Goal: Task Accomplishment & Management: Complete application form

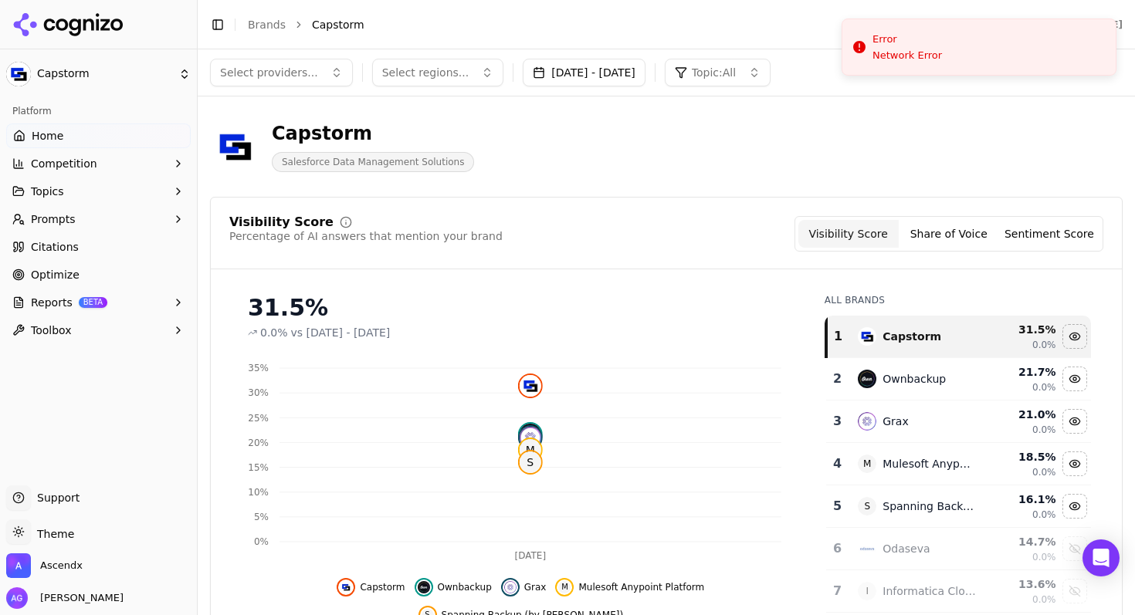
scroll to position [2257, 0]
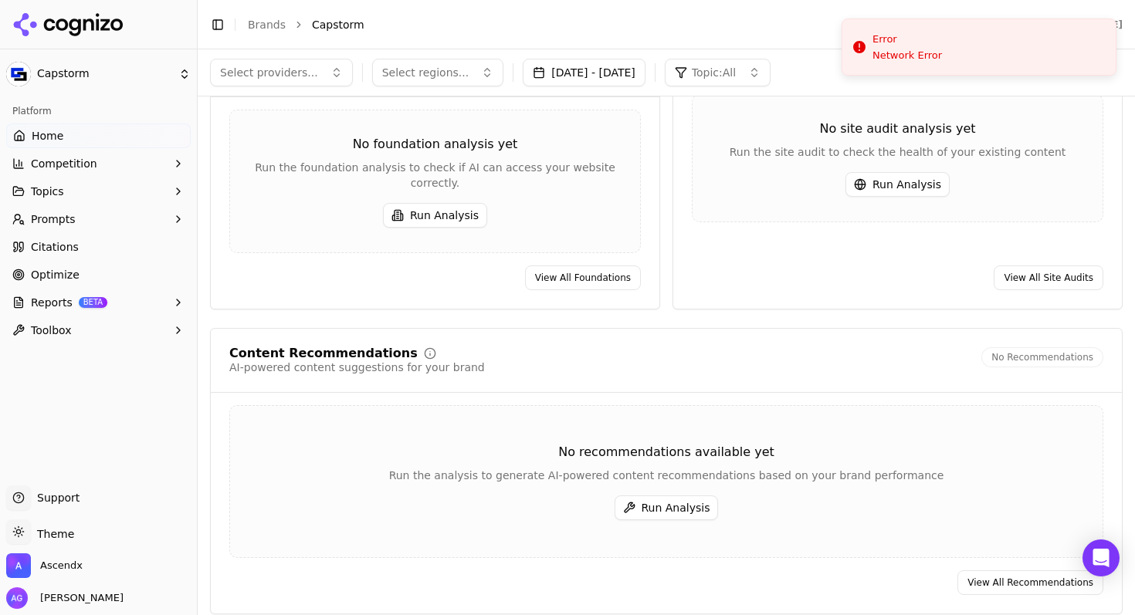
click at [63, 162] on span "Competition" at bounding box center [64, 163] width 66 height 15
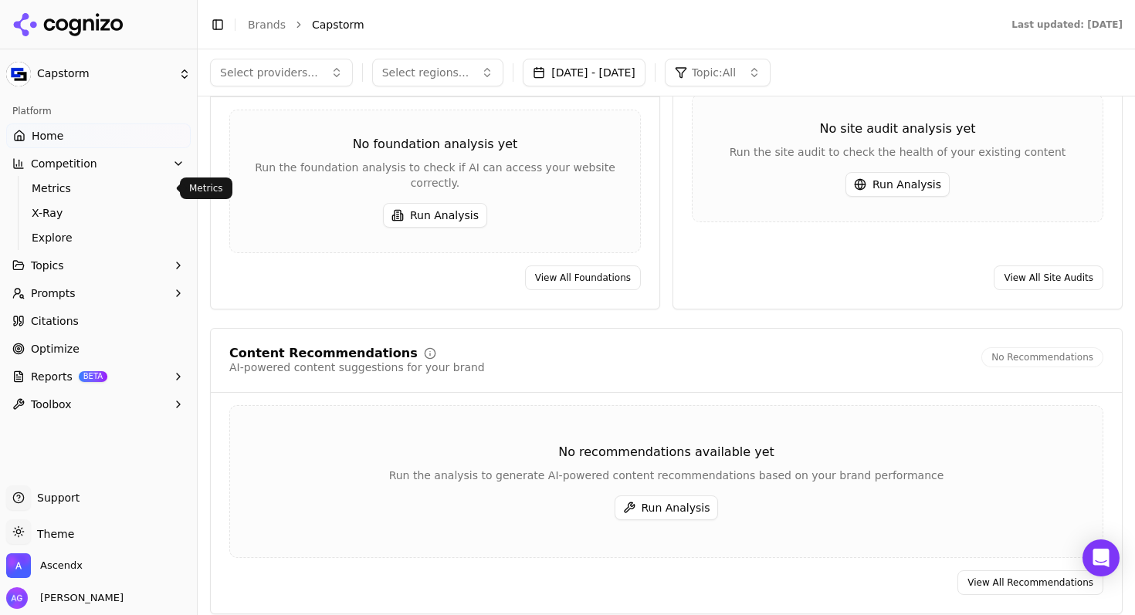
click at [54, 187] on span "Metrics" at bounding box center [99, 188] width 134 height 15
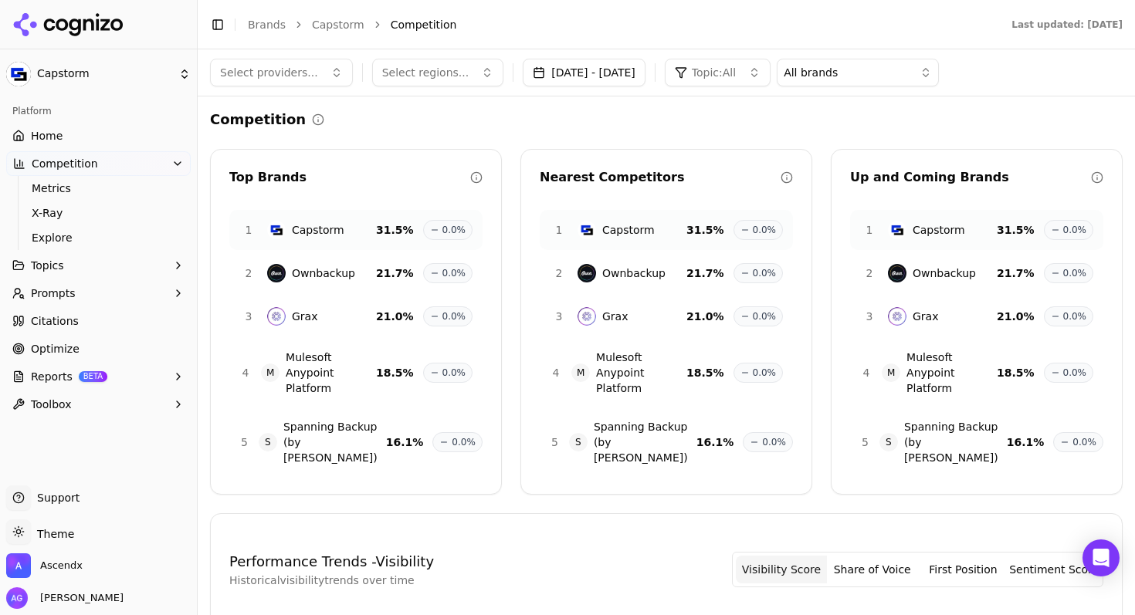
click at [43, 255] on button "Topics" at bounding box center [98, 265] width 185 height 25
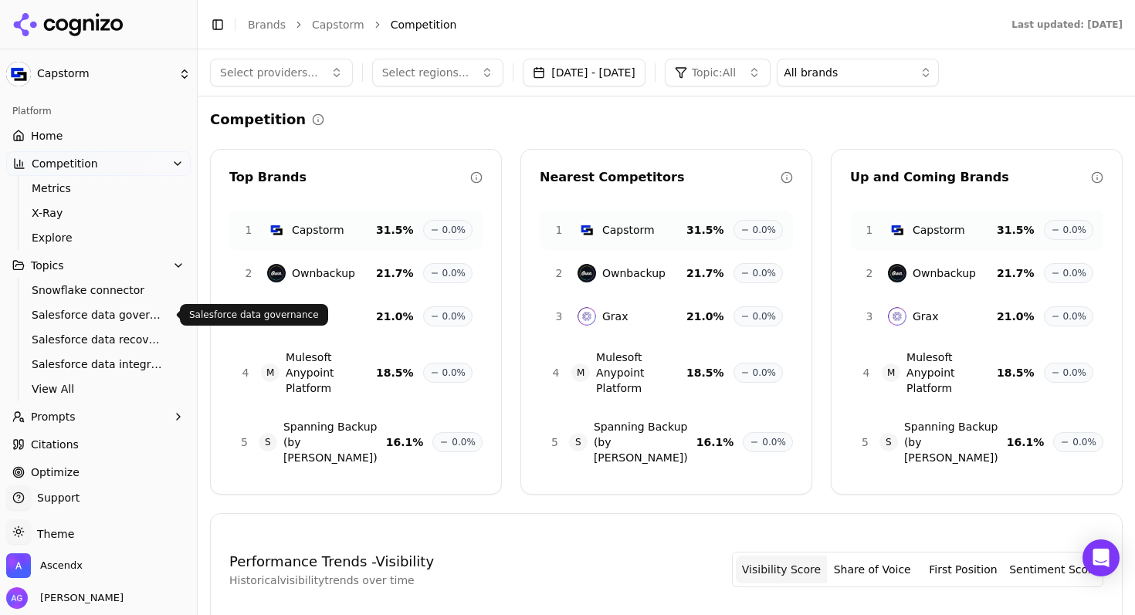
click at [74, 315] on span "Salesforce data governance" at bounding box center [99, 314] width 134 height 15
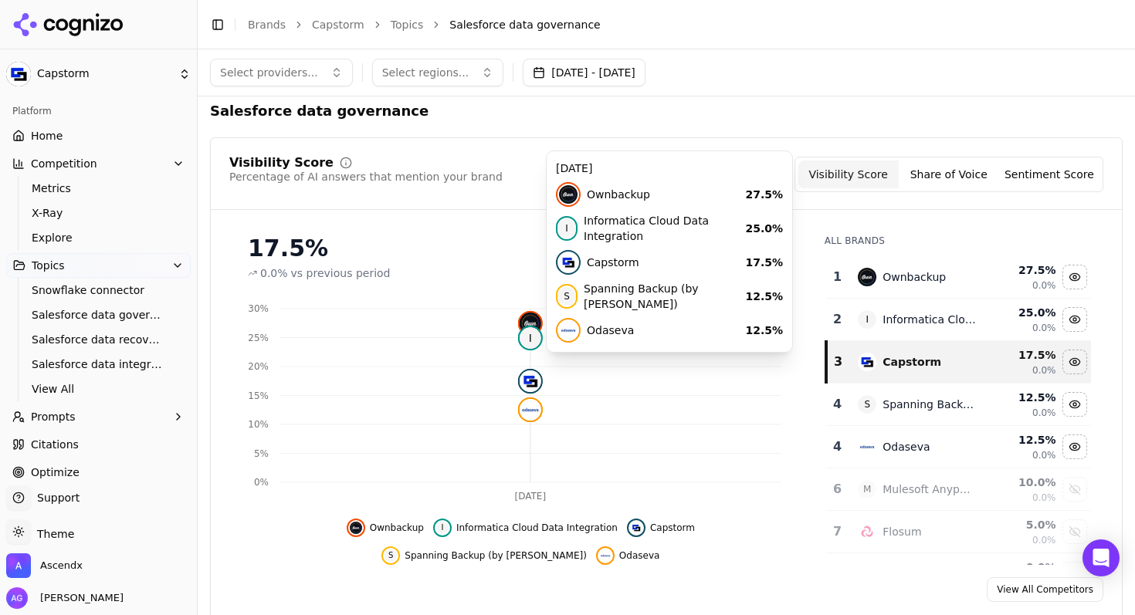
scroll to position [12, 0]
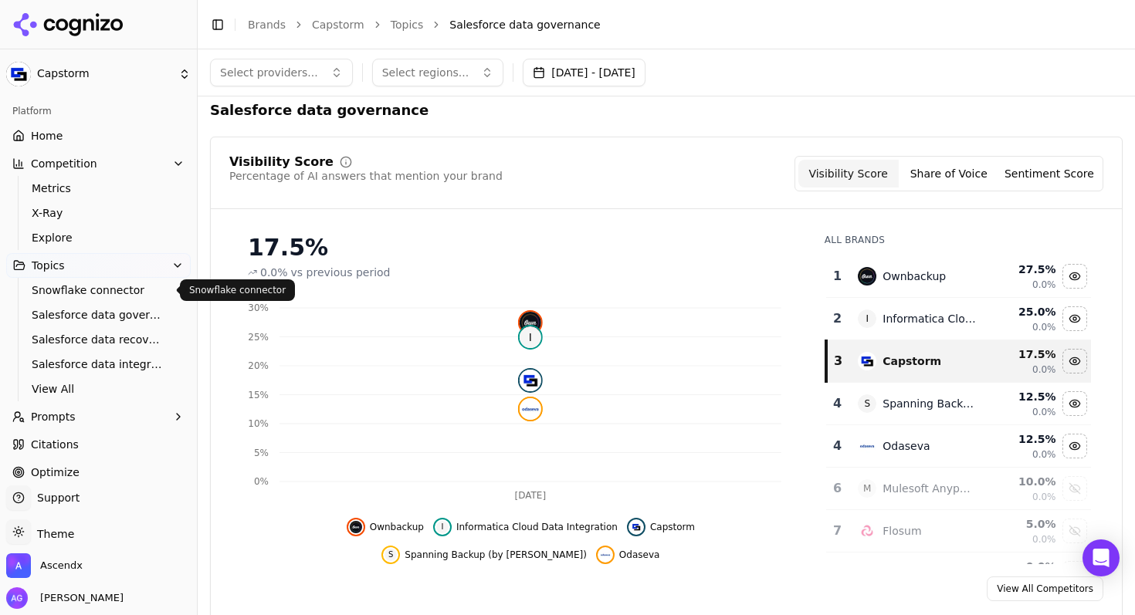
click at [88, 293] on span "Snowflake connector" at bounding box center [99, 290] width 134 height 15
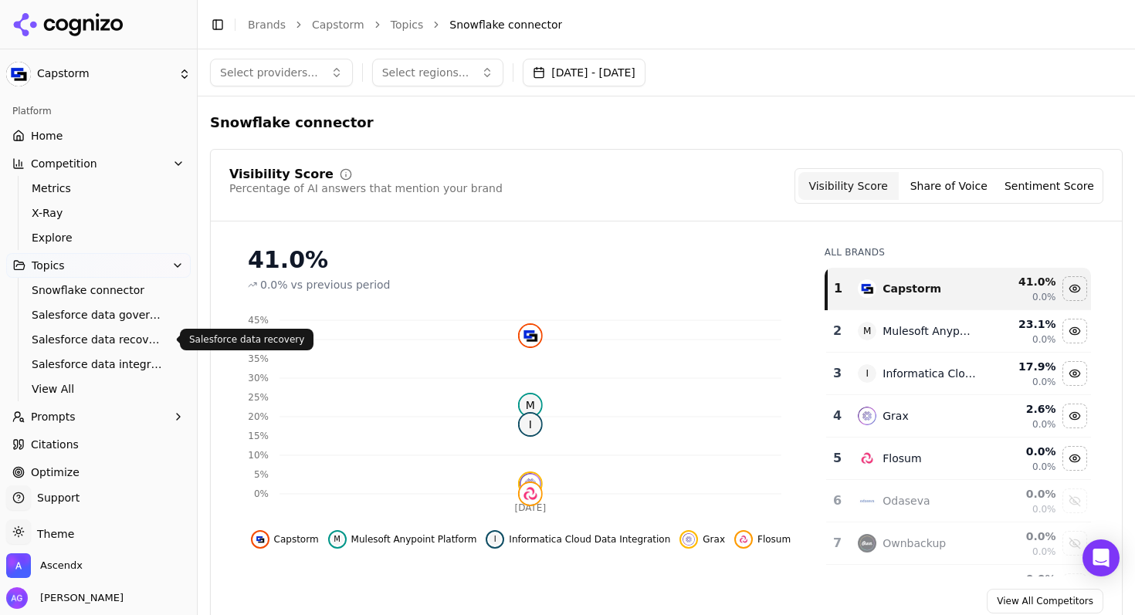
click at [80, 334] on span "Salesforce data recovery" at bounding box center [99, 339] width 134 height 15
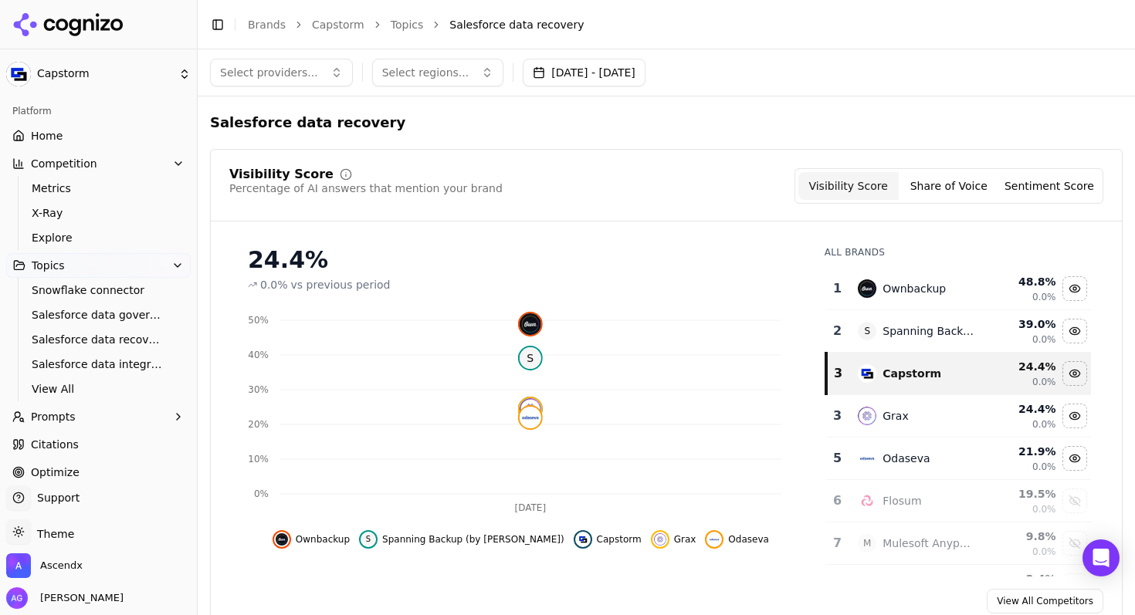
click at [76, 364] on span "Salesforce data integration" at bounding box center [99, 364] width 134 height 15
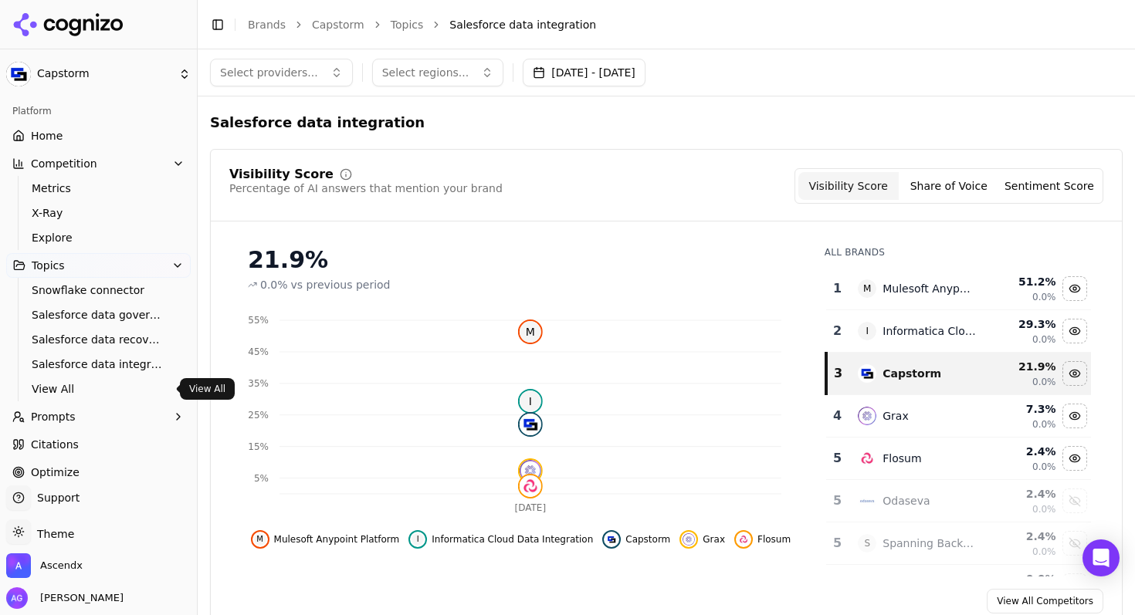
click at [63, 385] on span "View All" at bounding box center [99, 388] width 134 height 15
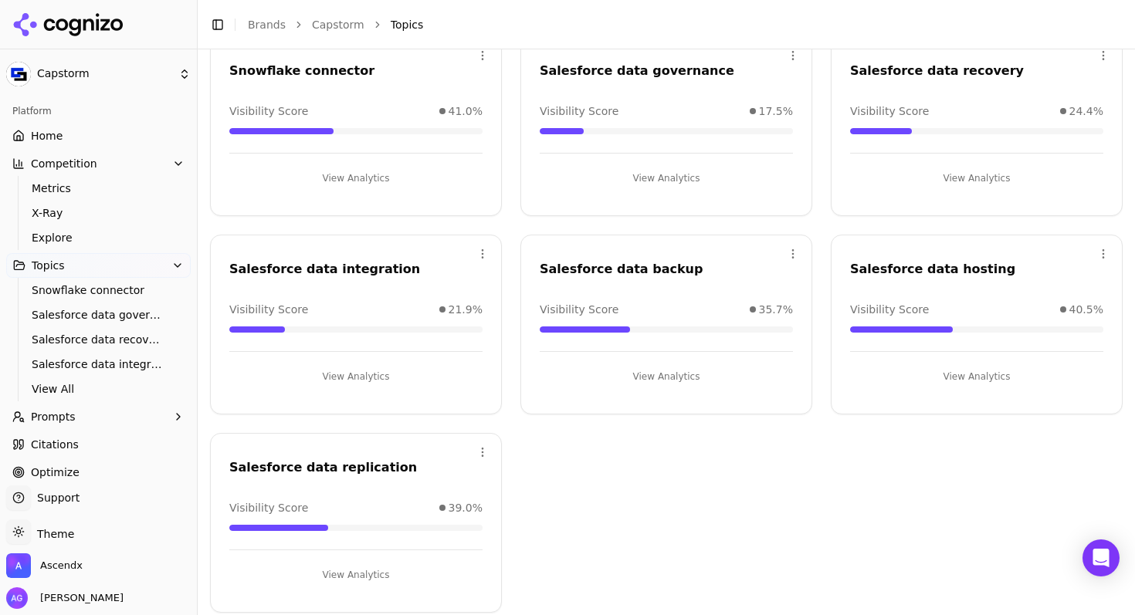
scroll to position [123, 0]
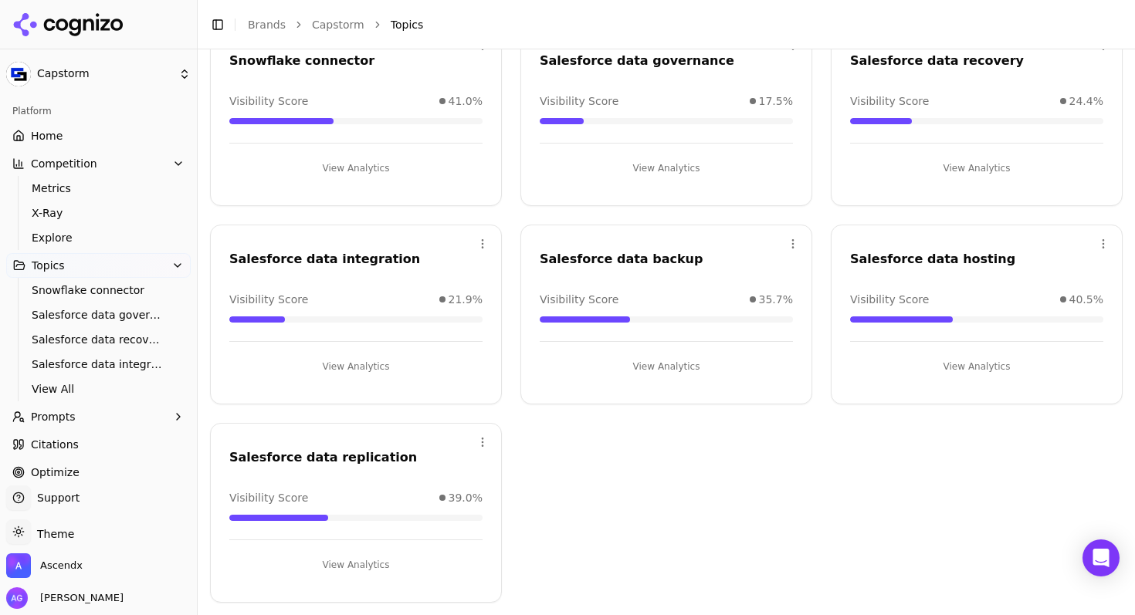
click at [346, 559] on button "View Analytics" at bounding box center [355, 565] width 253 height 25
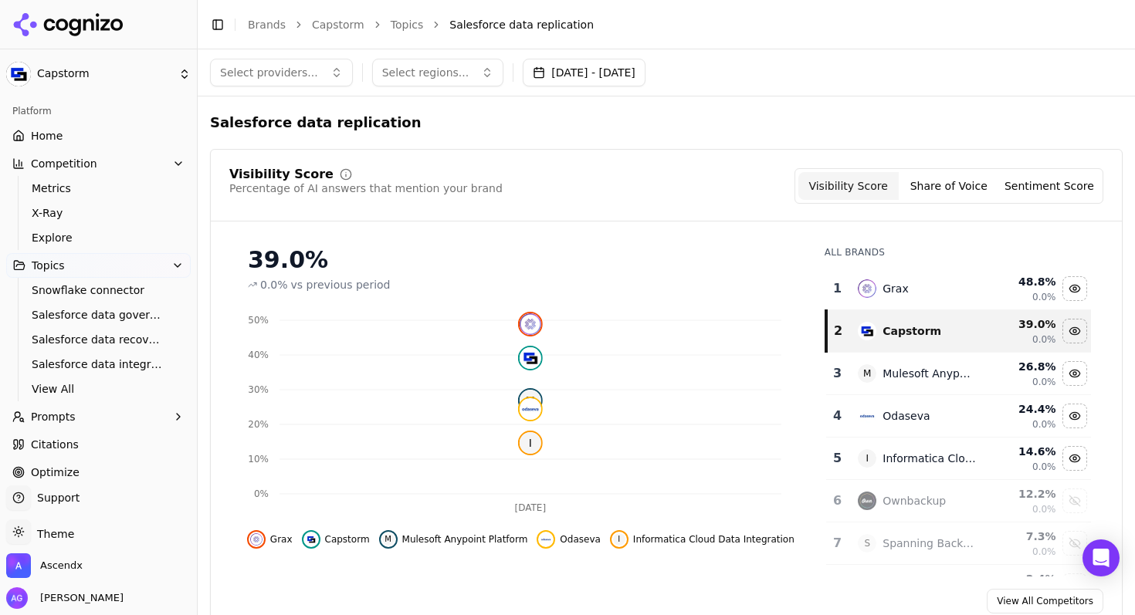
click at [57, 442] on span "Citations" at bounding box center [55, 444] width 48 height 15
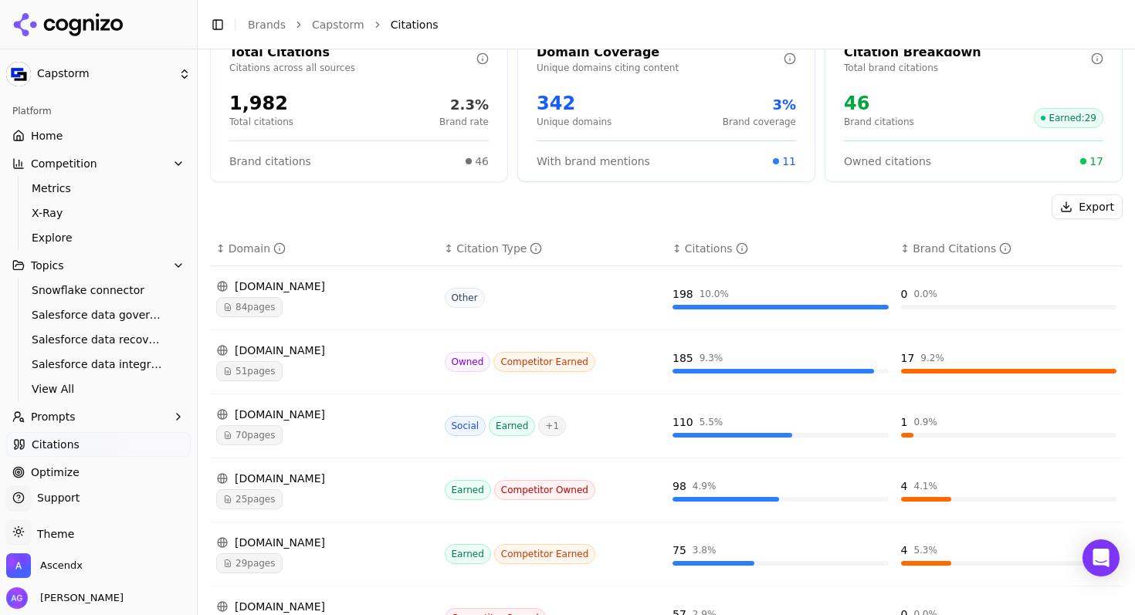
scroll to position [87, 0]
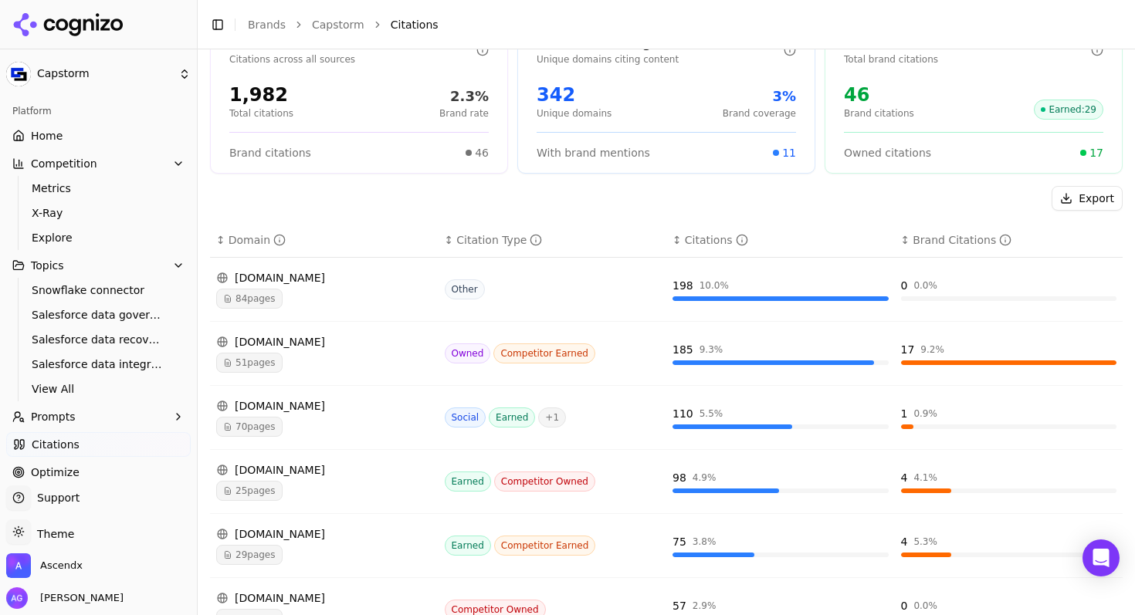
click at [251, 373] on span "51 pages" at bounding box center [249, 363] width 66 height 20
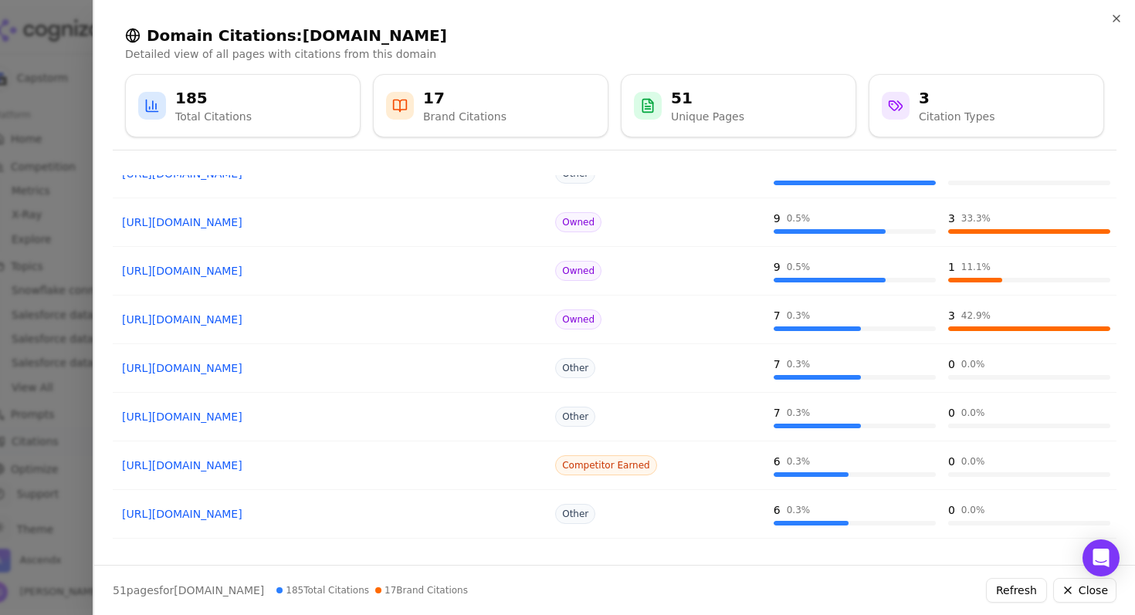
scroll to position [0, 0]
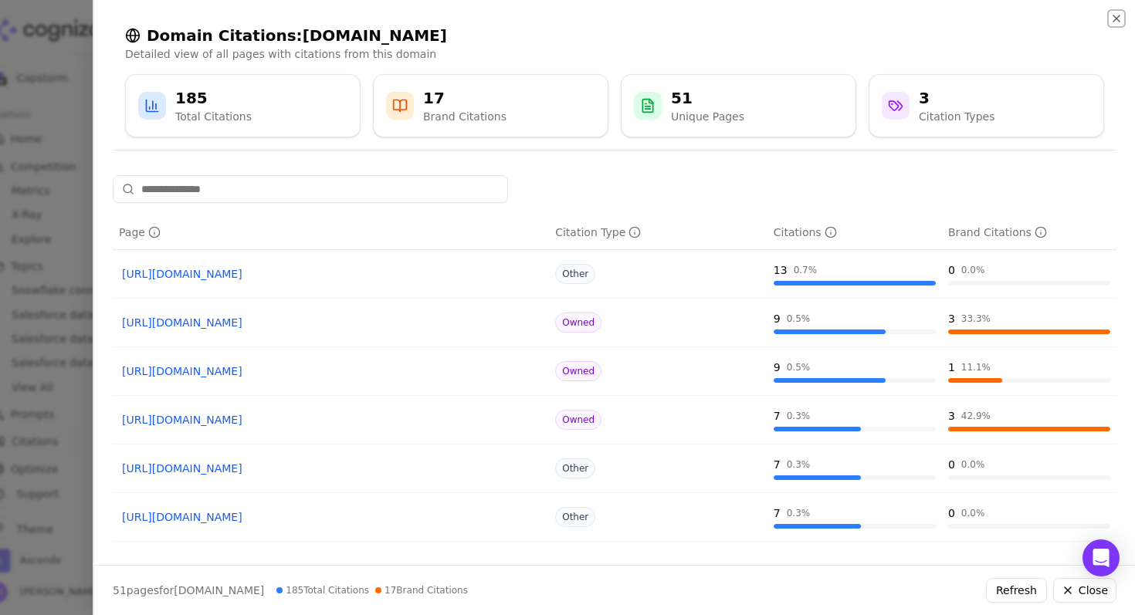
click at [1115, 20] on icon "button" at bounding box center [1116, 18] width 6 height 6
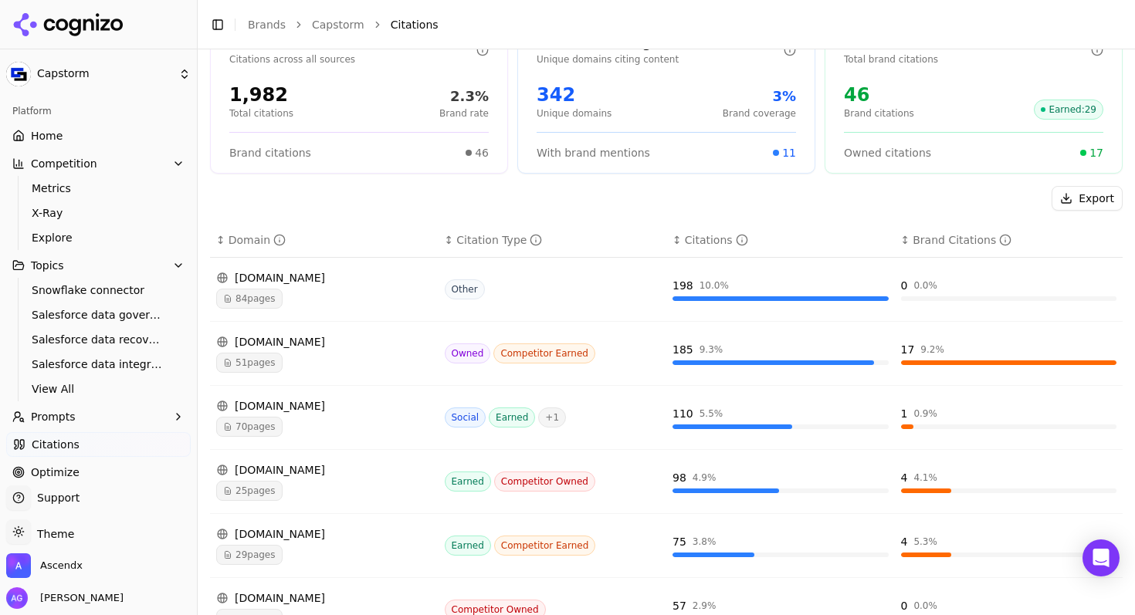
click at [257, 309] on span "84 pages" at bounding box center [249, 299] width 66 height 20
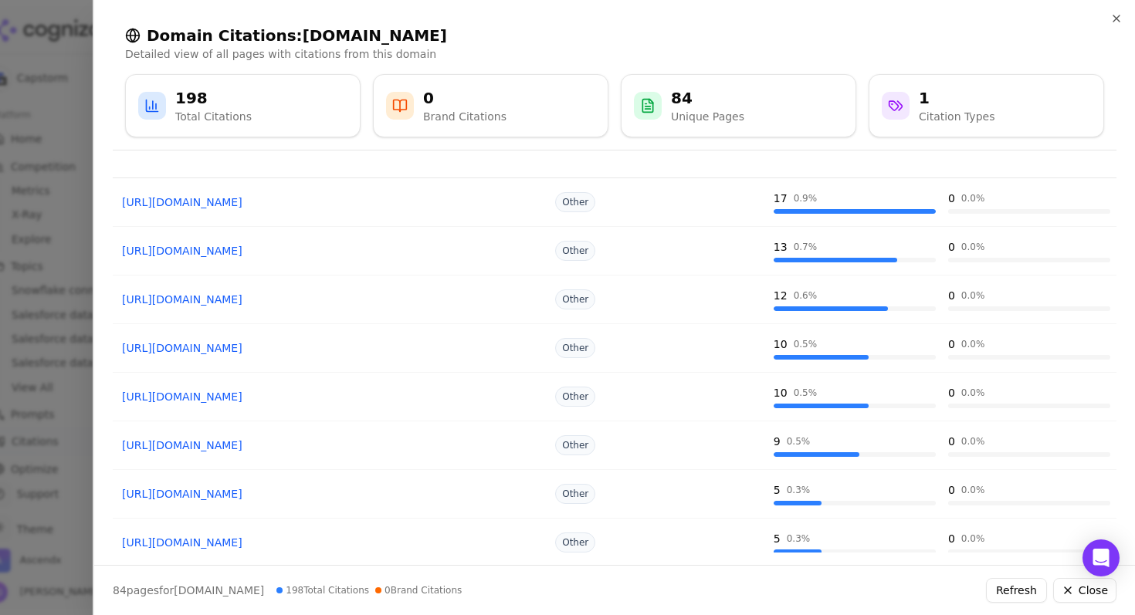
scroll to position [80, 0]
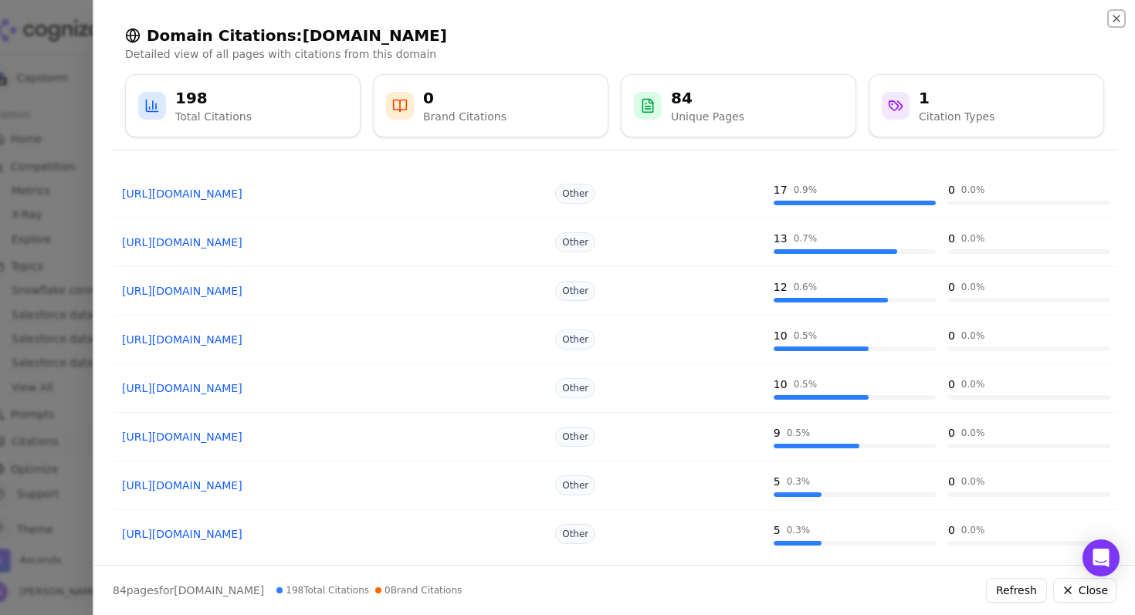
click at [1118, 15] on icon "button" at bounding box center [1116, 18] width 6 height 6
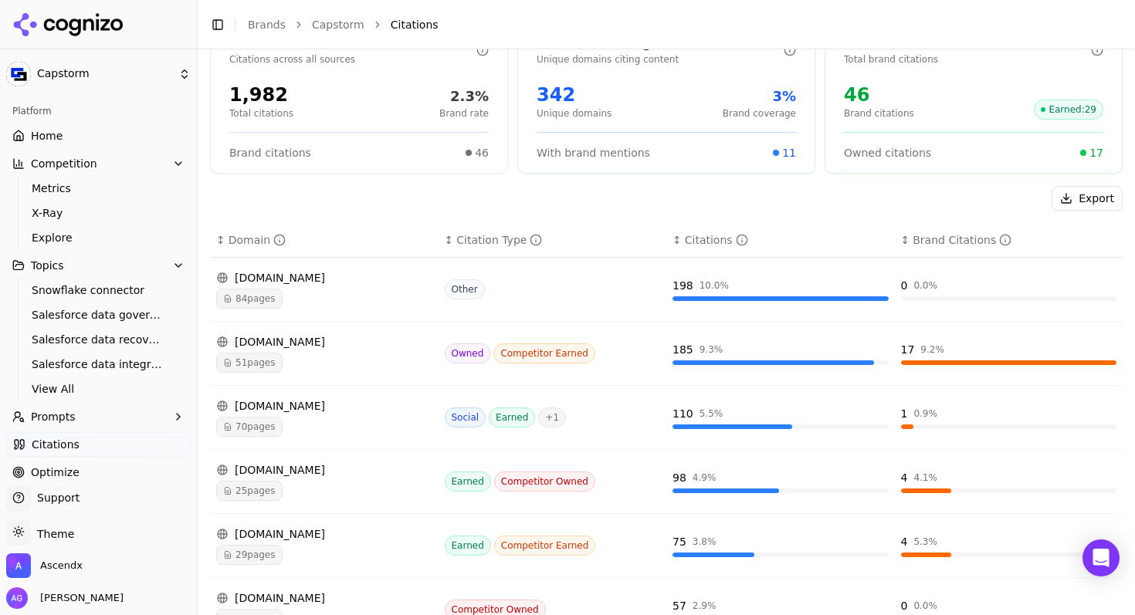
click at [242, 437] on span "70 pages" at bounding box center [249, 427] width 66 height 20
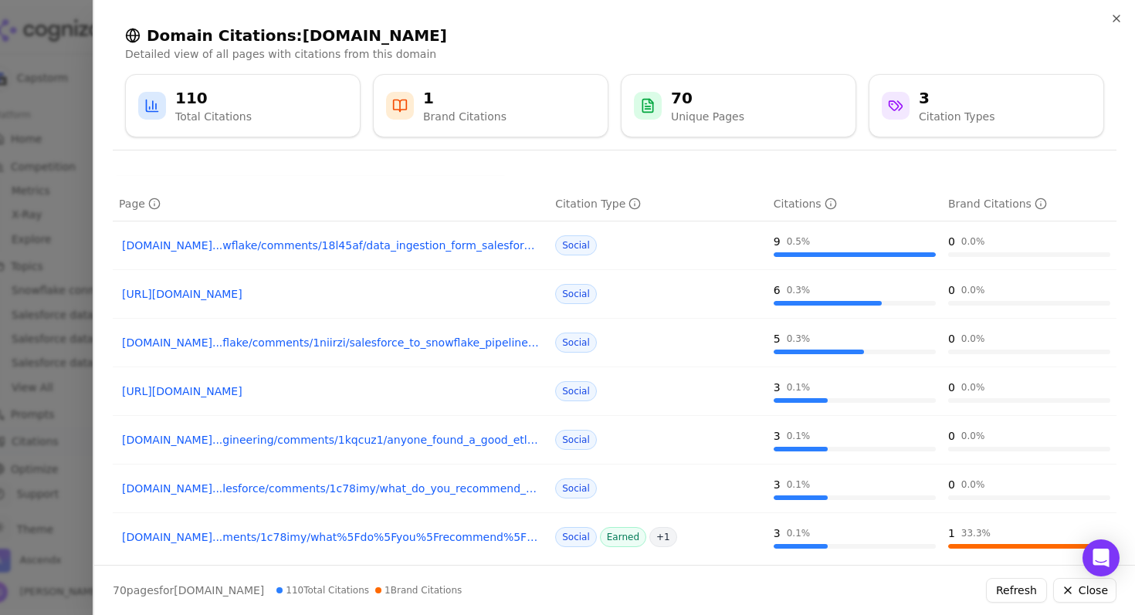
scroll to position [0, 0]
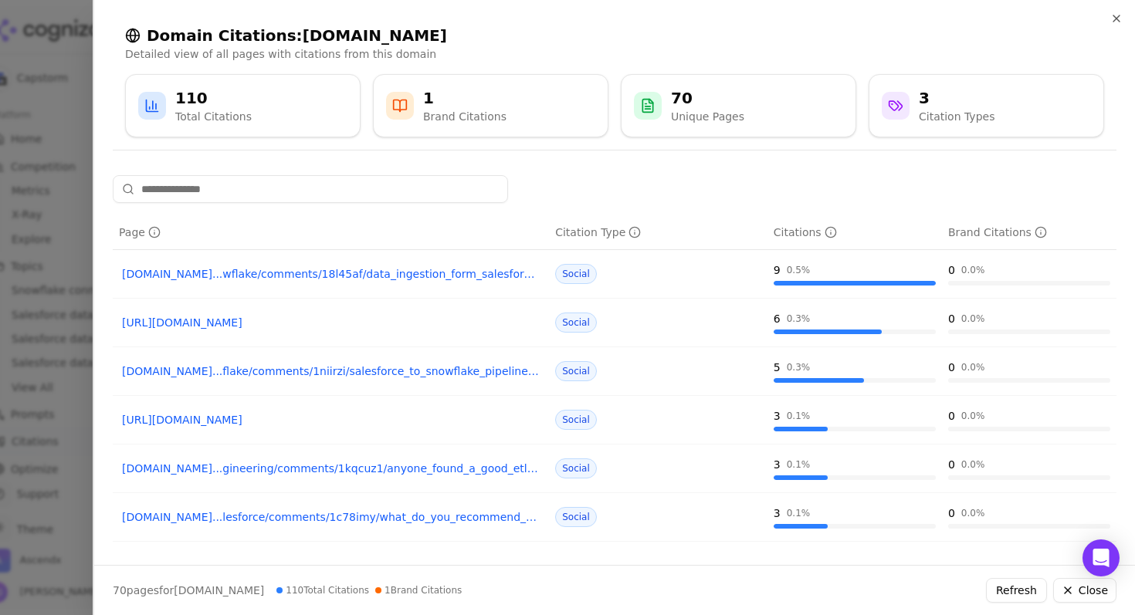
click at [291, 271] on link "[DOMAIN_NAME]...wflake/comments/18l45af/data_ingestion_form_salesforce_to_snowf…" at bounding box center [331, 273] width 418 height 15
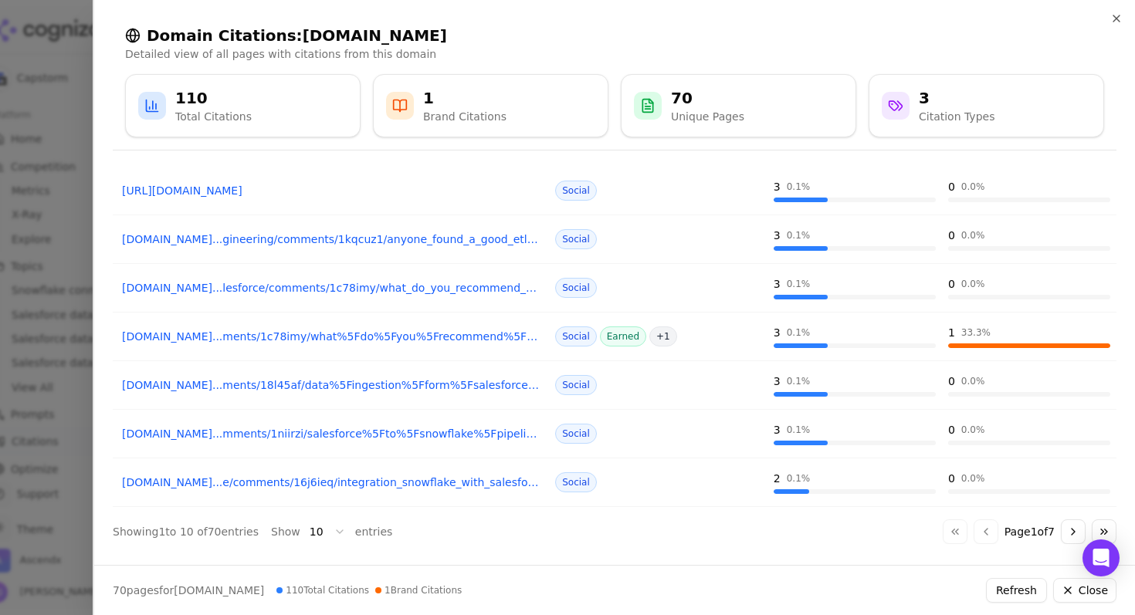
scroll to position [233, 0]
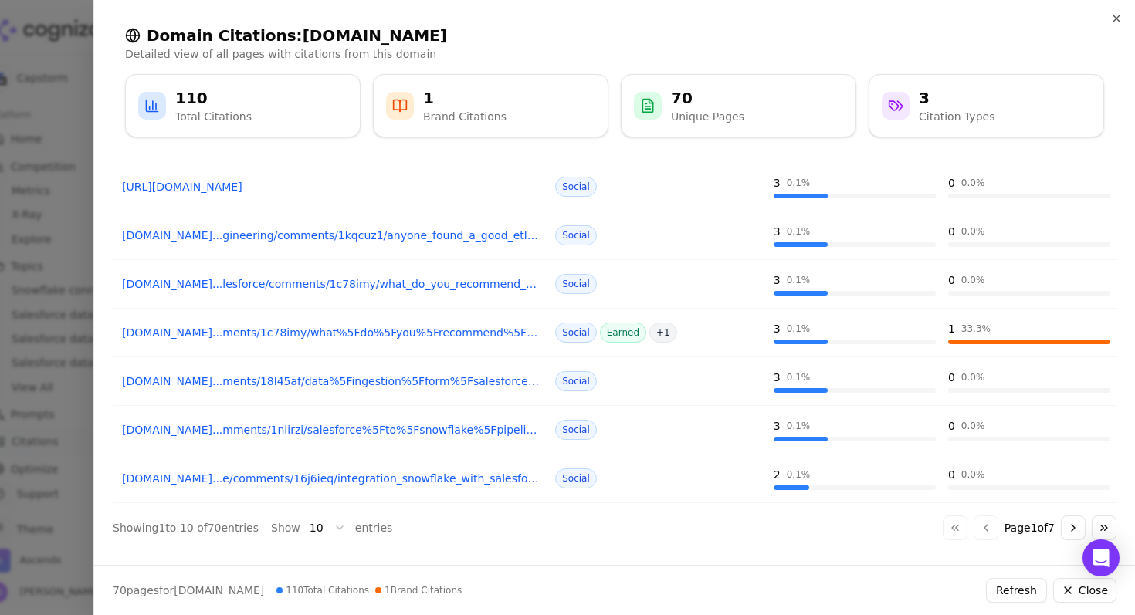
click at [259, 382] on link "[DOMAIN_NAME]...ments/18l45af/data%5Fingestion%5Fform%5Fsalesforce%5Fto%5Fsnowf…" at bounding box center [331, 381] width 418 height 15
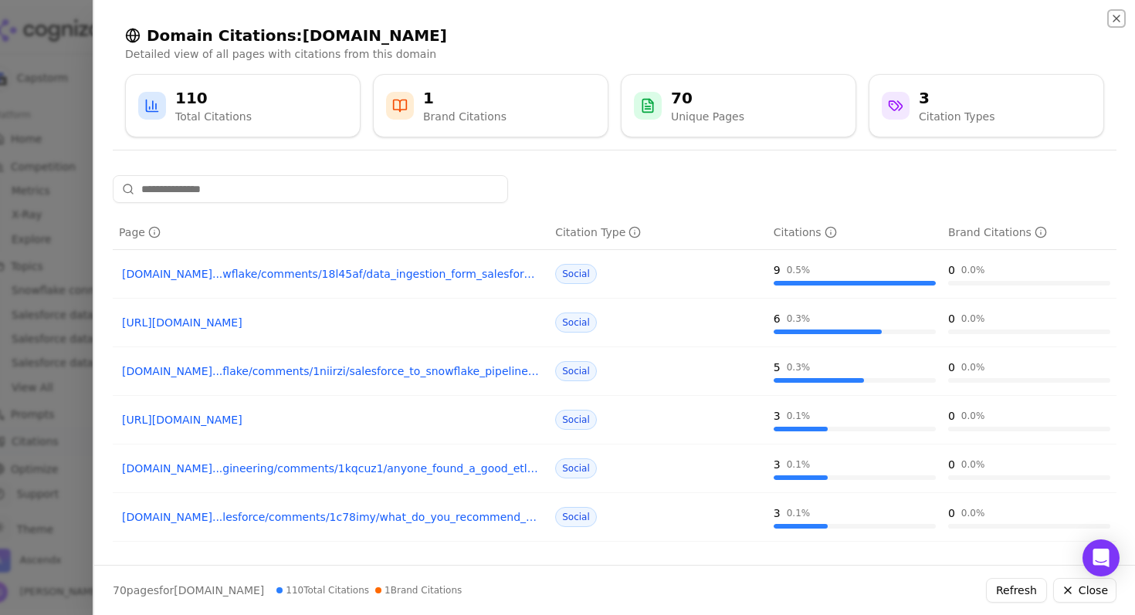
click at [1119, 16] on icon "button" at bounding box center [1116, 18] width 12 height 12
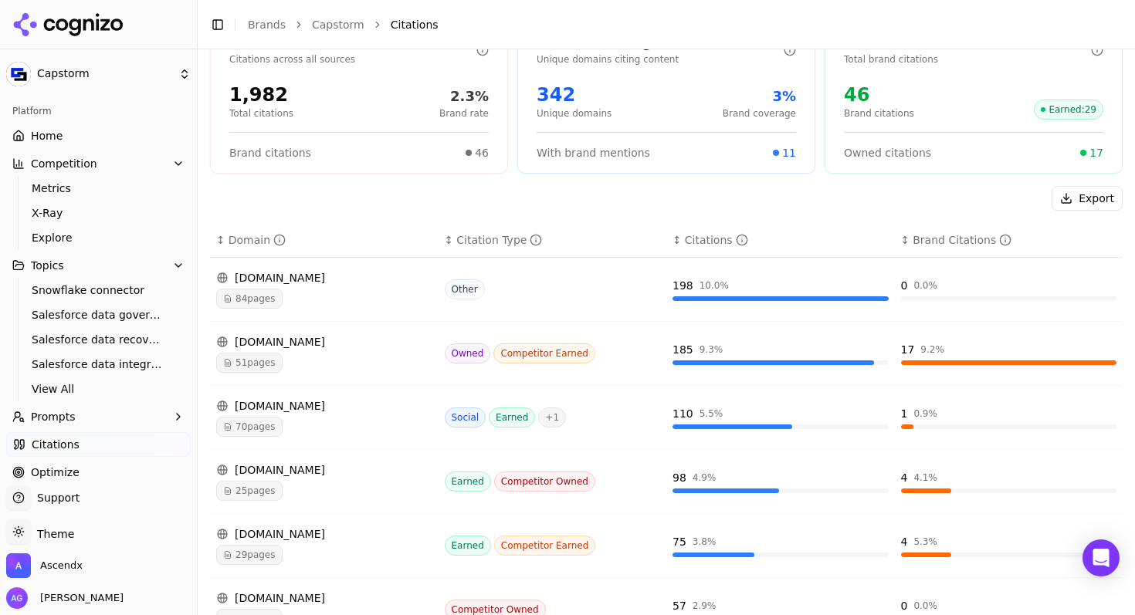
scroll to position [67, 0]
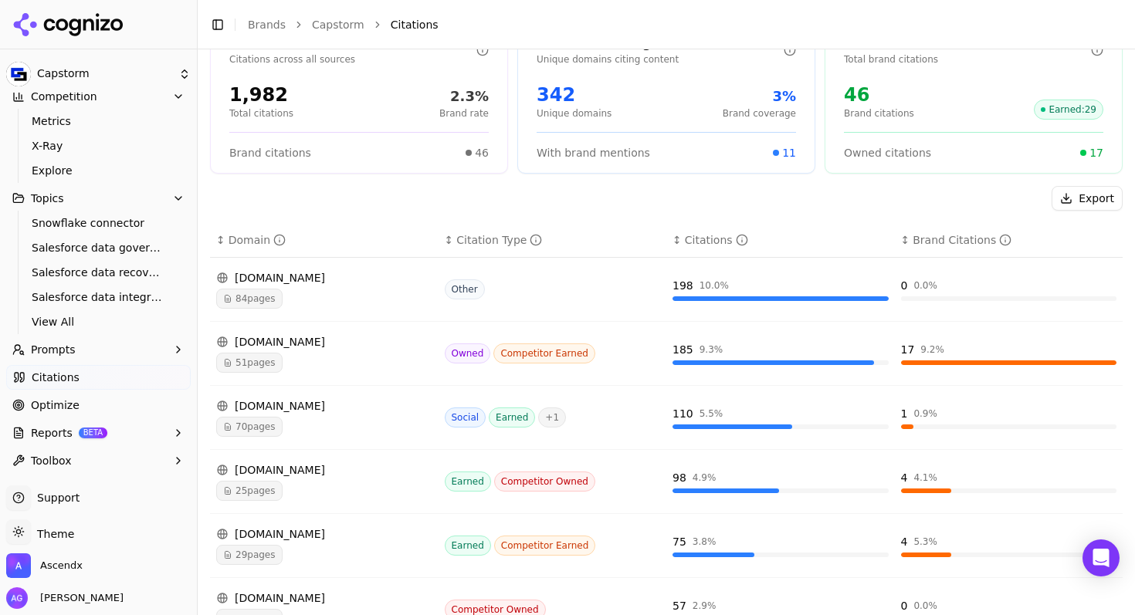
click at [56, 401] on span "Optimize" at bounding box center [55, 405] width 49 height 15
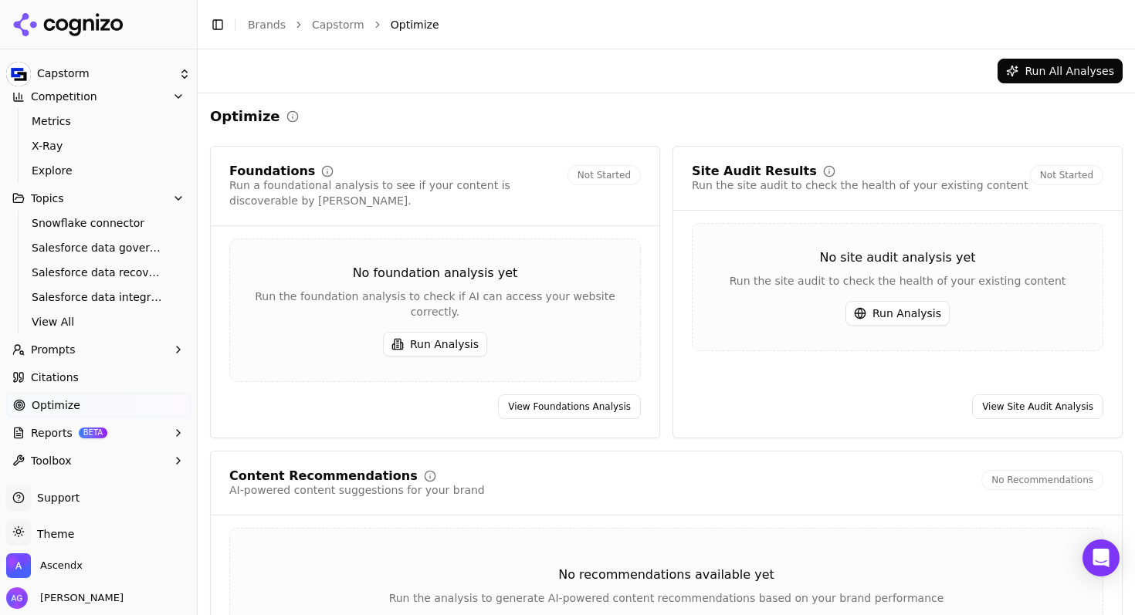
click at [439, 332] on button "Run Analysis" at bounding box center [435, 344] width 104 height 25
click at [891, 323] on button "Run Analysis" at bounding box center [897, 313] width 104 height 25
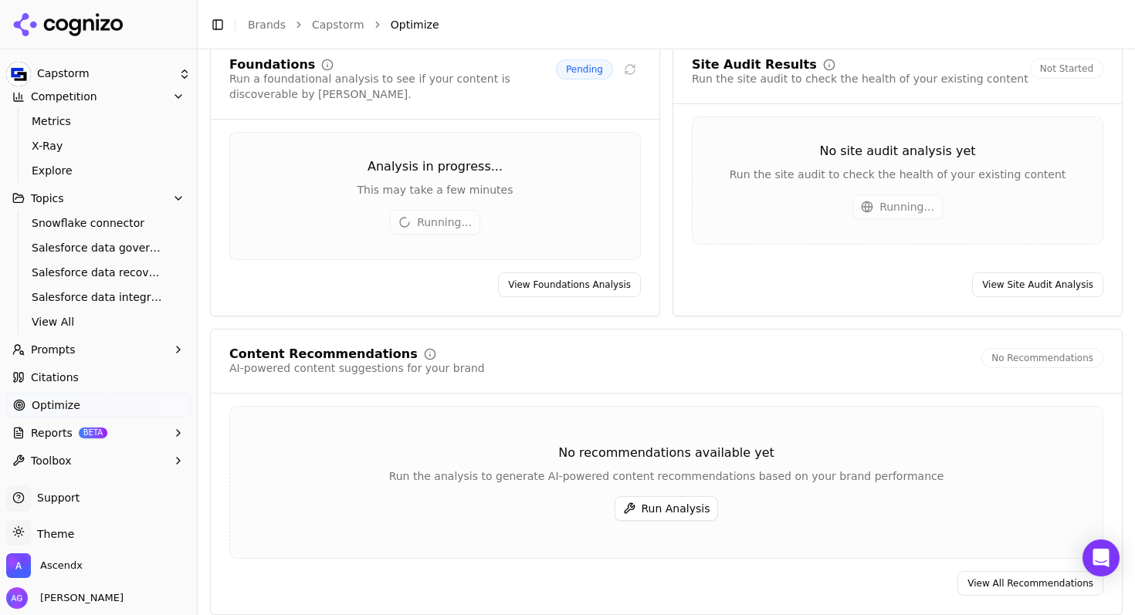
scroll to position [119, 0]
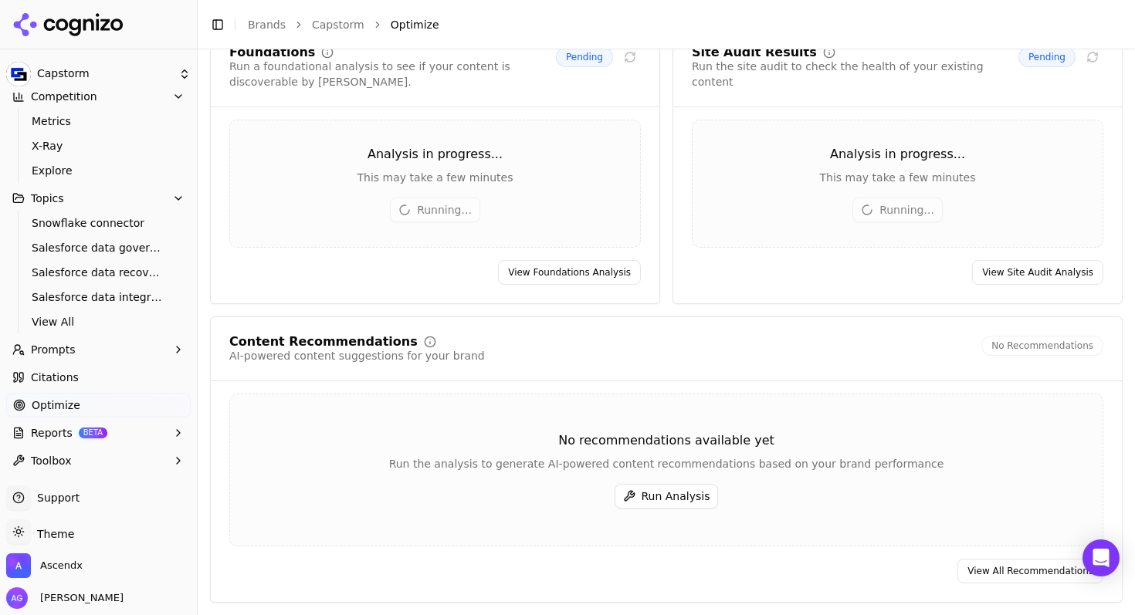
click at [659, 496] on button "Run Analysis" at bounding box center [667, 496] width 104 height 25
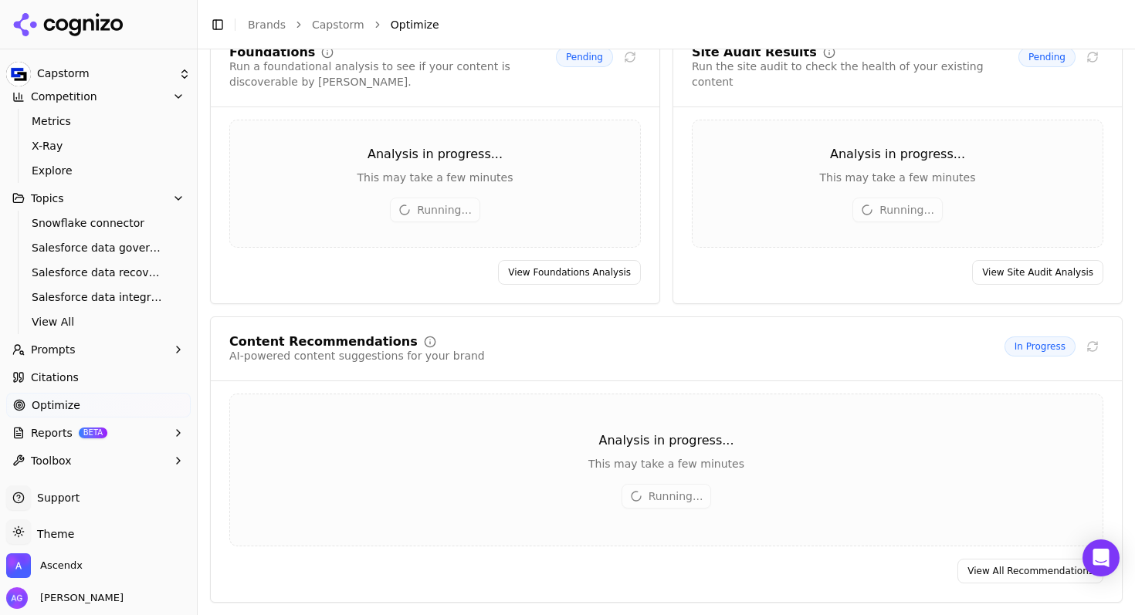
scroll to position [103, 0]
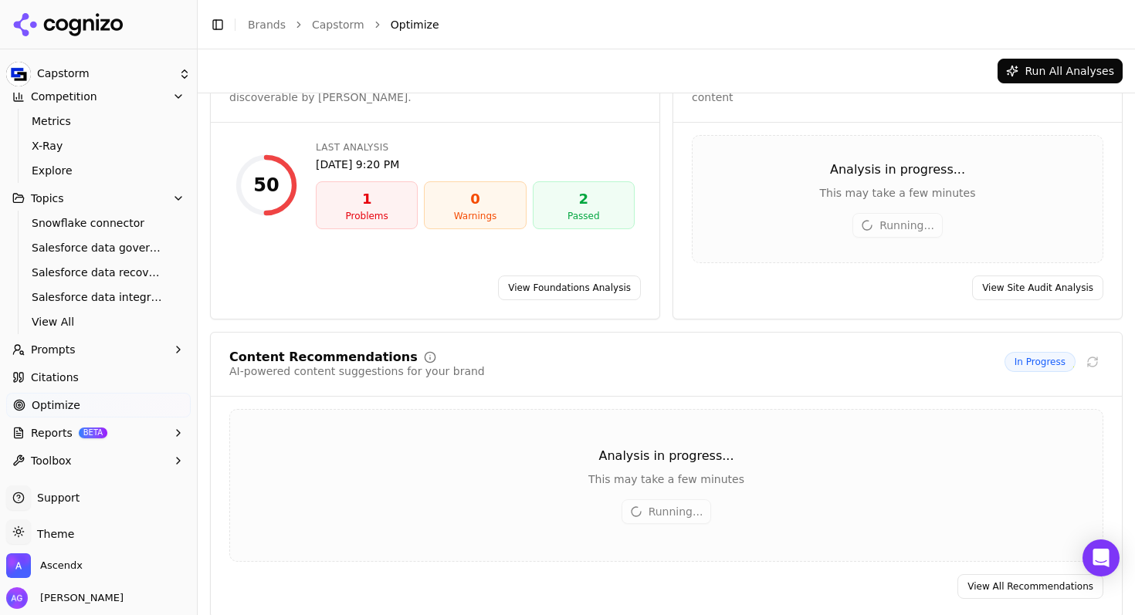
click at [375, 203] on div "1" at bounding box center [367, 199] width 88 height 22
click at [550, 276] on link "View Foundations Analysis" at bounding box center [569, 288] width 143 height 25
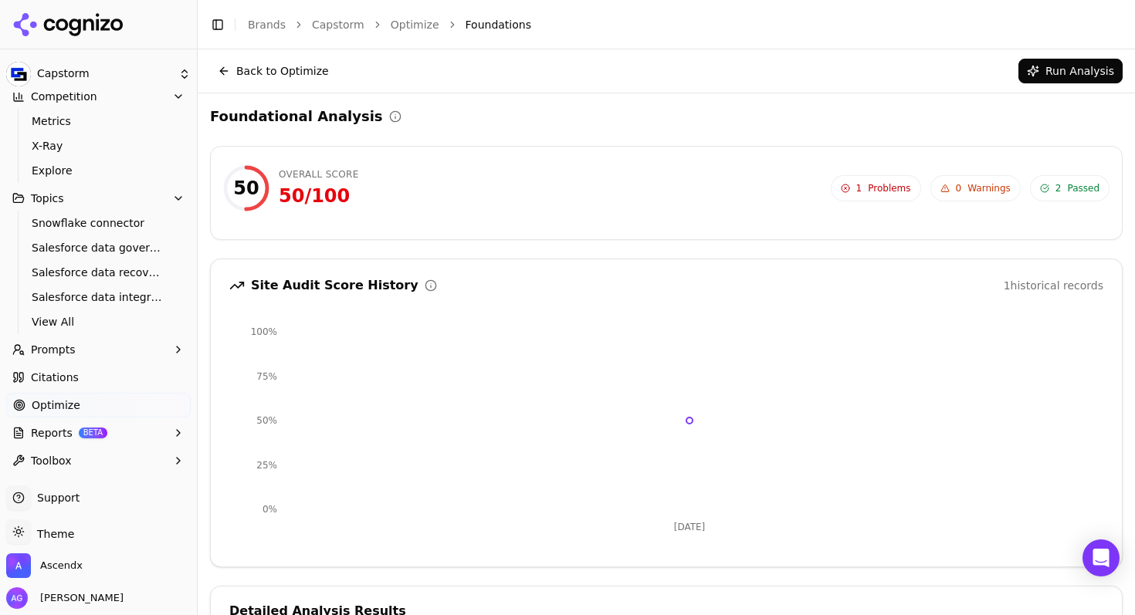
scroll to position [103, 0]
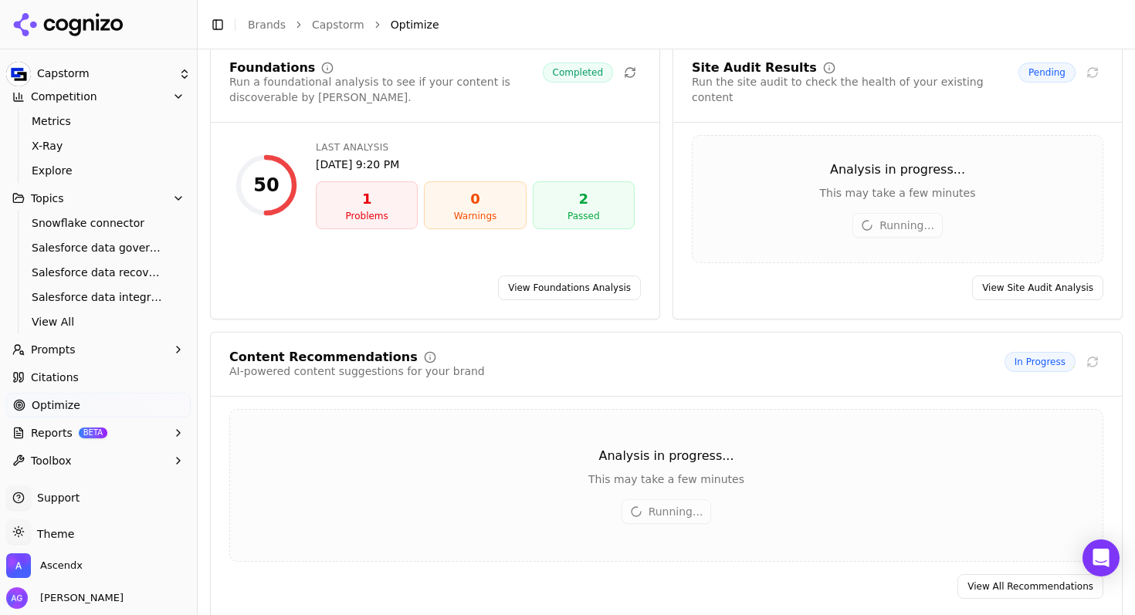
click at [73, 21] on icon at bounding box center [68, 24] width 112 height 23
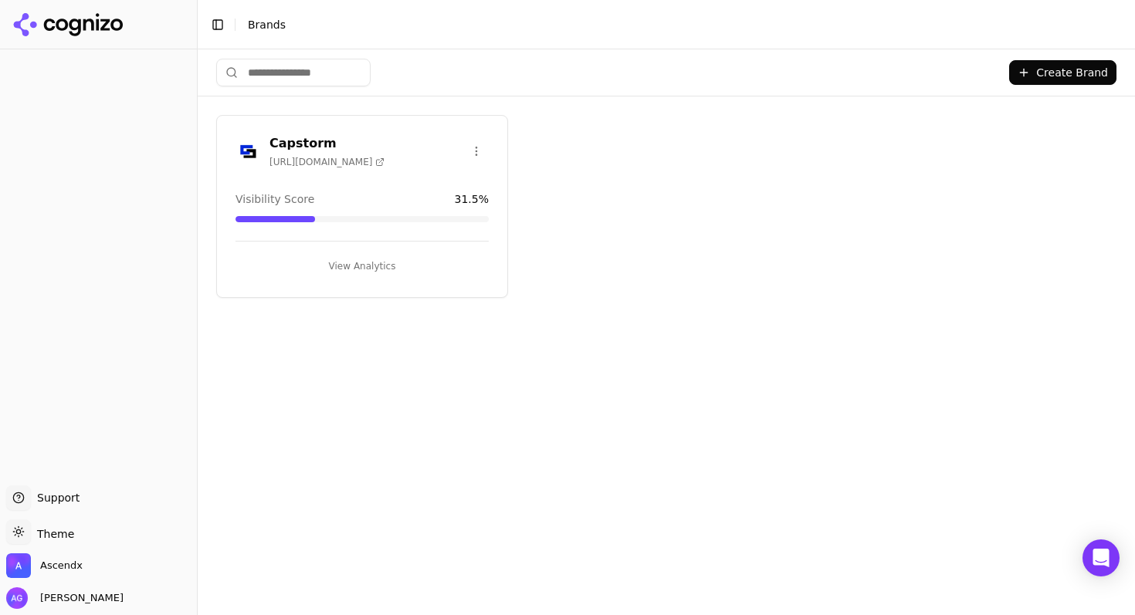
click at [1086, 76] on button "Create Brand" at bounding box center [1062, 72] width 107 height 25
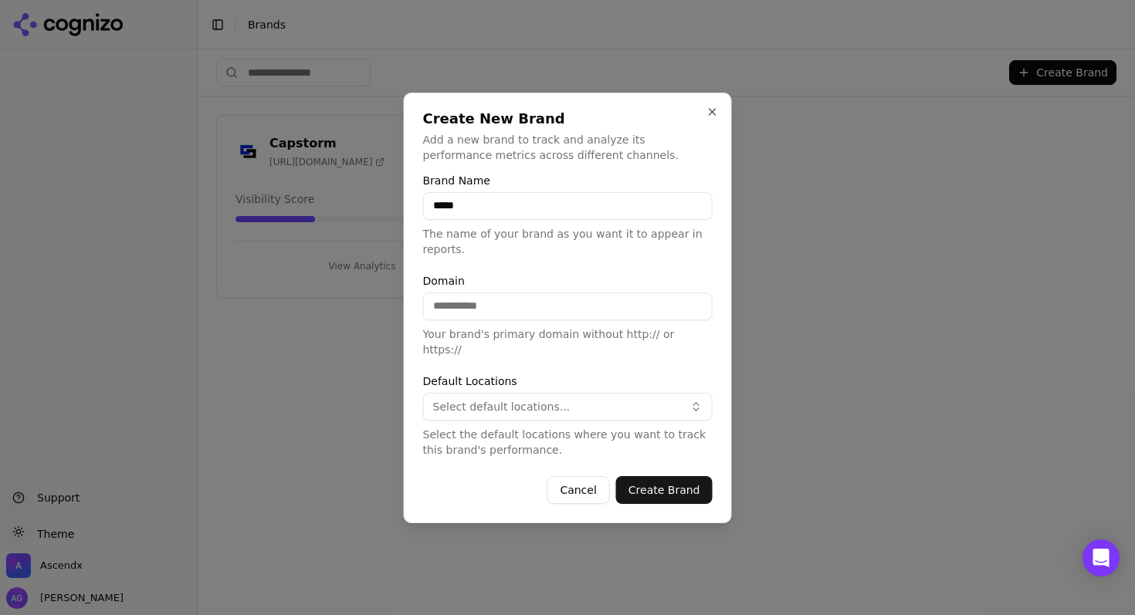
type input "*****"
type input "**********"
click at [508, 399] on span "Select default locations..." at bounding box center [501, 406] width 137 height 15
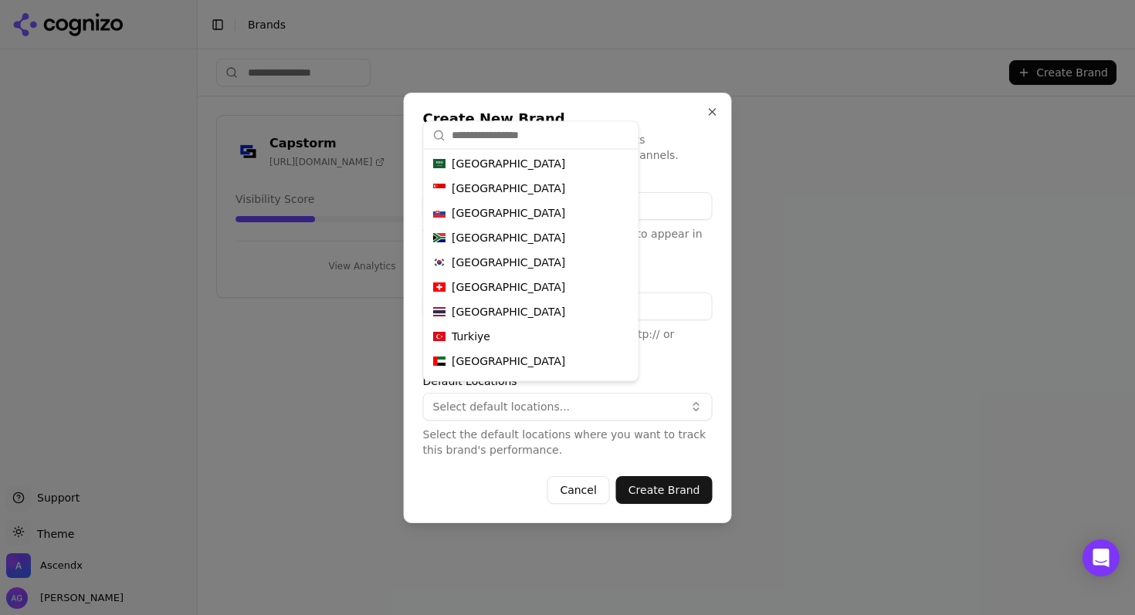
scroll to position [812, 0]
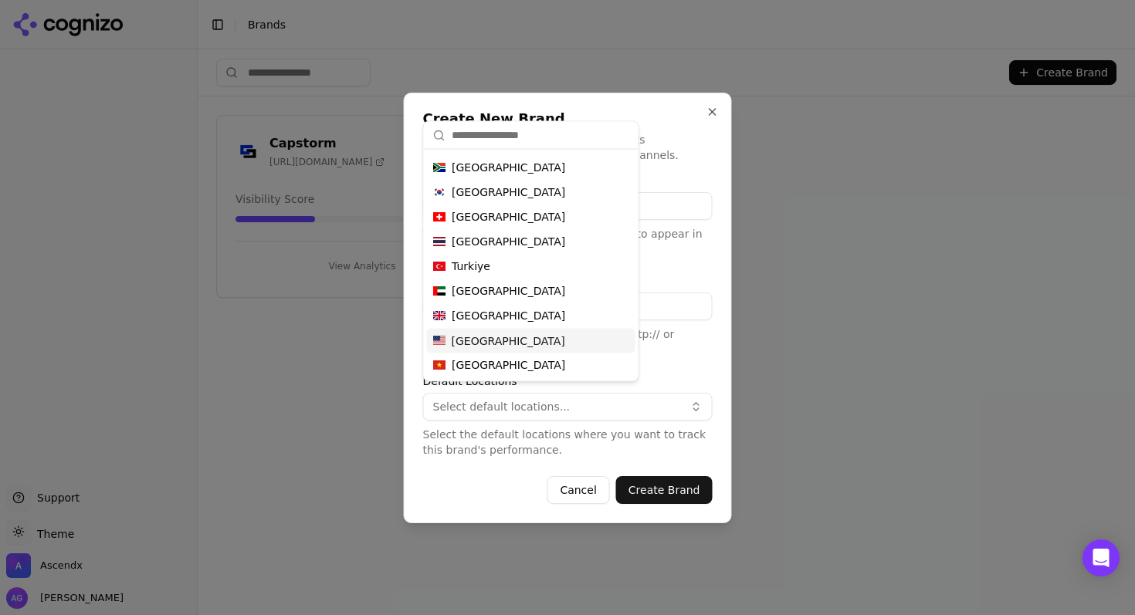
click at [486, 339] on span "[GEOGRAPHIC_DATA]" at bounding box center [508, 341] width 113 height 15
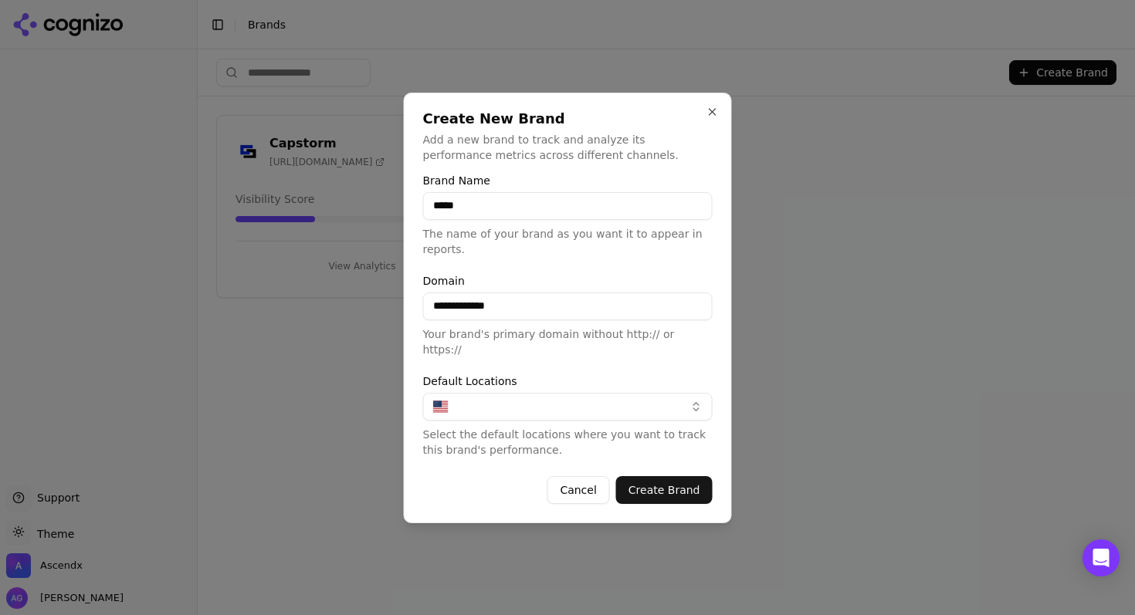
click at [662, 491] on button "Create Brand" at bounding box center [664, 490] width 96 height 28
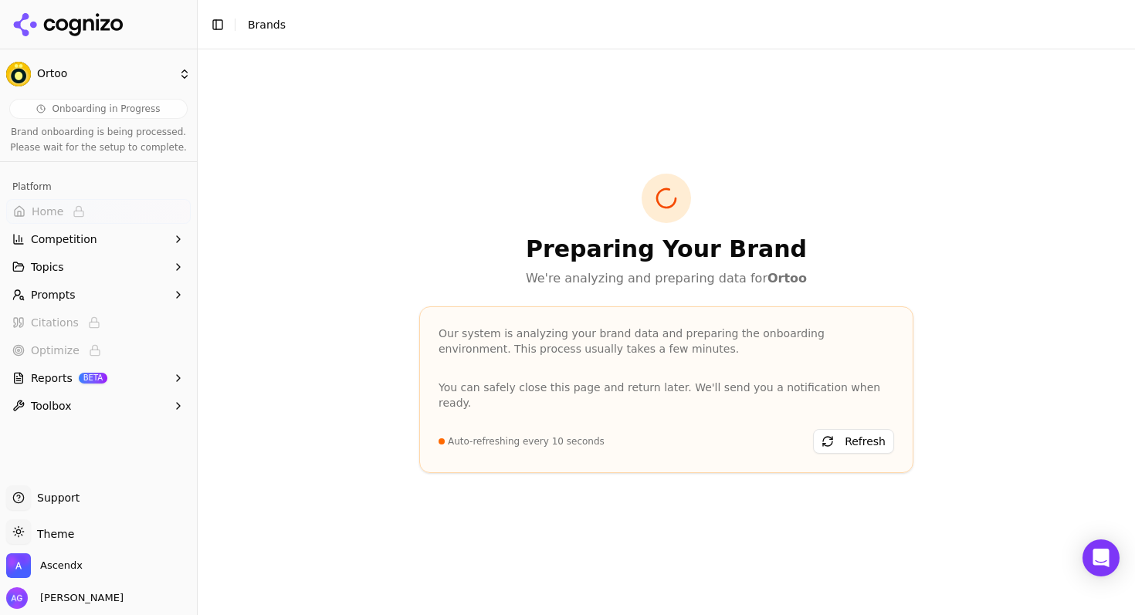
click at [88, 22] on icon at bounding box center [68, 24] width 112 height 23
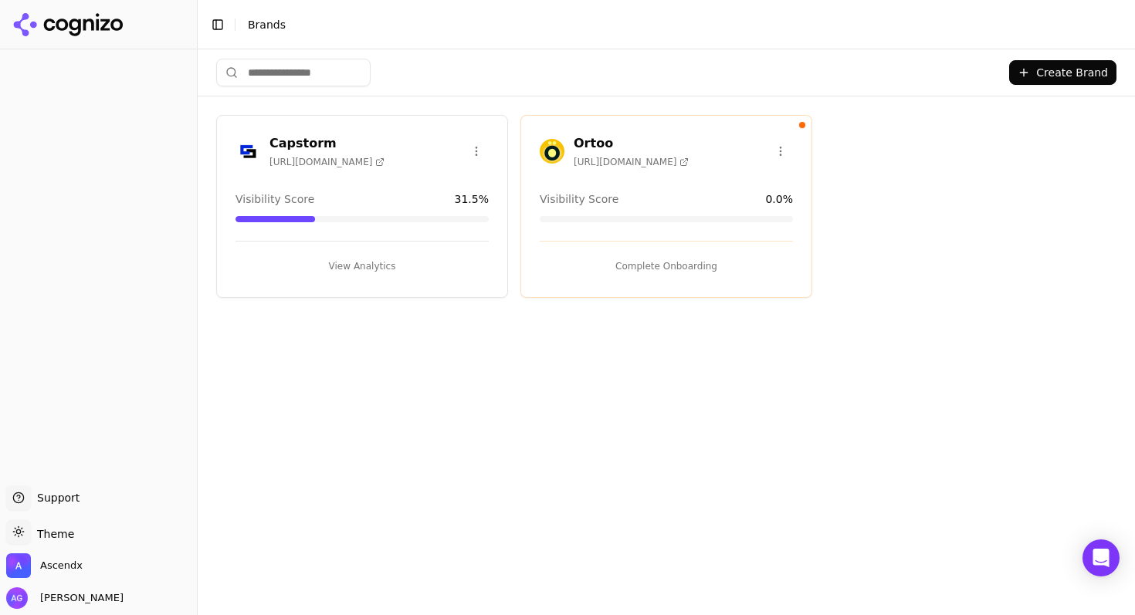
click at [1082, 72] on button "Create Brand" at bounding box center [1062, 72] width 107 height 25
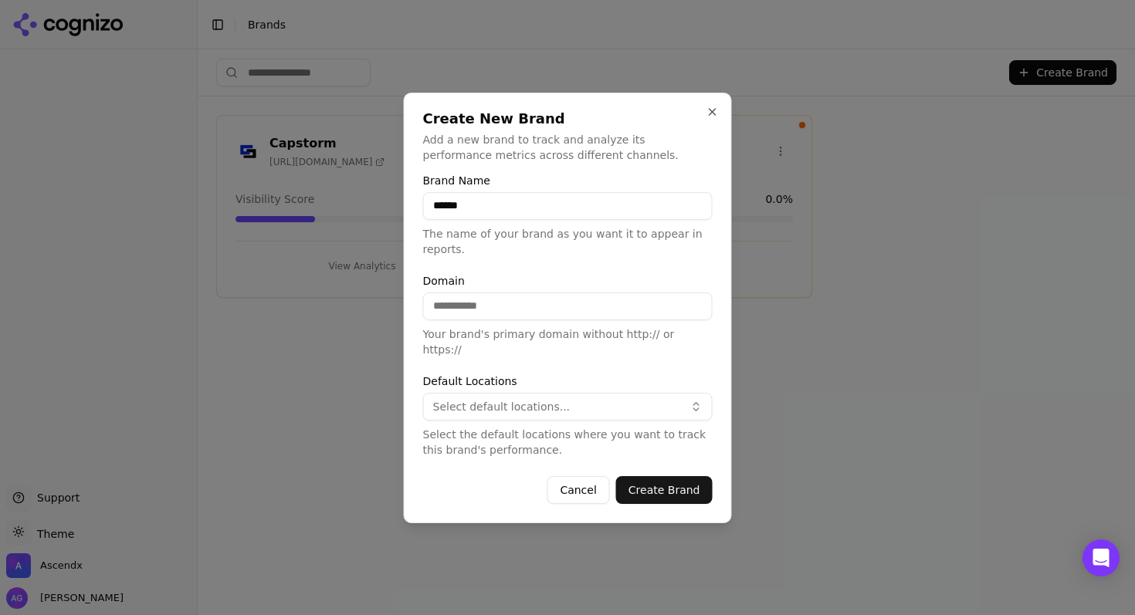
type input "******"
type input "*********"
click at [456, 401] on span "Select default locations..." at bounding box center [501, 406] width 137 height 15
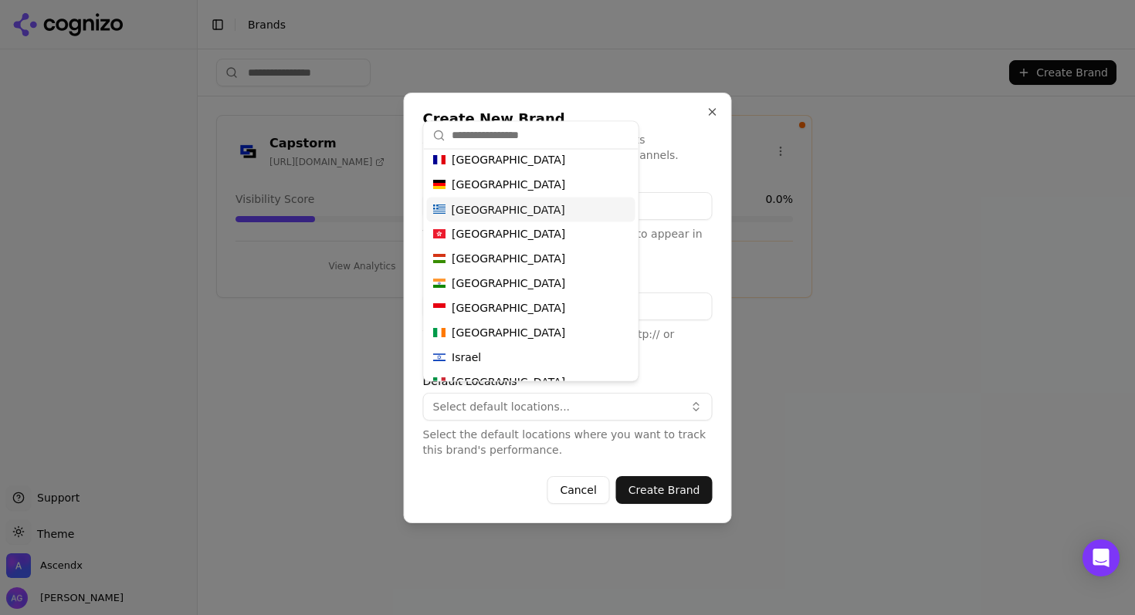
scroll to position [812, 0]
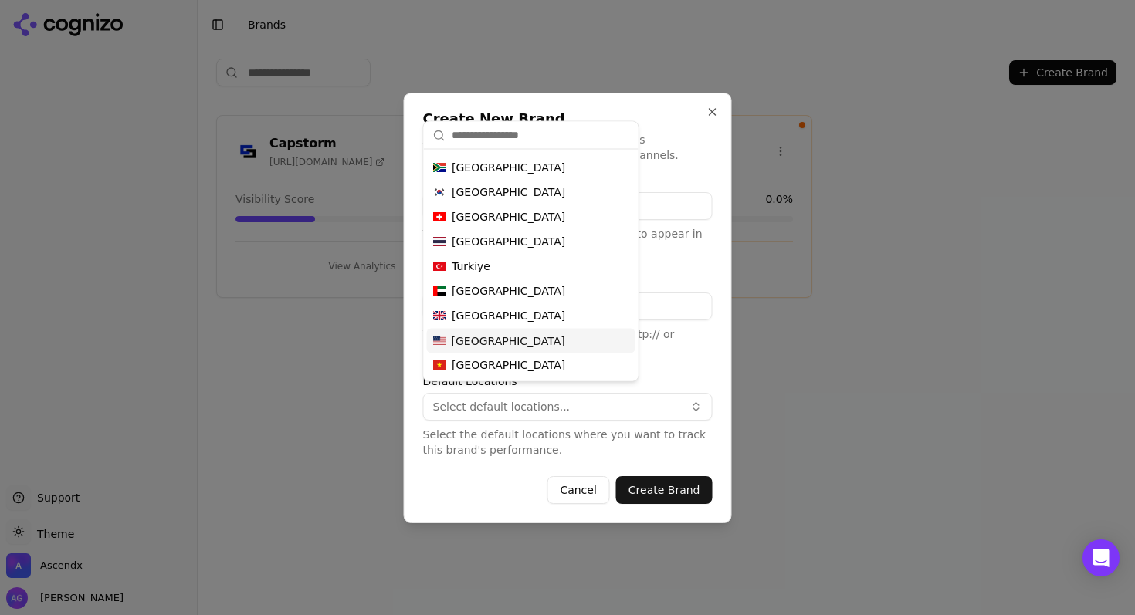
click at [495, 339] on span "[GEOGRAPHIC_DATA]" at bounding box center [508, 341] width 113 height 15
click at [667, 478] on button "Create Brand" at bounding box center [664, 490] width 96 height 28
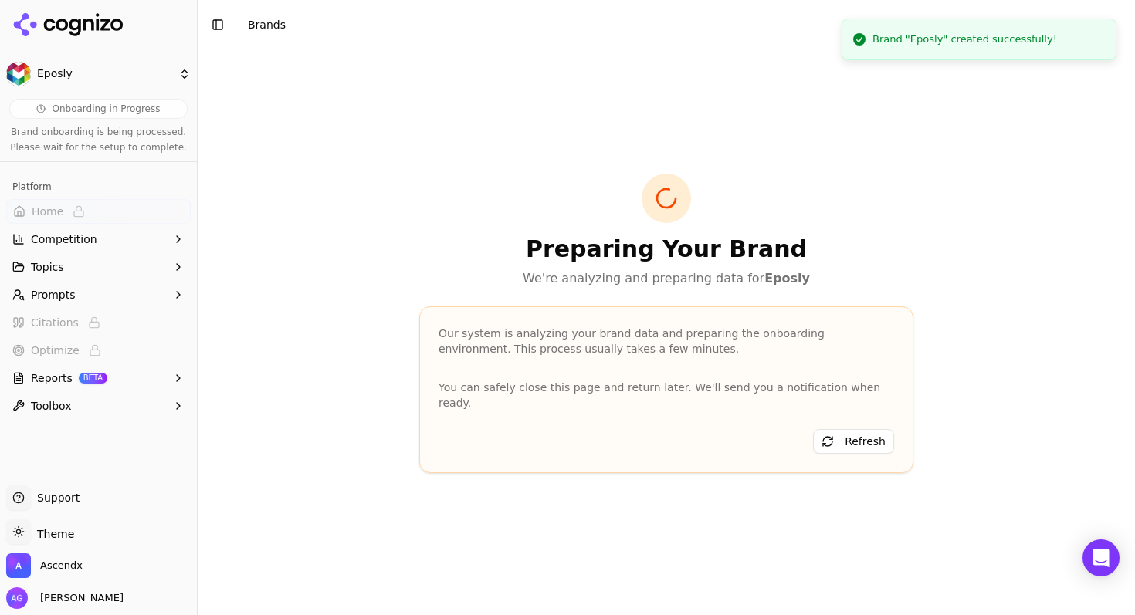
click at [59, 19] on icon at bounding box center [62, 25] width 12 height 12
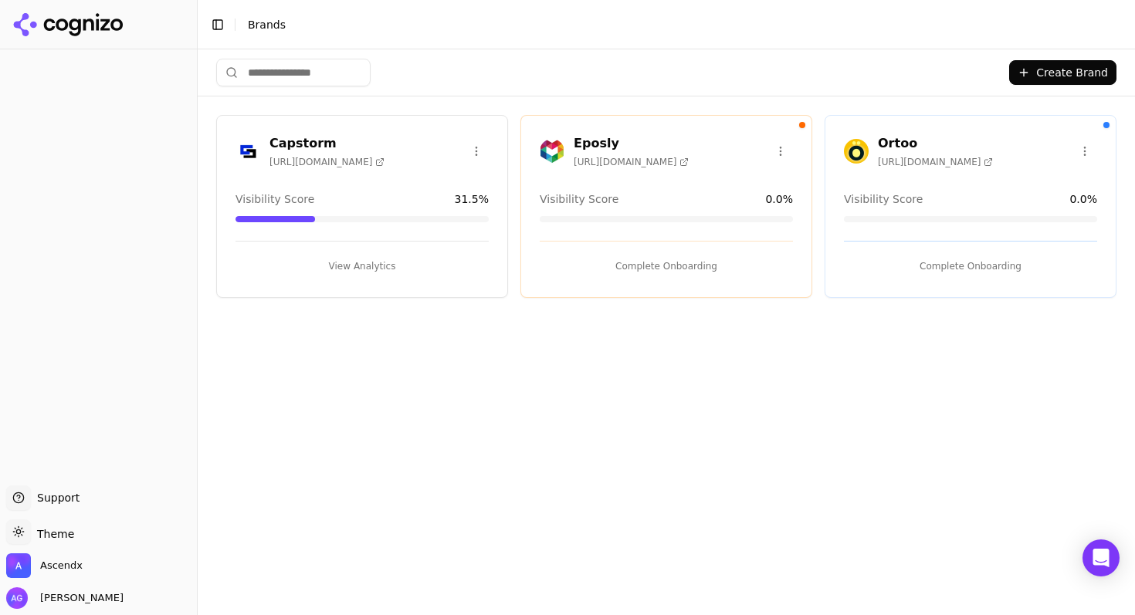
click at [664, 267] on button "Complete Onboarding" at bounding box center [666, 266] width 253 height 25
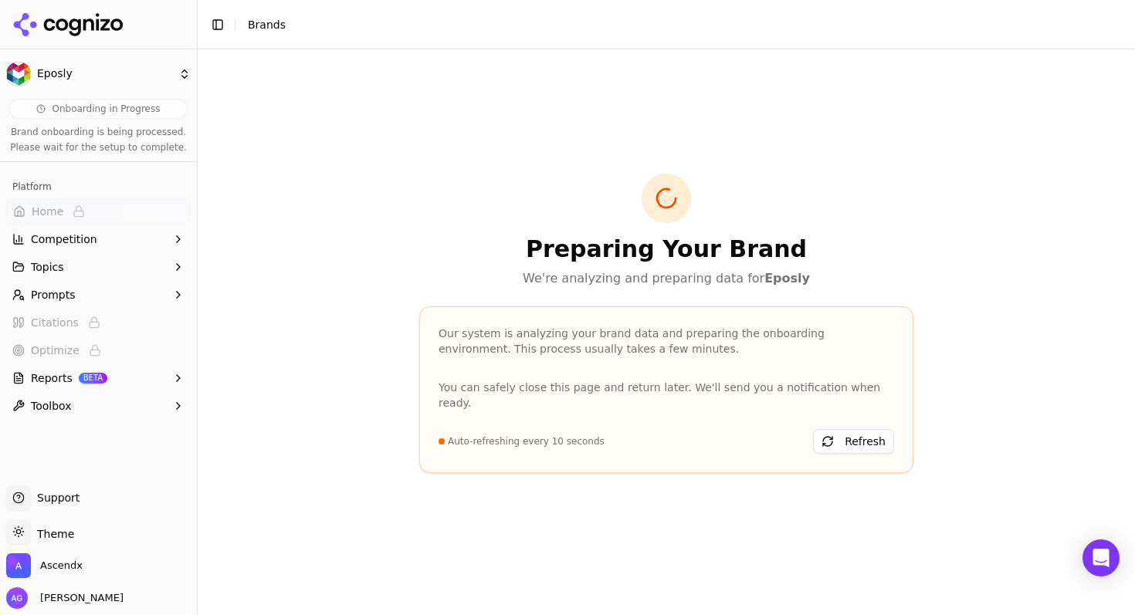
click at [83, 29] on icon at bounding box center [88, 25] width 11 height 12
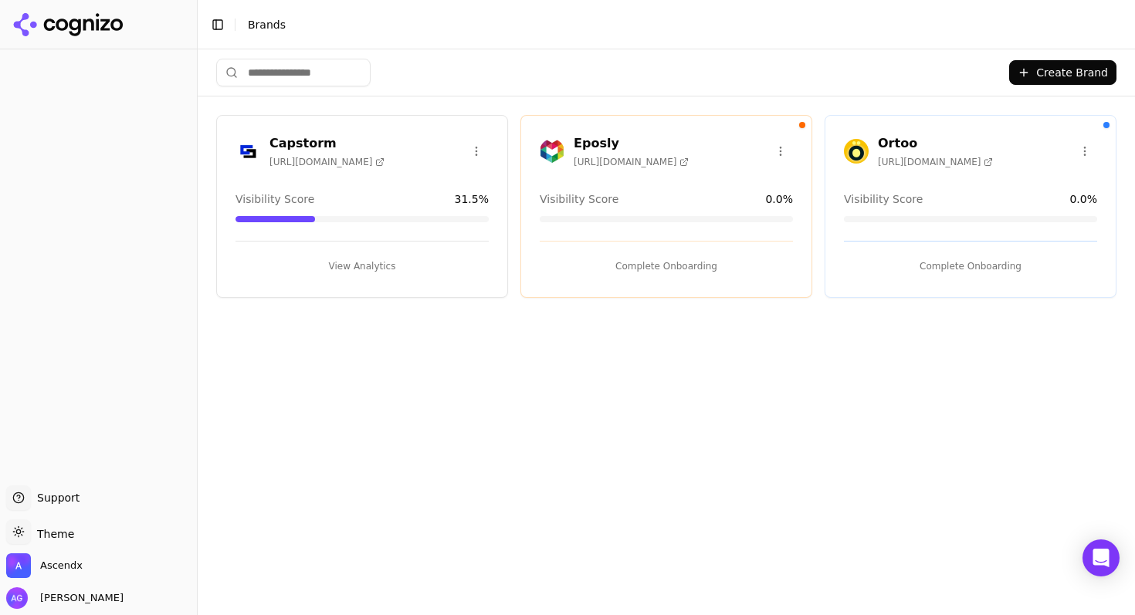
click at [1047, 69] on button "Create Brand" at bounding box center [1062, 72] width 107 height 25
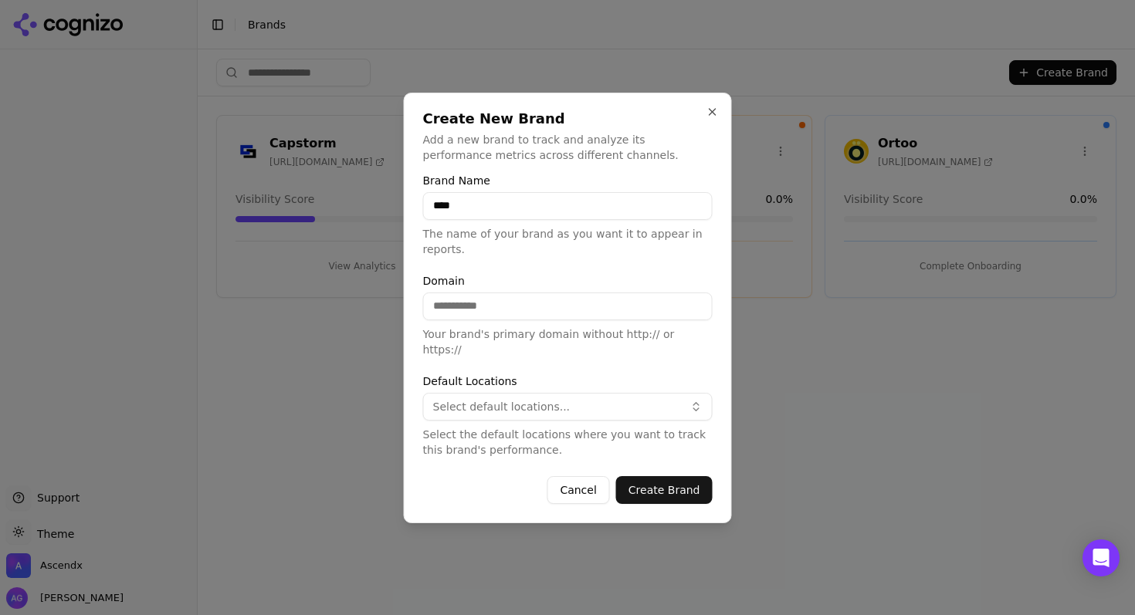
type input "****"
type input "********"
click at [638, 393] on button "Select default locations..." at bounding box center [567, 407] width 289 height 28
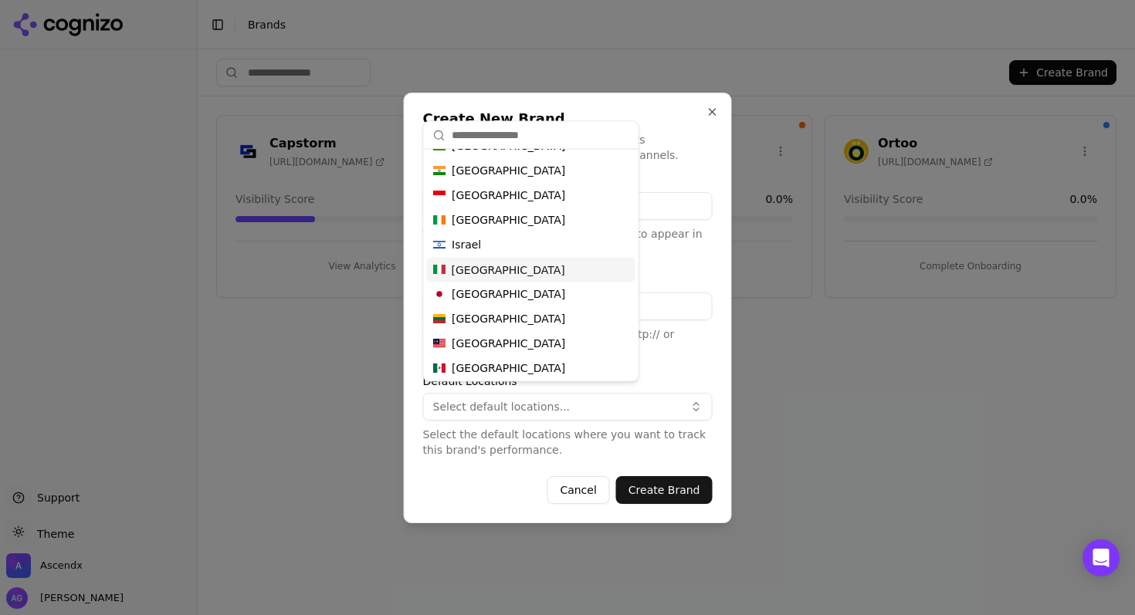
scroll to position [812, 0]
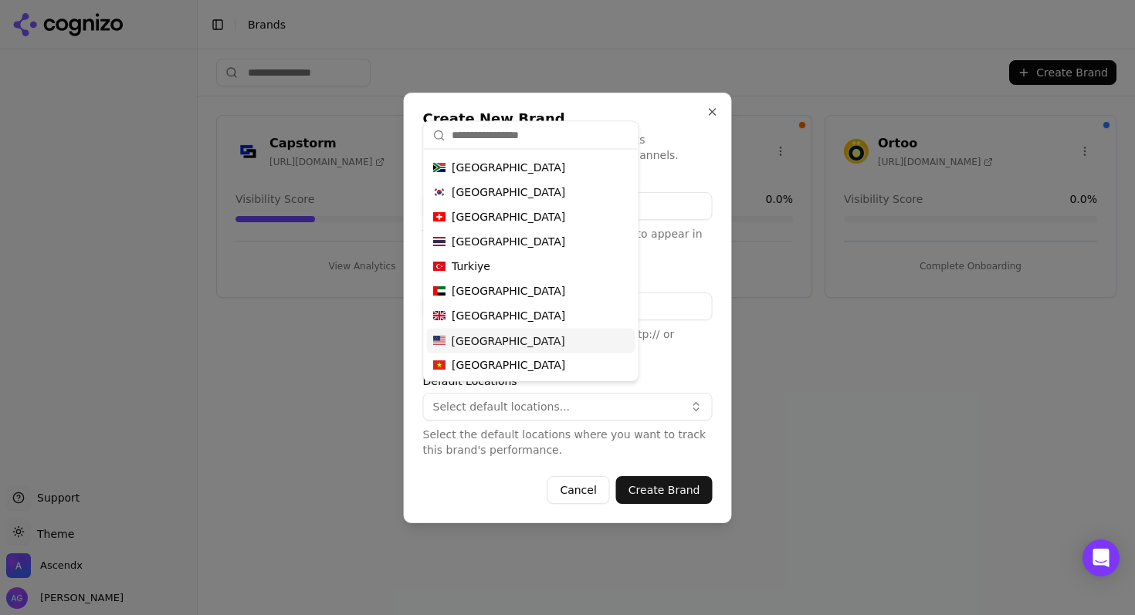
click at [484, 340] on span "[GEOGRAPHIC_DATA]" at bounding box center [508, 341] width 113 height 15
click at [687, 477] on button "Create Brand" at bounding box center [664, 490] width 96 height 28
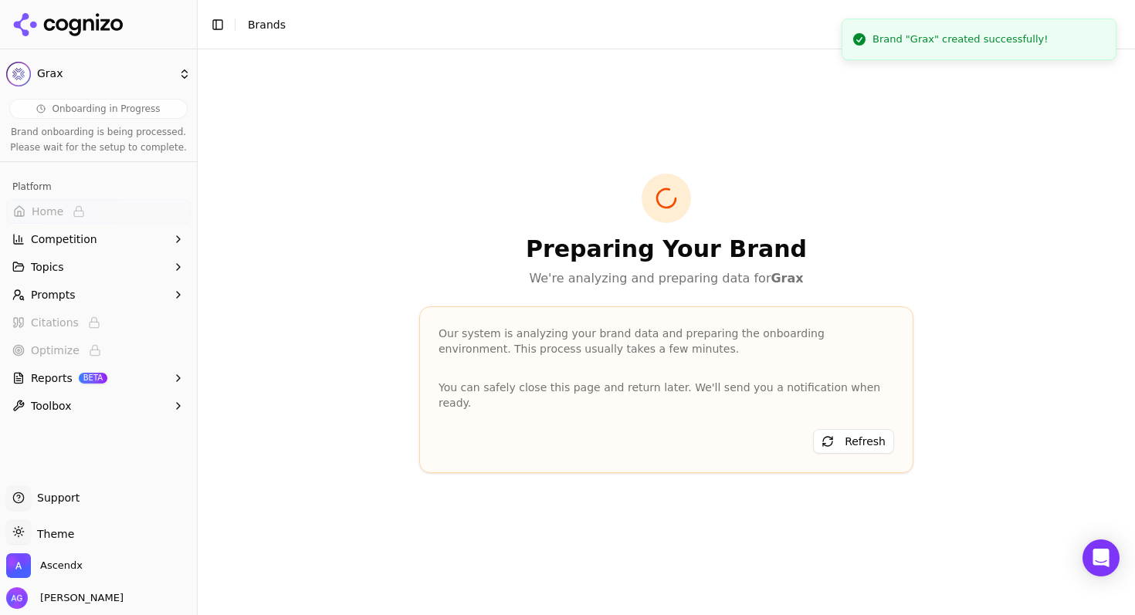
click at [95, 21] on icon at bounding box center [68, 24] width 112 height 23
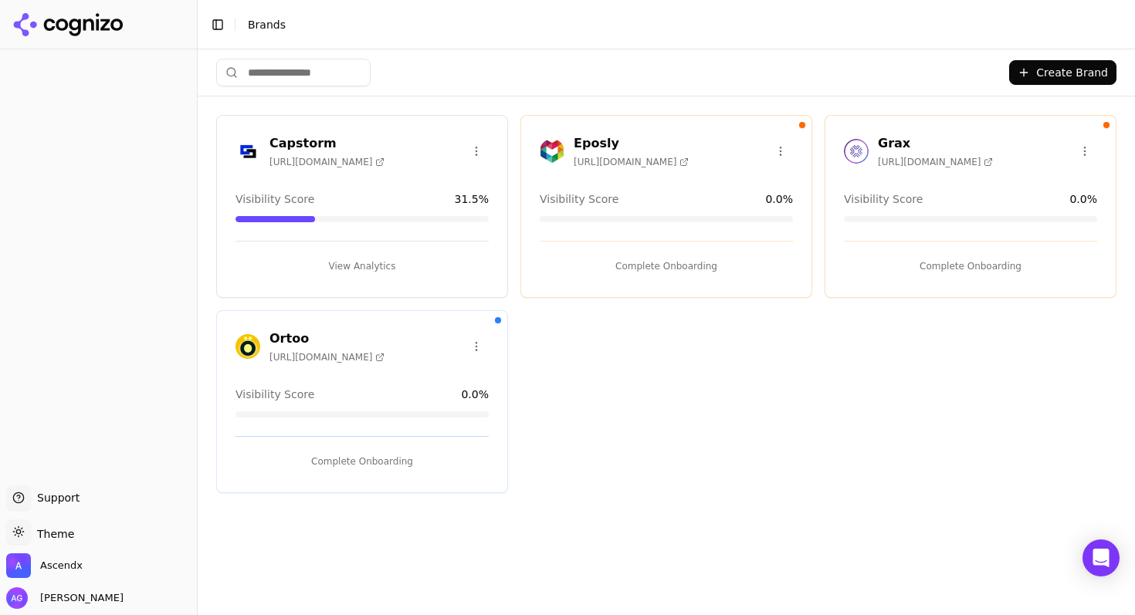
click at [1067, 72] on button "Create Brand" at bounding box center [1062, 72] width 107 height 25
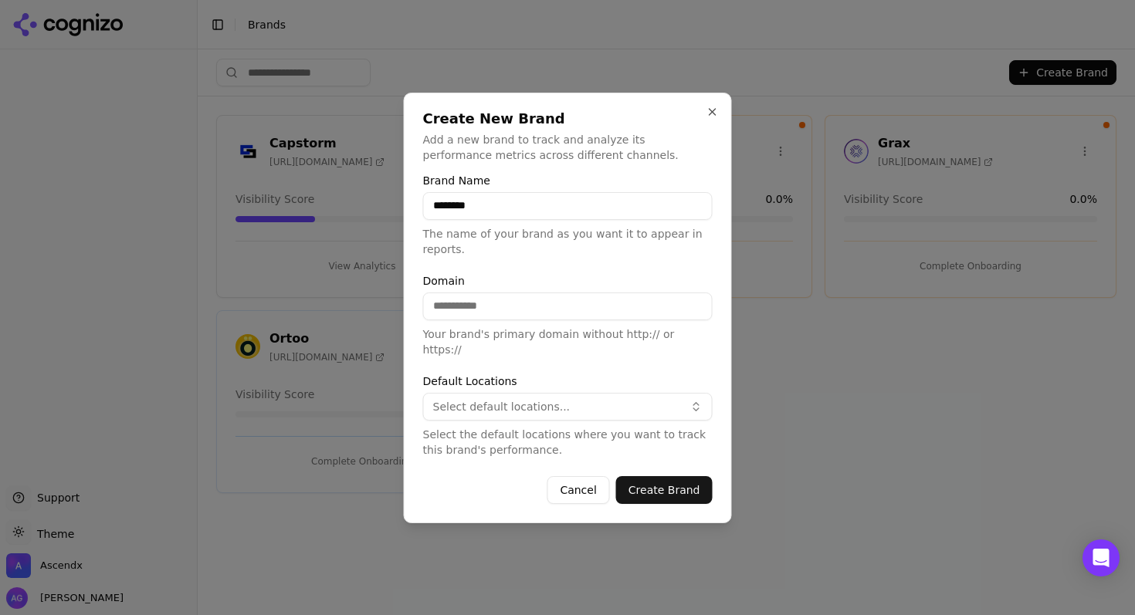
type input "********"
click at [507, 311] on input "Domain" at bounding box center [567, 307] width 289 height 28
type input "**********"
click at [489, 401] on span "Select default locations..." at bounding box center [501, 406] width 137 height 15
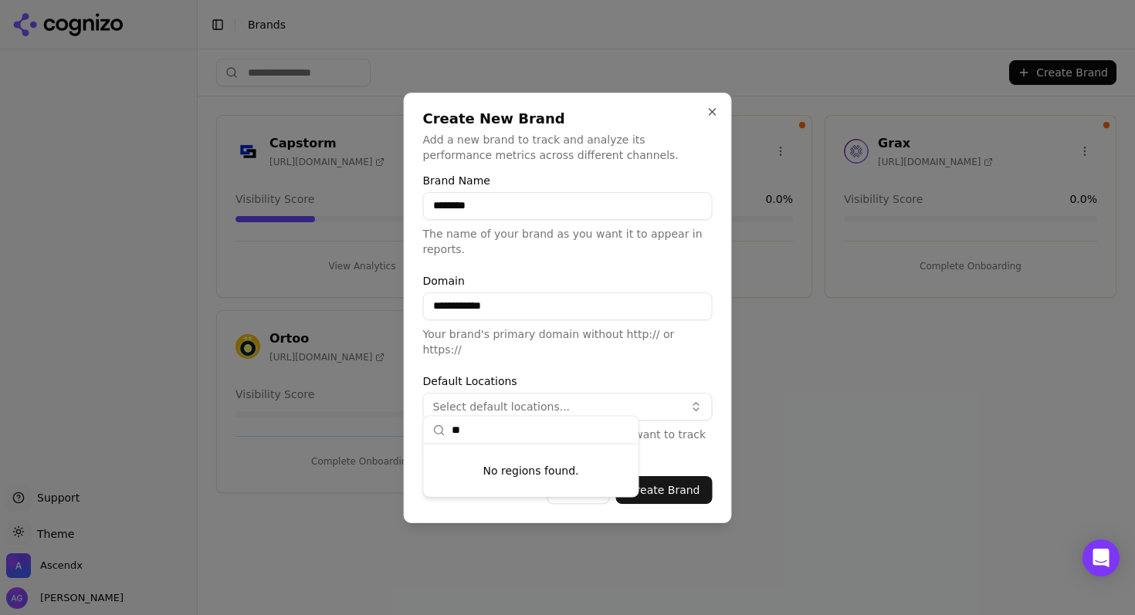
type input "*"
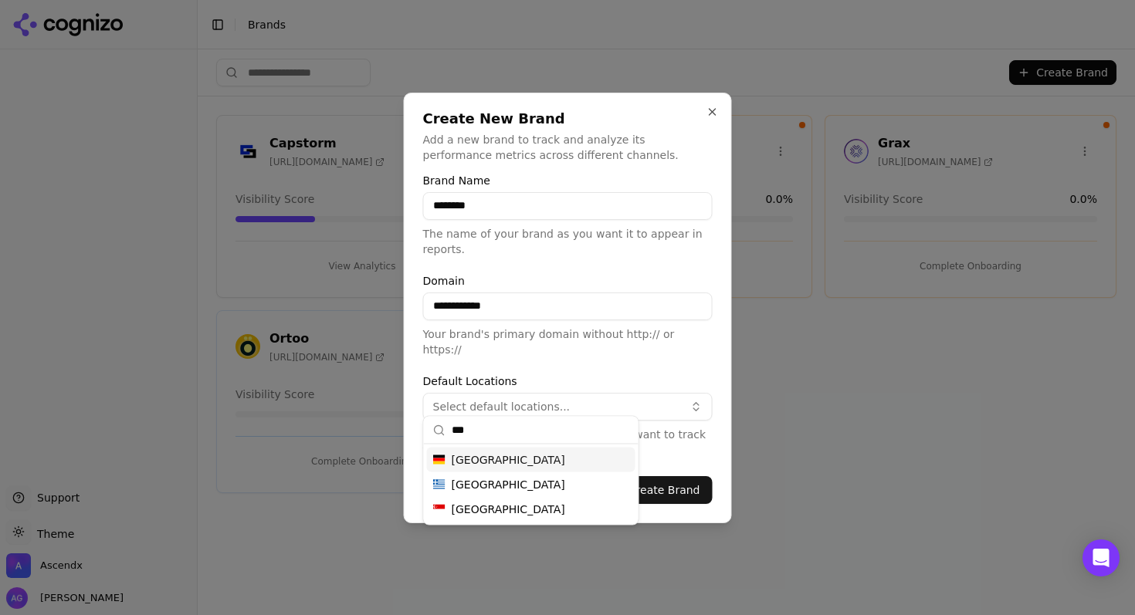
type input "***"
click at [488, 465] on span "[GEOGRAPHIC_DATA]" at bounding box center [508, 459] width 113 height 15
click at [682, 477] on button "Create Brand" at bounding box center [664, 490] width 96 height 28
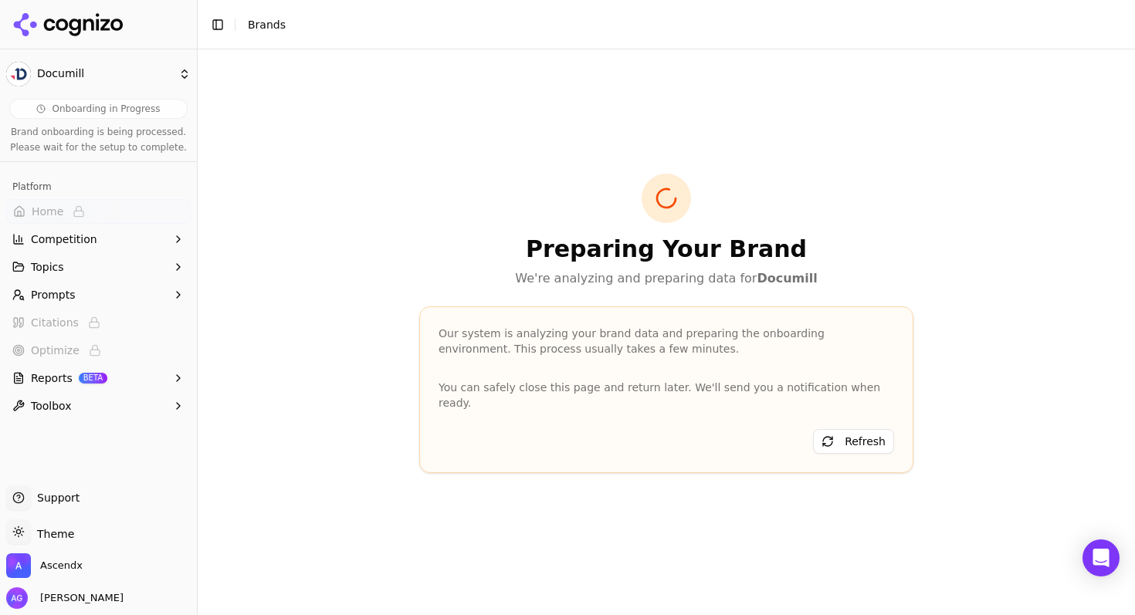
click at [266, 27] on span "Brands" at bounding box center [267, 25] width 38 height 12
click at [221, 25] on button "Toggle Sidebar" at bounding box center [218, 25] width 22 height 22
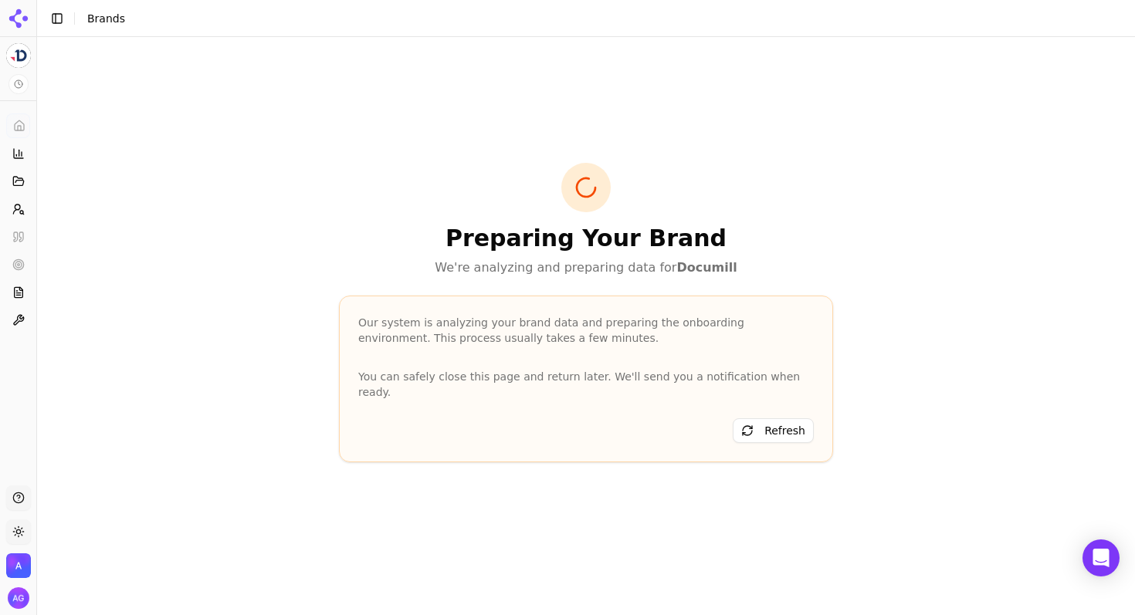
click at [56, 20] on button "Toggle Sidebar" at bounding box center [57, 19] width 22 height 22
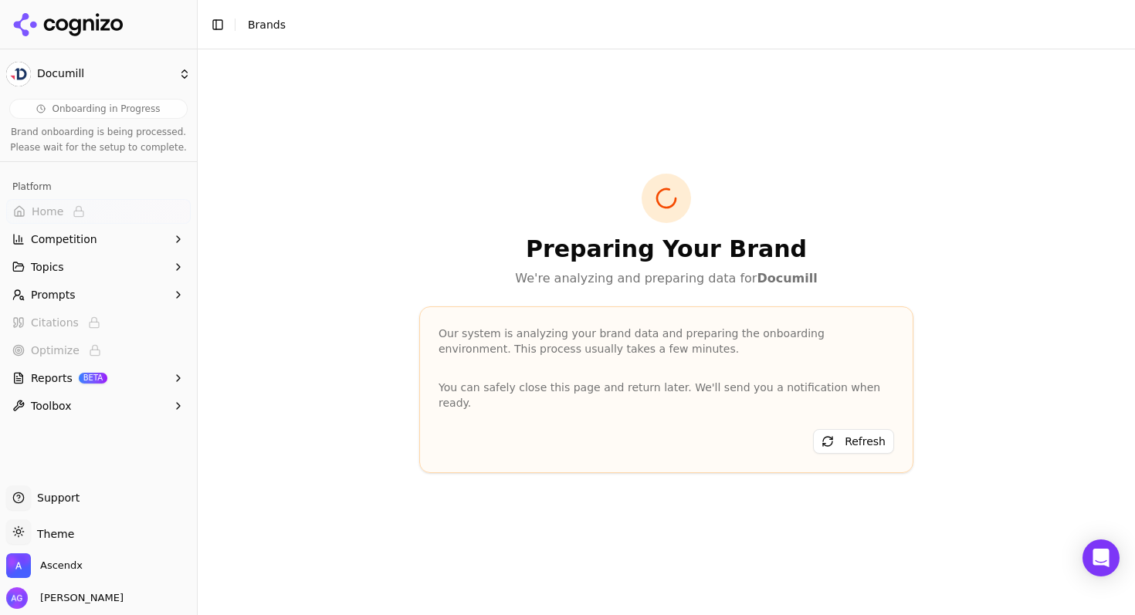
click at [184, 77] on html "Documill Onboarding in Progress Brand onboarding is being processed. Please wai…" at bounding box center [567, 307] width 1135 height 615
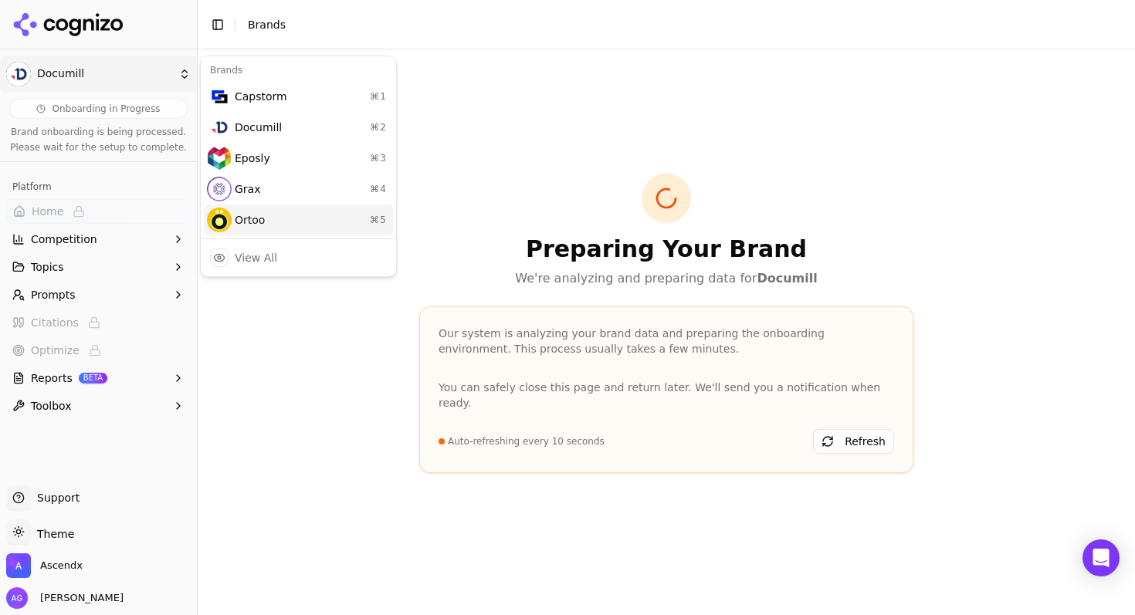
click at [245, 220] on div "Ortoo ⌘ 5" at bounding box center [298, 220] width 189 height 31
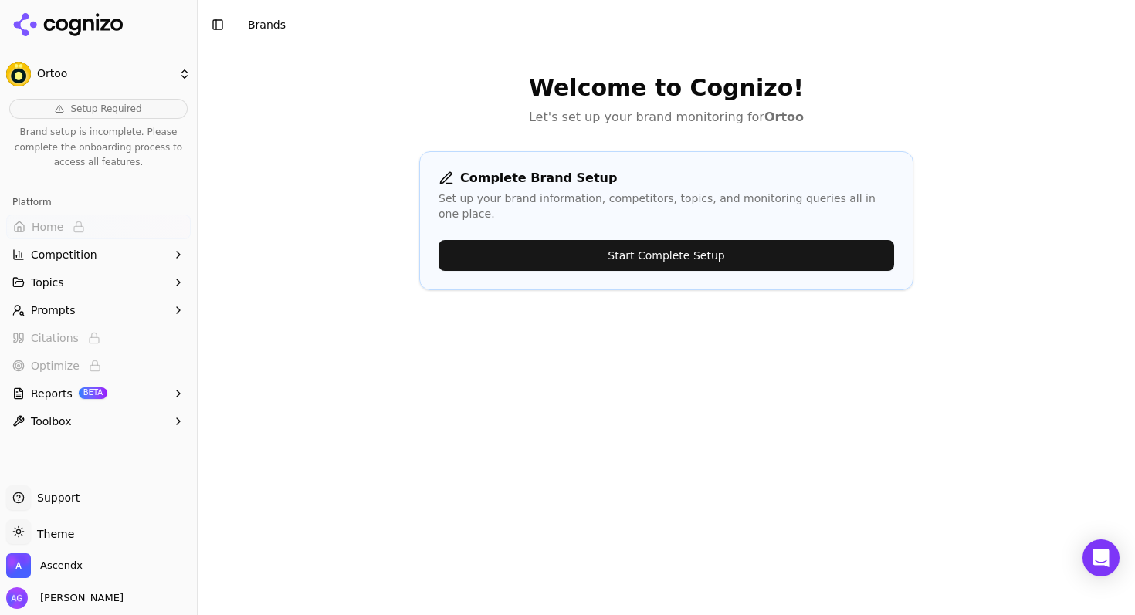
click at [659, 245] on button "Start Complete Setup" at bounding box center [665, 255] width 455 height 31
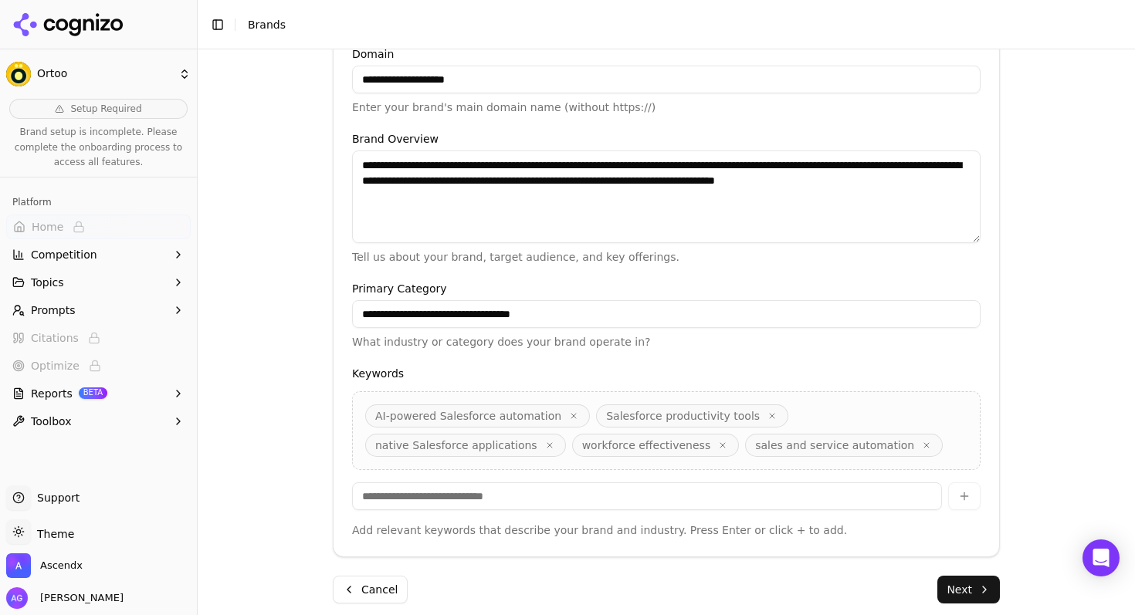
scroll to position [382, 0]
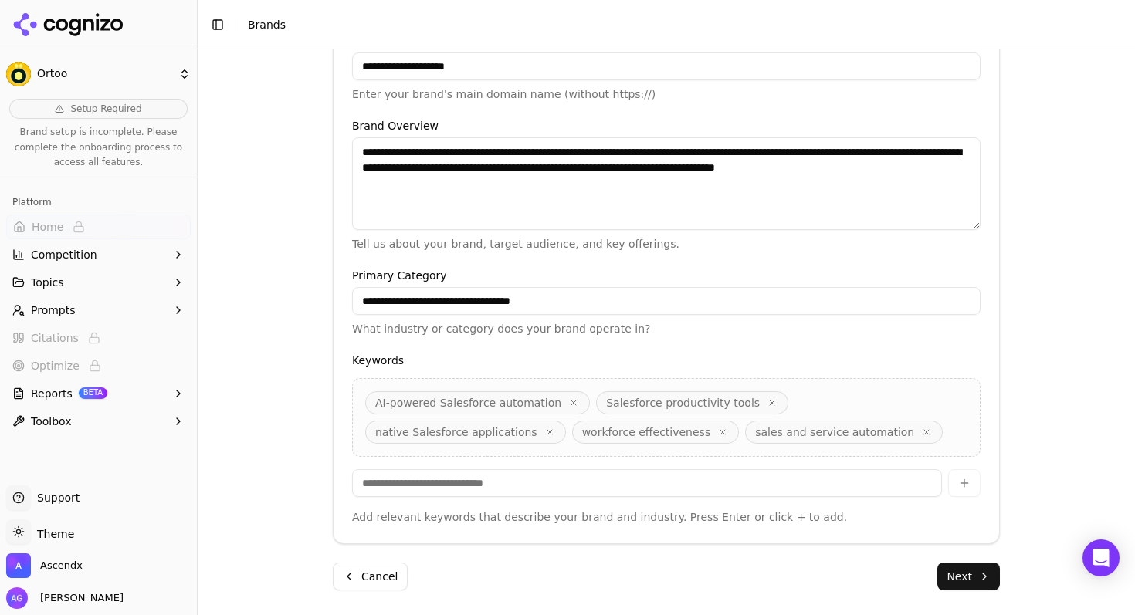
click at [384, 491] on input at bounding box center [647, 483] width 590 height 28
type input "**********"
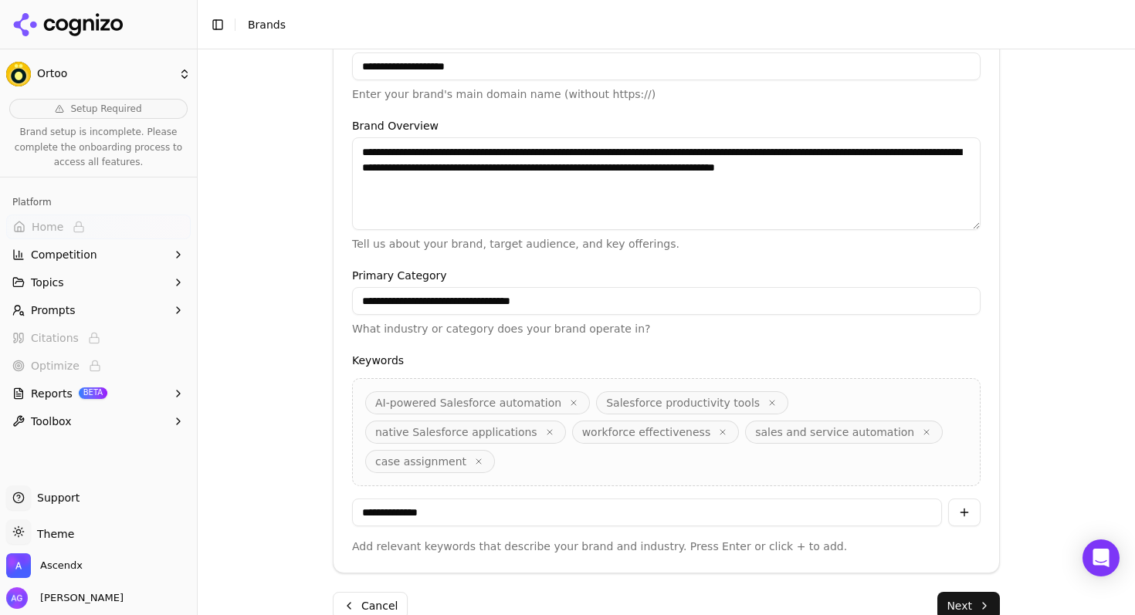
type input "**********"
type input "*"
type input "**********"
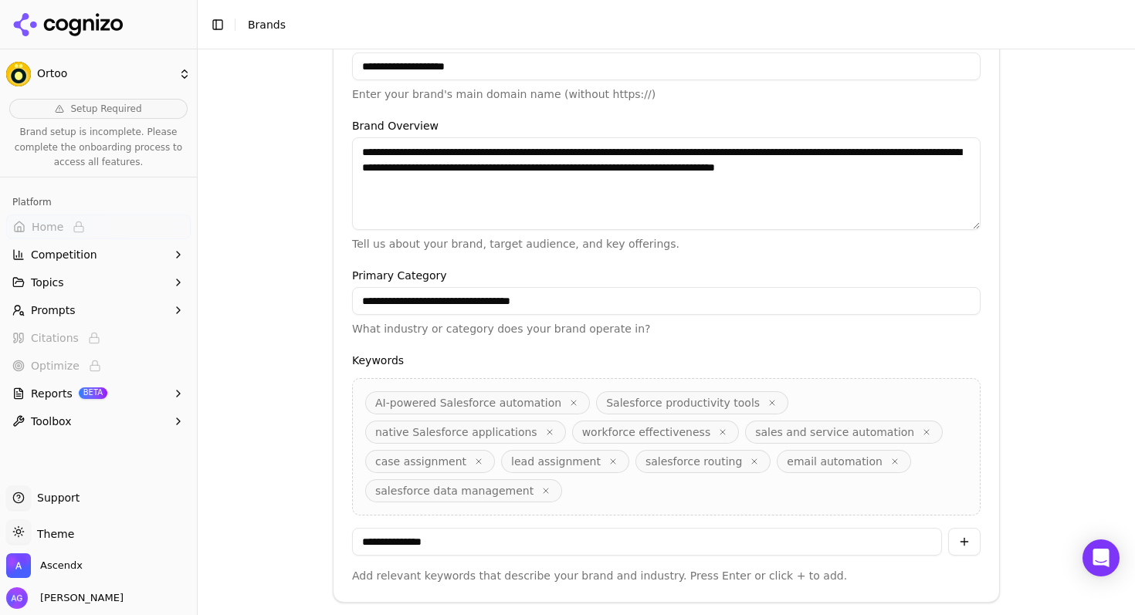
type input "**********"
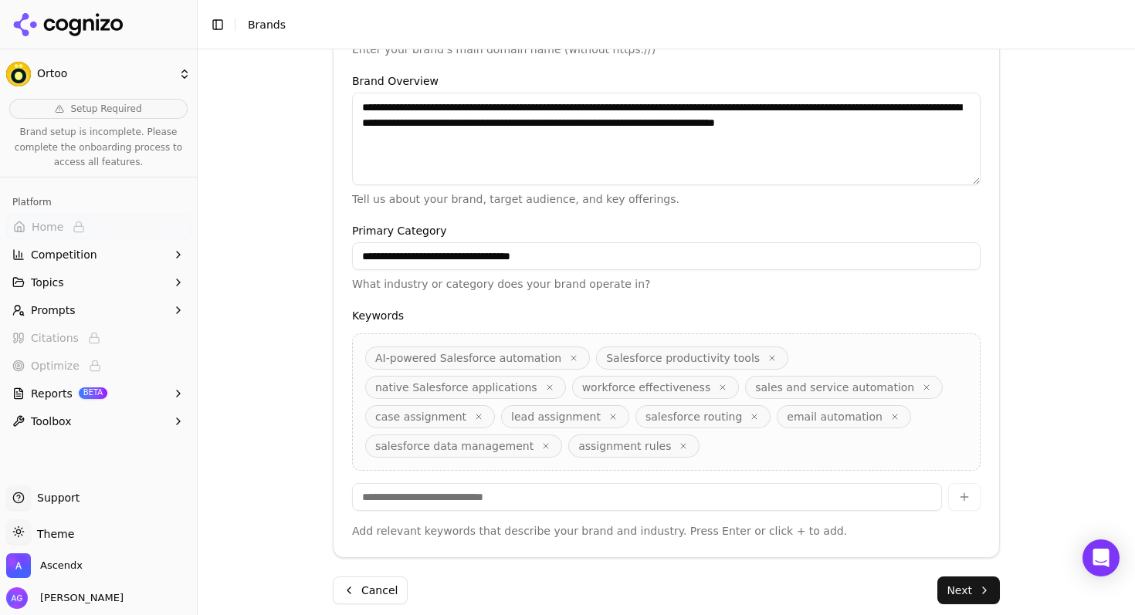
scroll to position [441, 0]
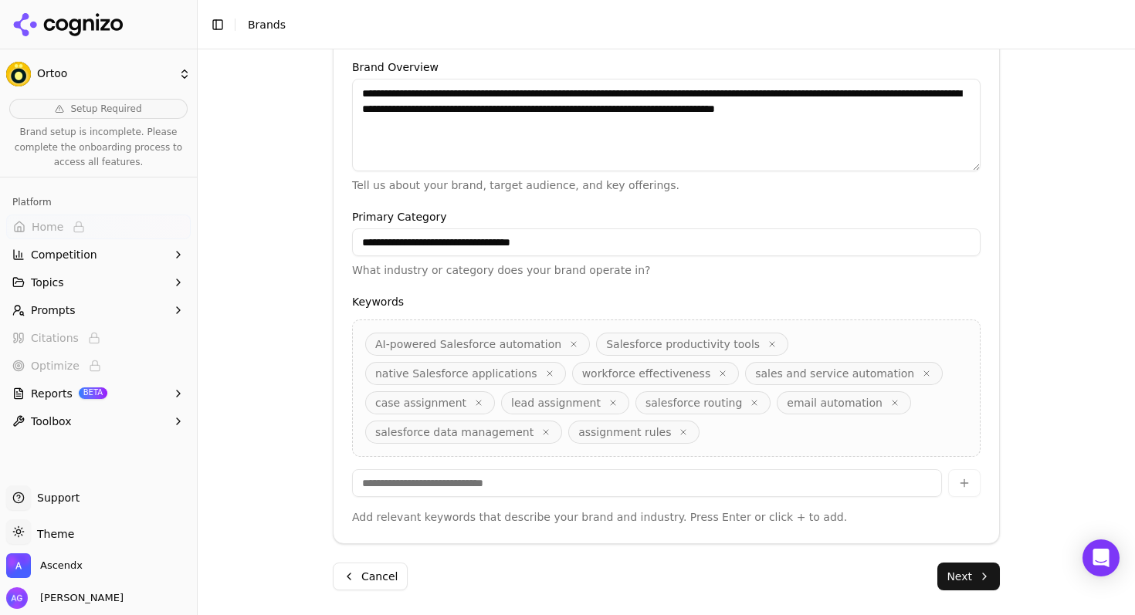
click at [962, 572] on button "Next" at bounding box center [968, 577] width 63 height 28
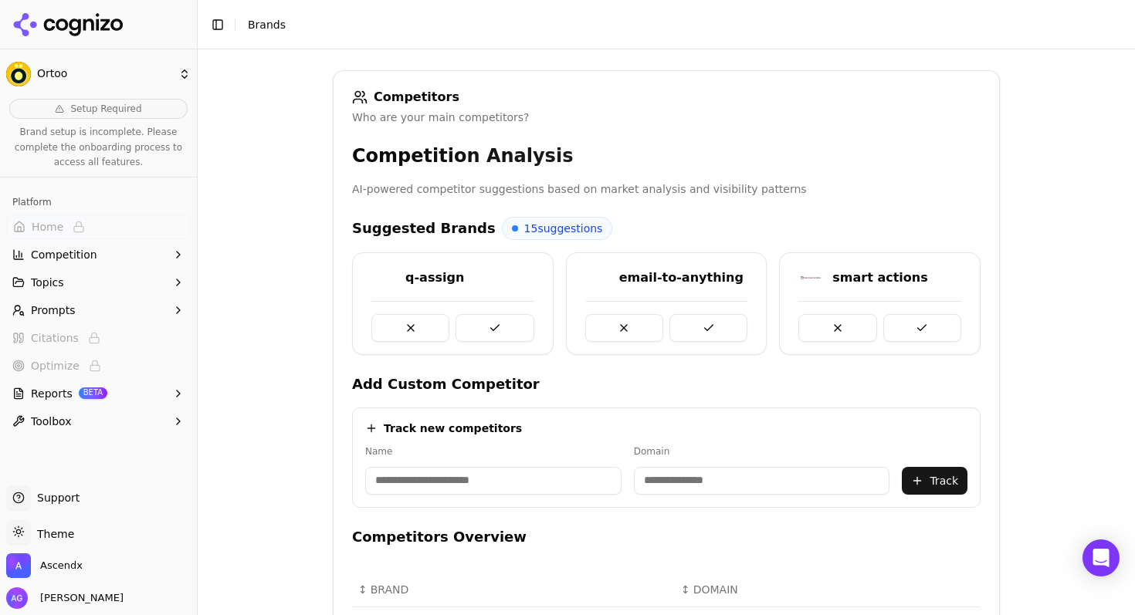
scroll to position [215, 0]
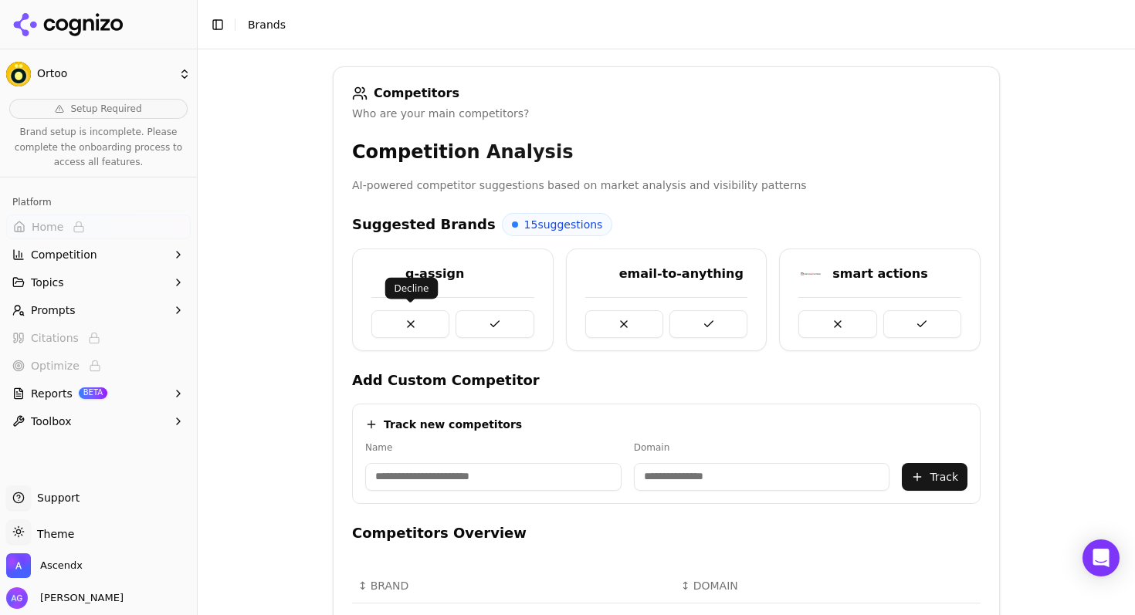
click at [415, 321] on button at bounding box center [410, 324] width 78 height 28
click at [406, 317] on button at bounding box center [410, 324] width 78 height 28
click at [424, 319] on button at bounding box center [410, 324] width 78 height 28
click at [492, 328] on button at bounding box center [494, 324] width 78 height 28
click at [710, 320] on button at bounding box center [708, 324] width 78 height 28
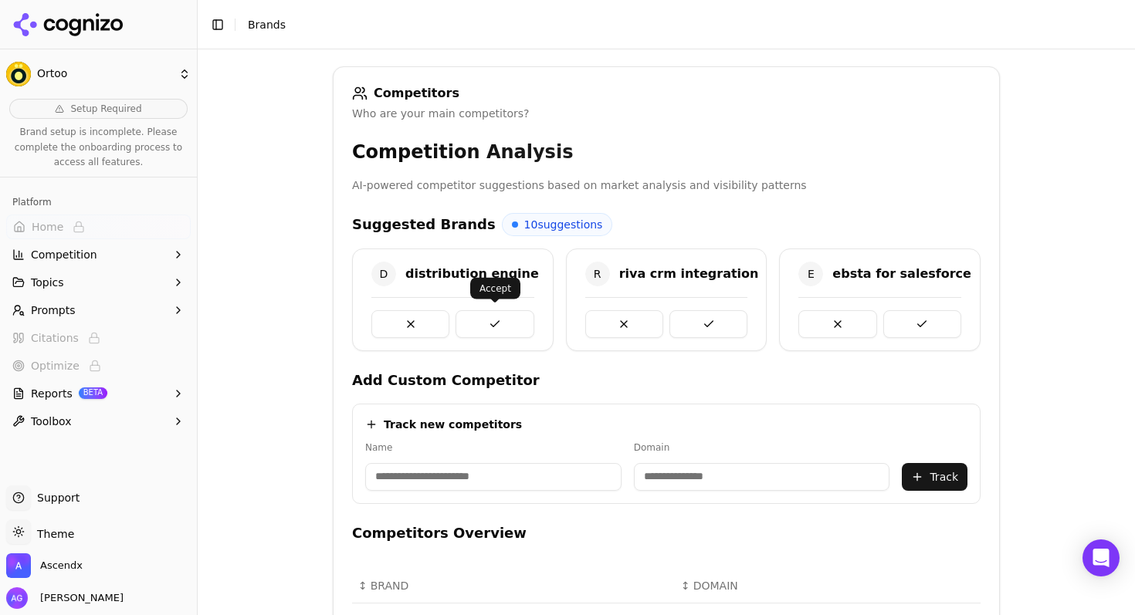
click at [493, 317] on button at bounding box center [494, 324] width 78 height 28
click at [457, 485] on input at bounding box center [493, 477] width 256 height 28
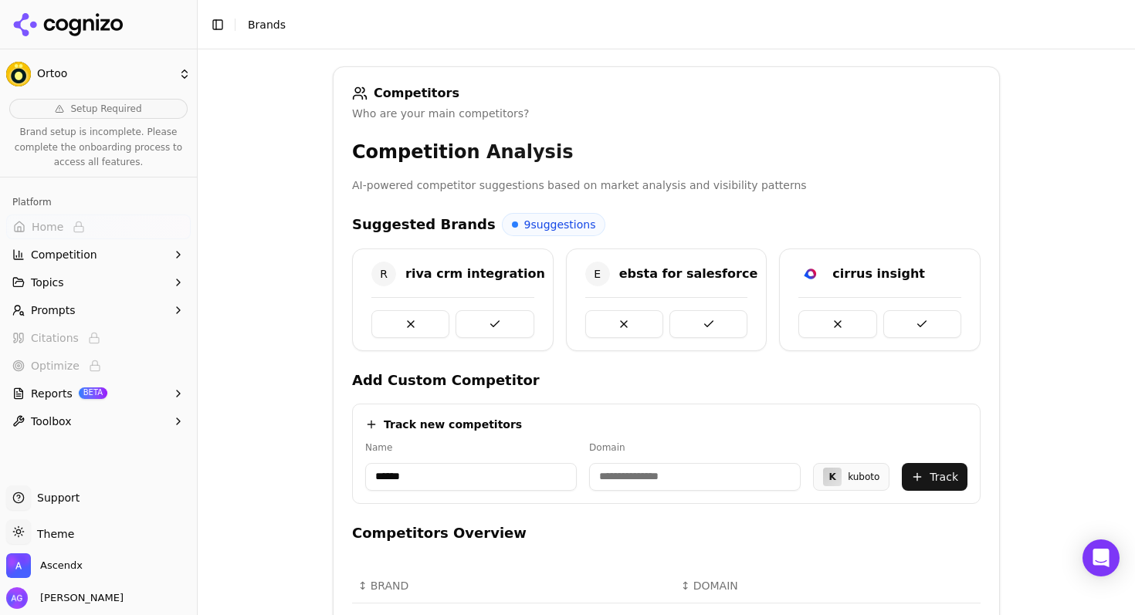
type input "******"
type input "**********"
drag, startPoint x: 450, startPoint y: 478, endPoint x: 362, endPoint y: 472, distance: 88.2
click at [362, 472] on div "**********" at bounding box center [666, 454] width 628 height 100
type input "******"
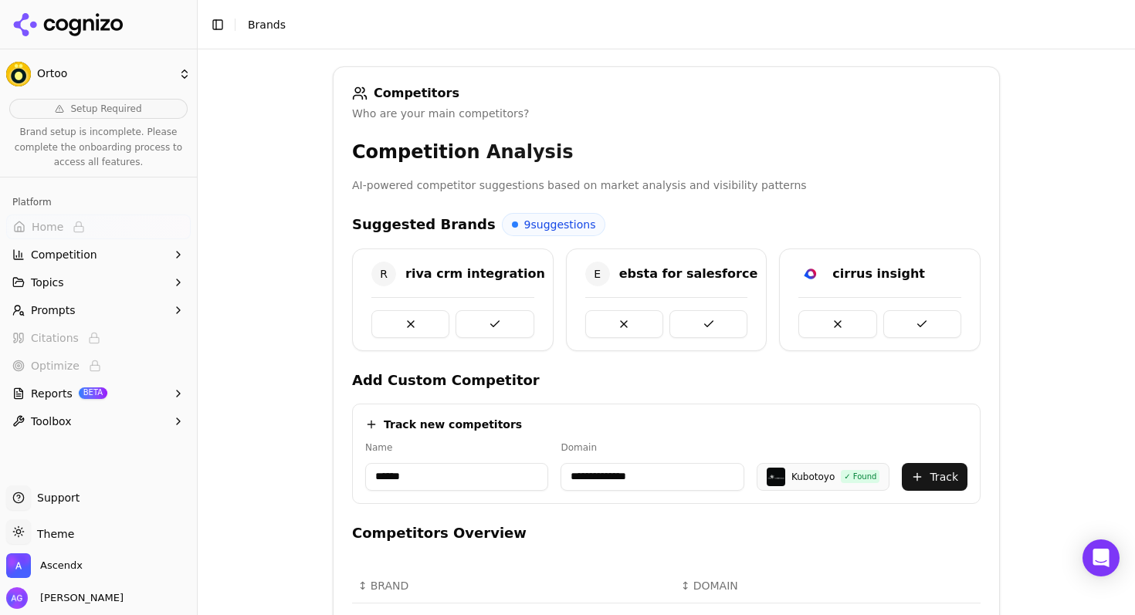
drag, startPoint x: 664, startPoint y: 483, endPoint x: 550, endPoint y: 478, distance: 114.4
click at [550, 478] on div "**********" at bounding box center [666, 466] width 602 height 49
click at [941, 481] on button "Track" at bounding box center [935, 477] width 66 height 28
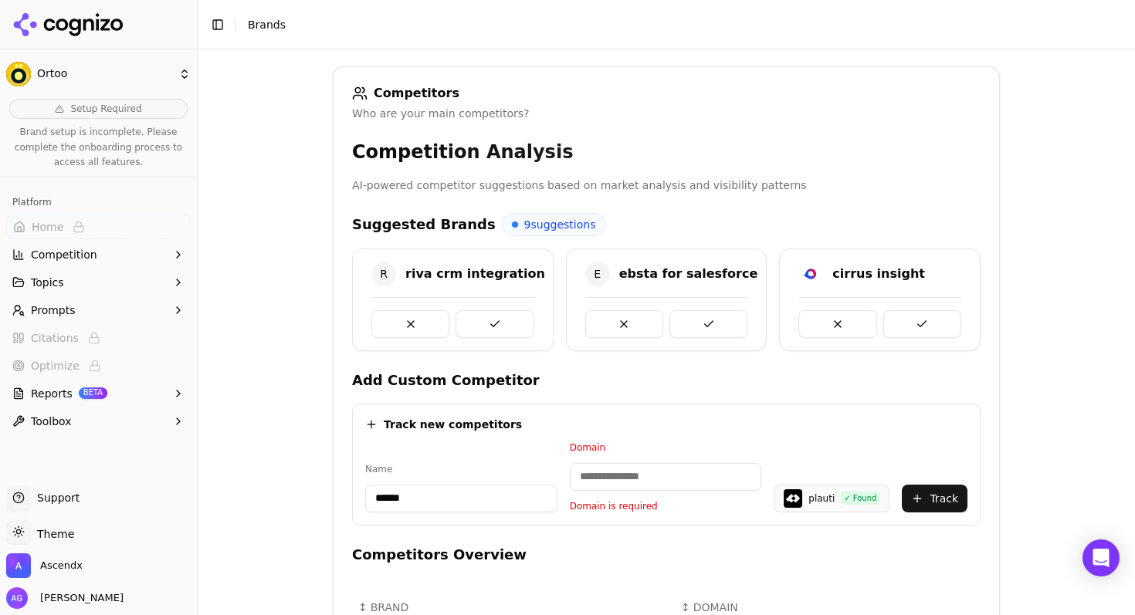
click at [424, 496] on input "******" at bounding box center [461, 499] width 192 height 28
click at [591, 477] on input at bounding box center [666, 477] width 192 height 28
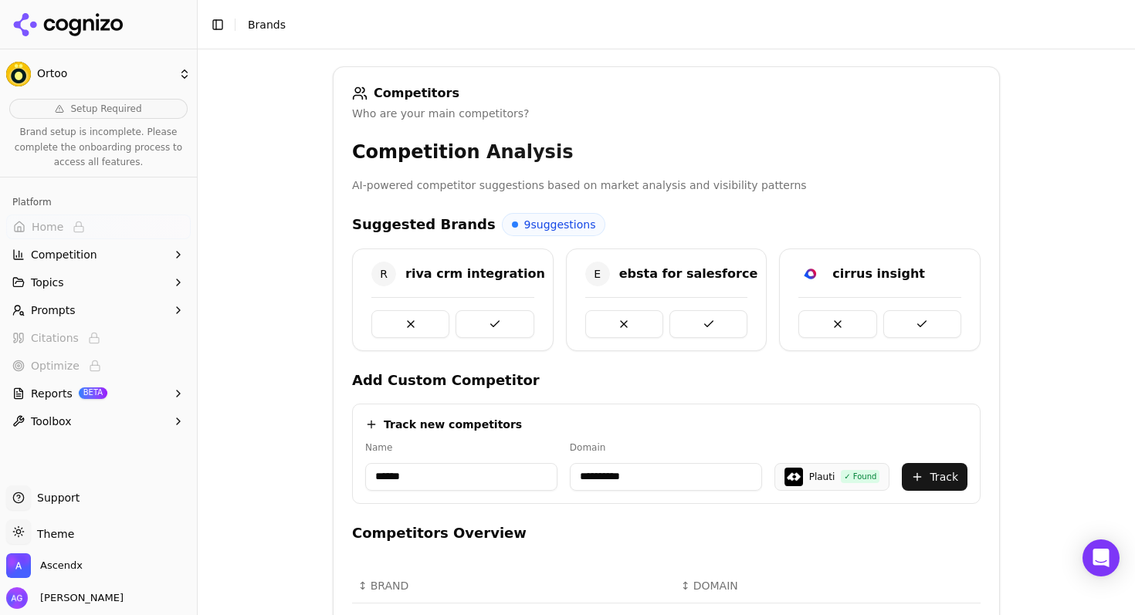
type input "**********"
click at [939, 477] on button "Track" at bounding box center [935, 477] width 66 height 28
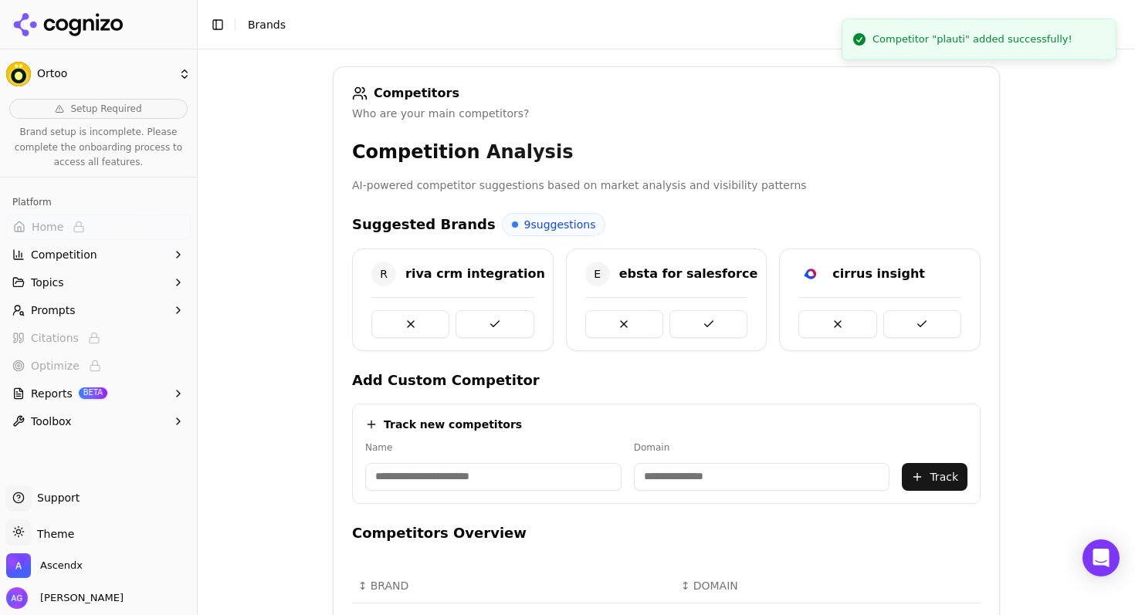
click at [480, 478] on input at bounding box center [493, 477] width 256 height 28
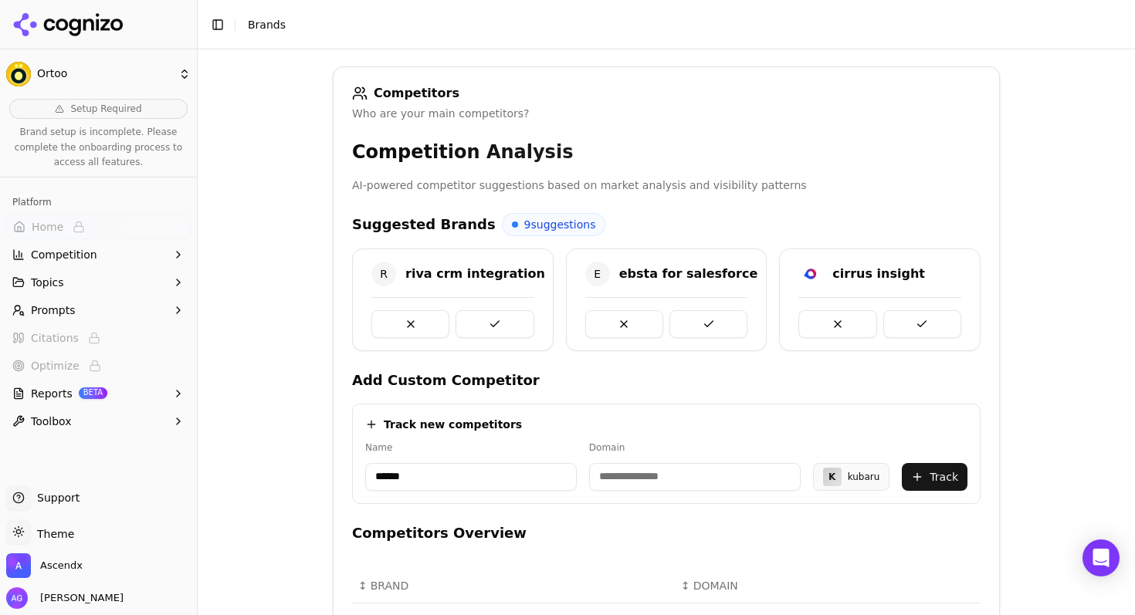
type input "******"
type input "*********"
click at [935, 472] on button "Track" at bounding box center [935, 477] width 66 height 28
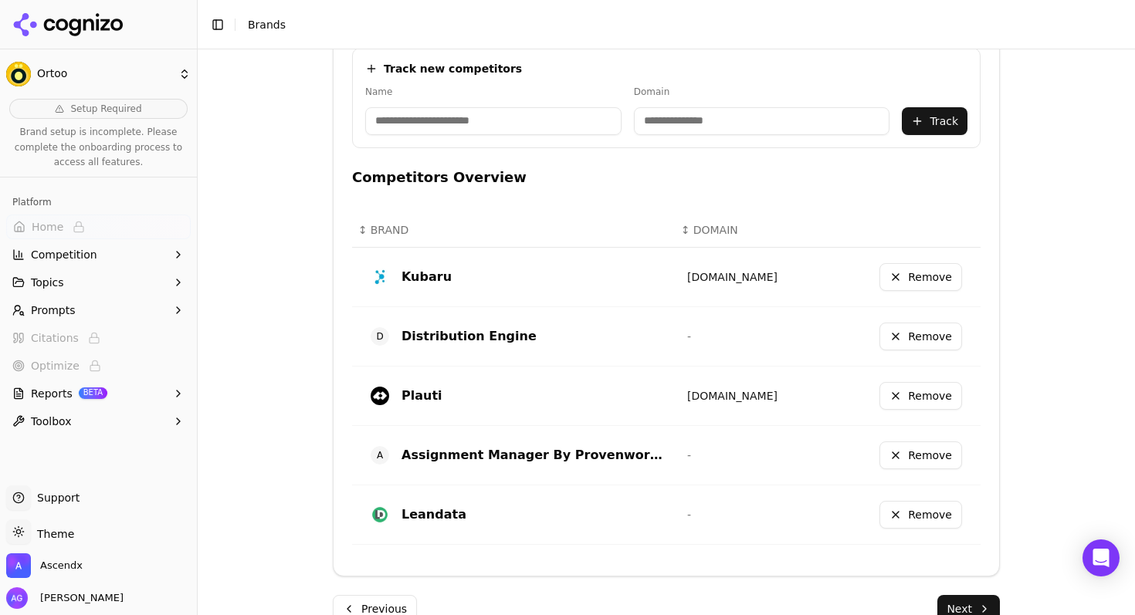
scroll to position [603, 0]
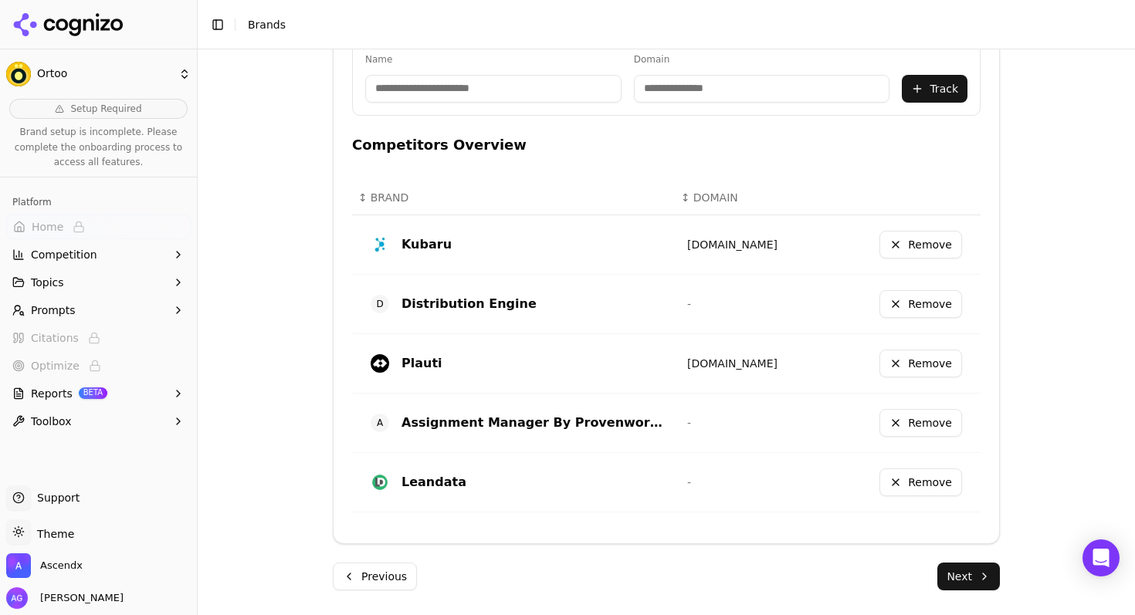
click at [973, 582] on button "Next" at bounding box center [968, 577] width 63 height 28
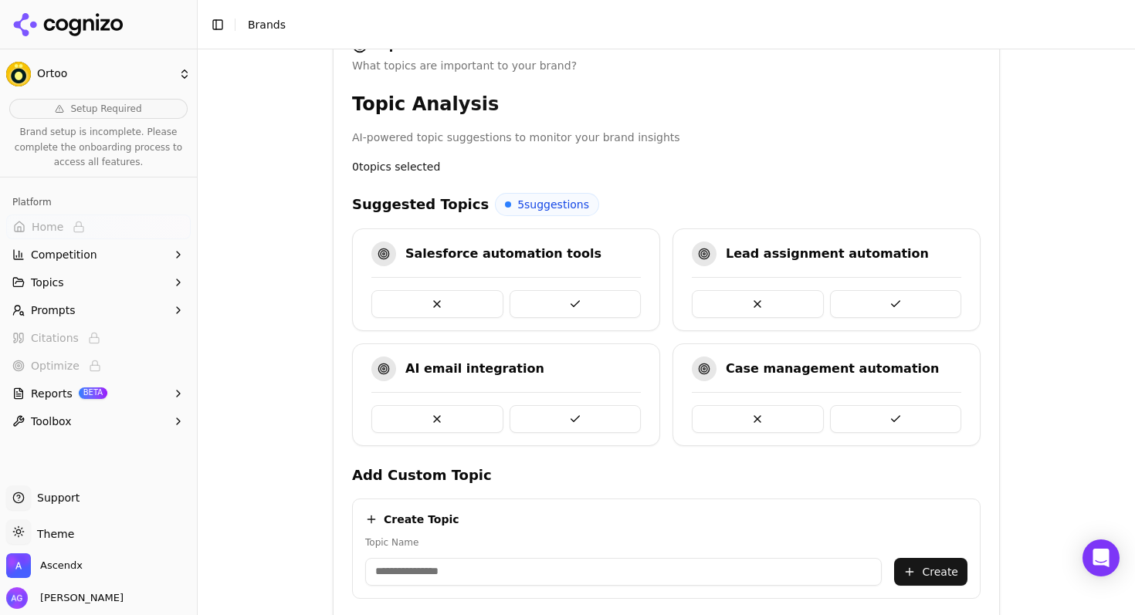
scroll to position [263, 0]
click at [554, 303] on button at bounding box center [576, 303] width 132 height 28
click at [910, 299] on button at bounding box center [896, 303] width 132 height 28
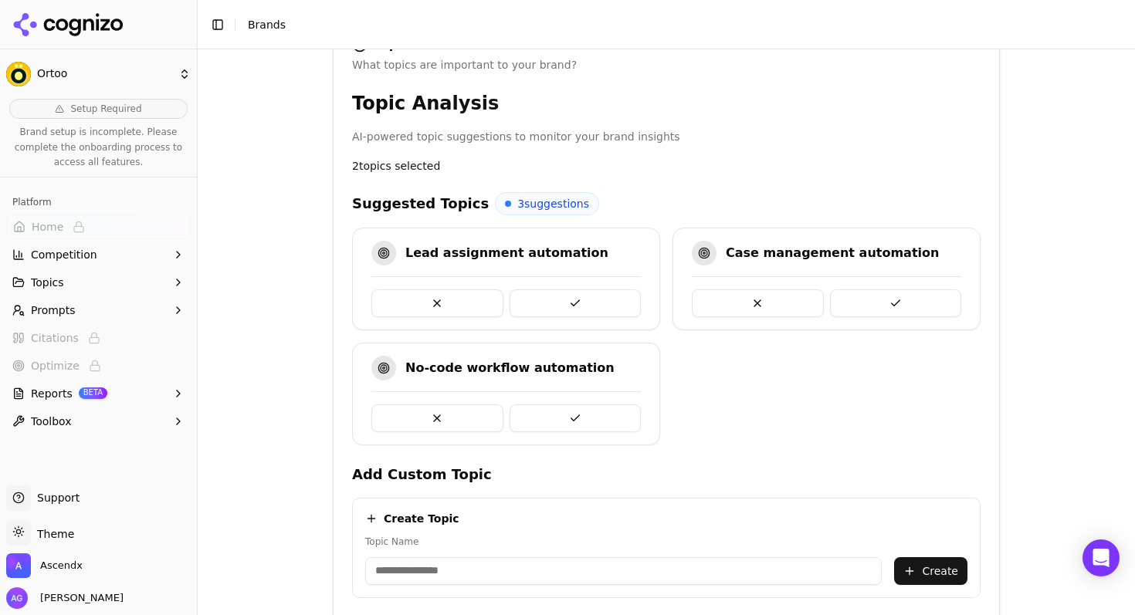
click at [594, 300] on button at bounding box center [576, 303] width 132 height 28
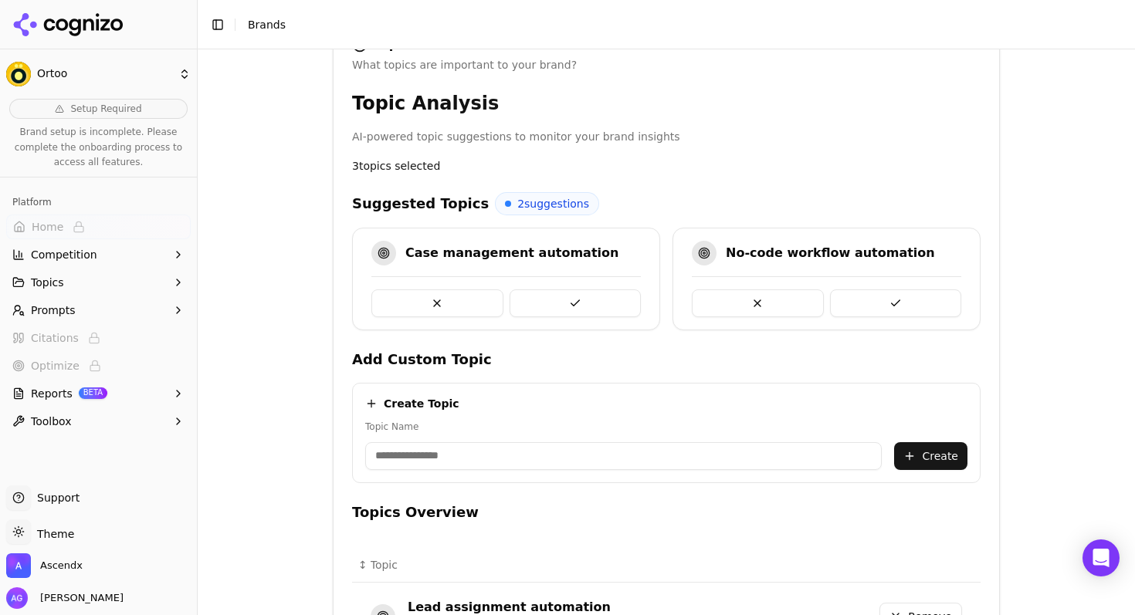
click at [896, 299] on button at bounding box center [896, 303] width 132 height 28
click at [574, 297] on button at bounding box center [576, 303] width 132 height 28
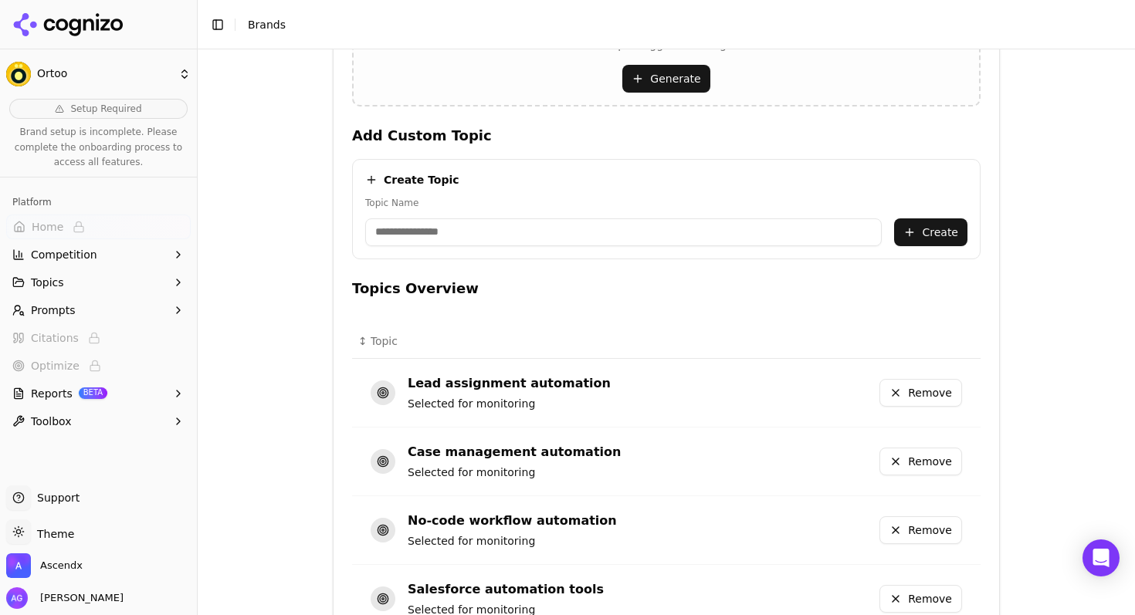
scroll to position [503, 0]
click at [472, 235] on input "Topic Name" at bounding box center [623, 232] width 516 height 28
type input "**********"
click at [946, 238] on button "Create" at bounding box center [930, 232] width 73 height 28
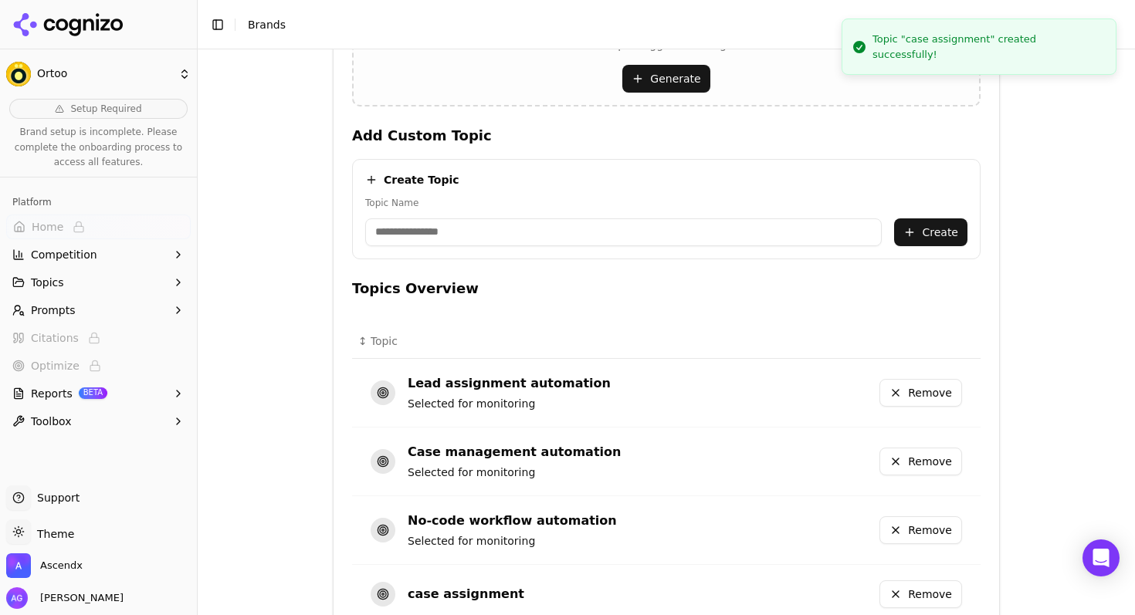
click at [537, 233] on input "Topic Name" at bounding box center [623, 232] width 516 height 28
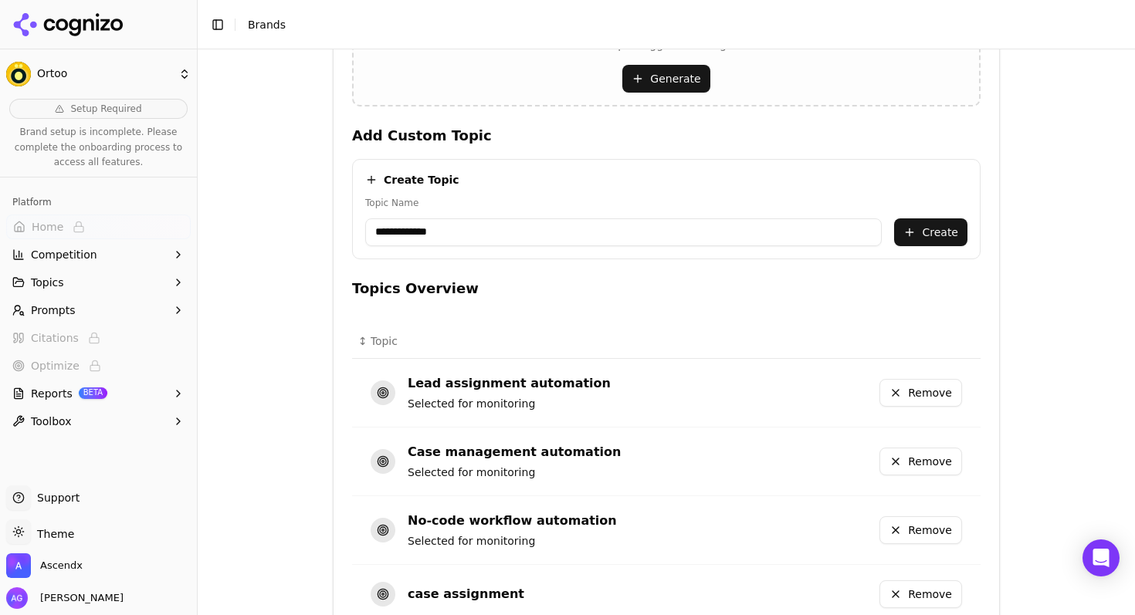
type input "**********"
click at [944, 228] on button "Create" at bounding box center [930, 232] width 73 height 28
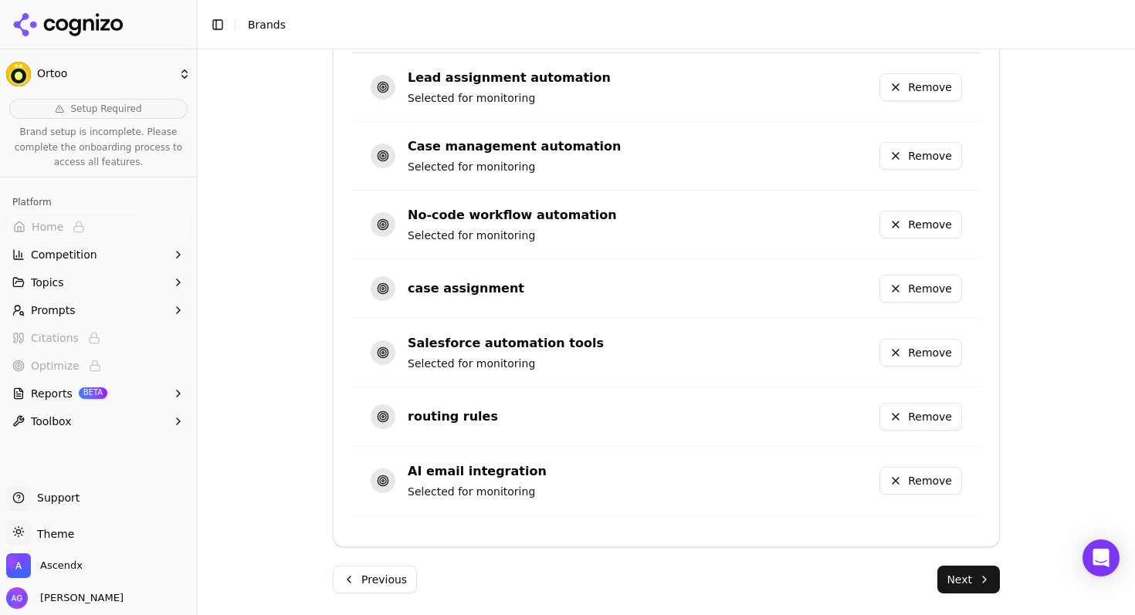
scroll to position [812, 0]
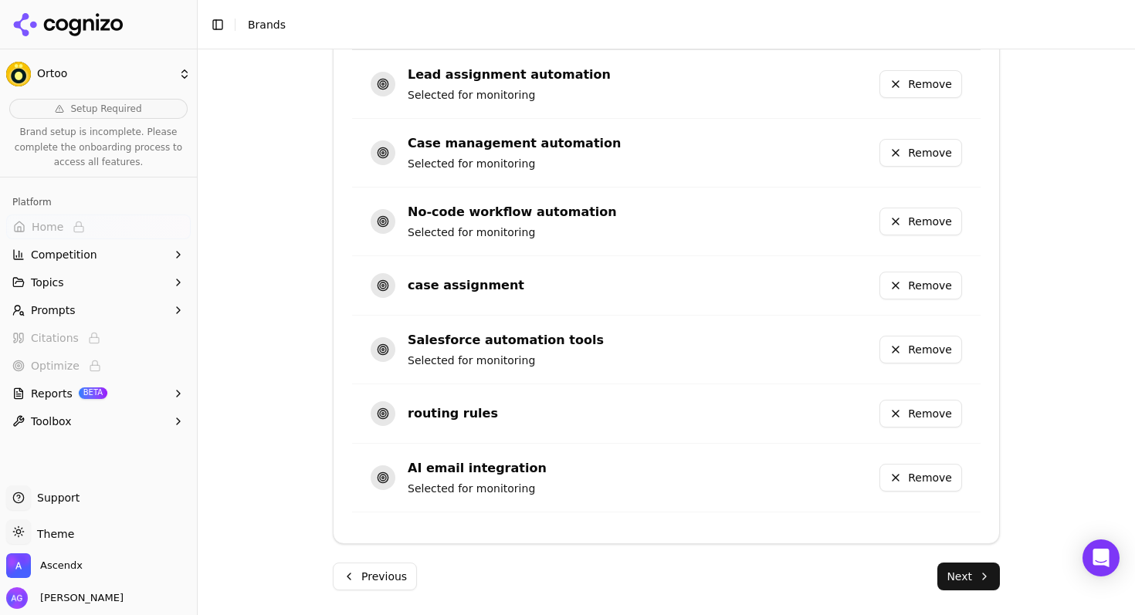
click at [960, 574] on button "Next" at bounding box center [968, 577] width 63 height 28
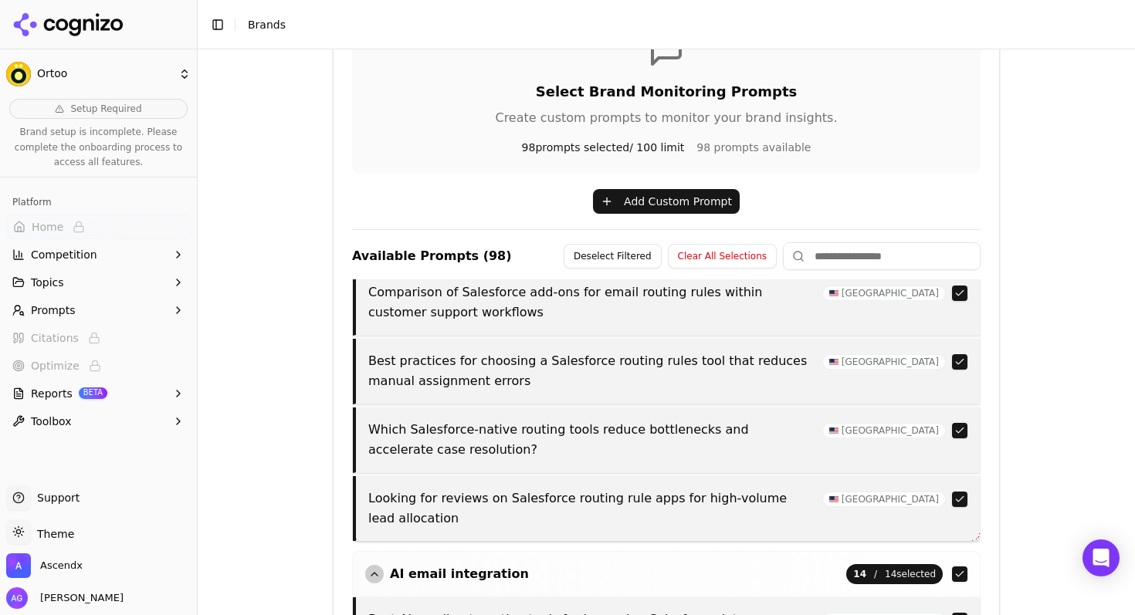
scroll to position [633, 0]
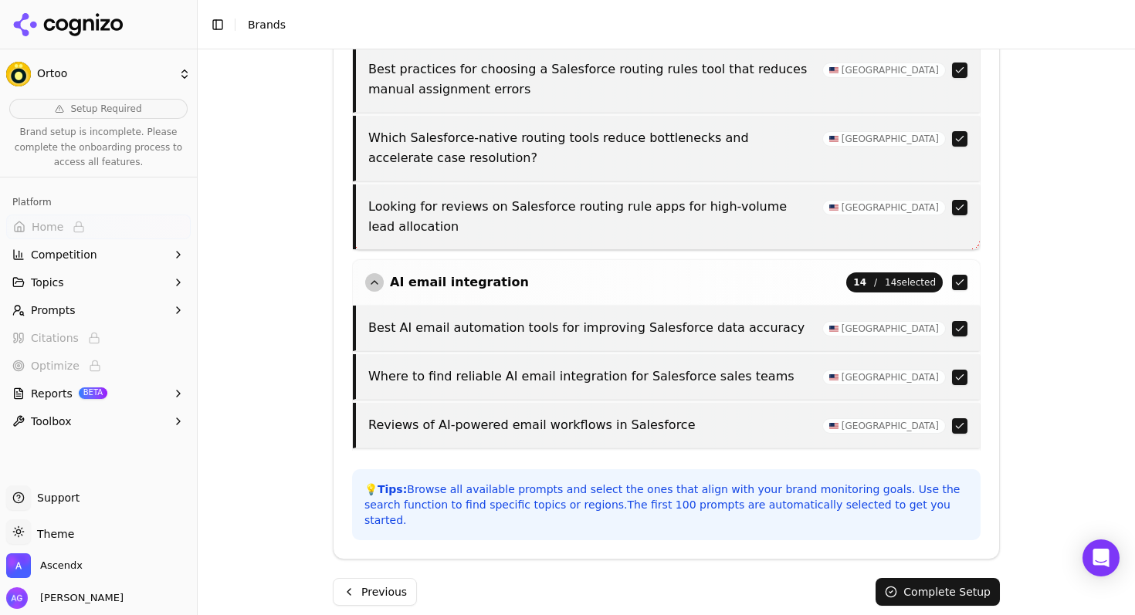
click at [917, 578] on button "Complete Setup" at bounding box center [937, 592] width 124 height 28
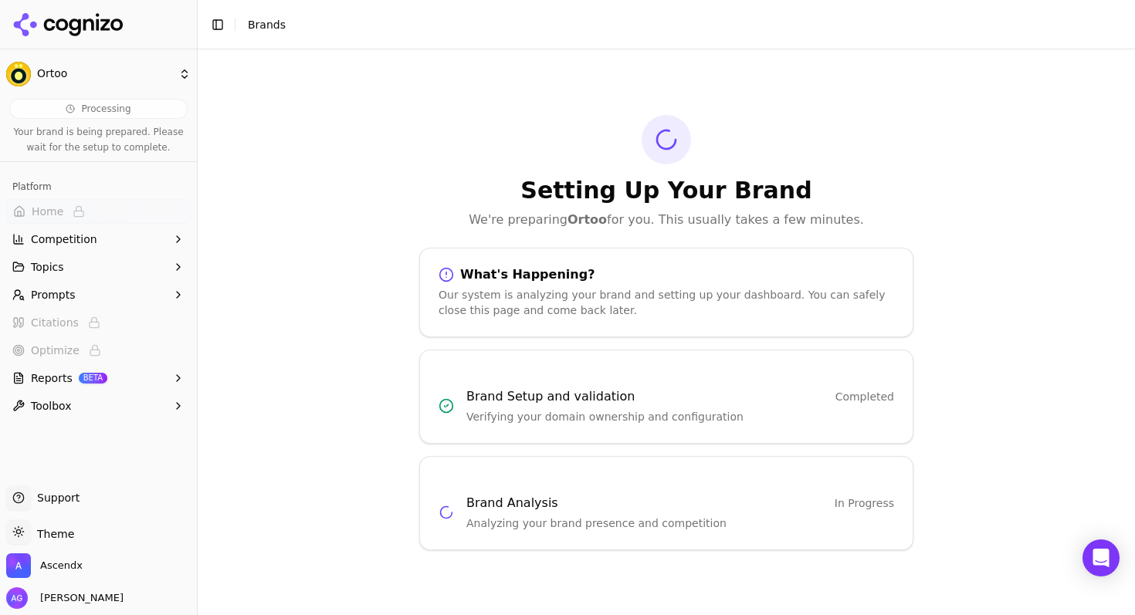
scroll to position [0, 0]
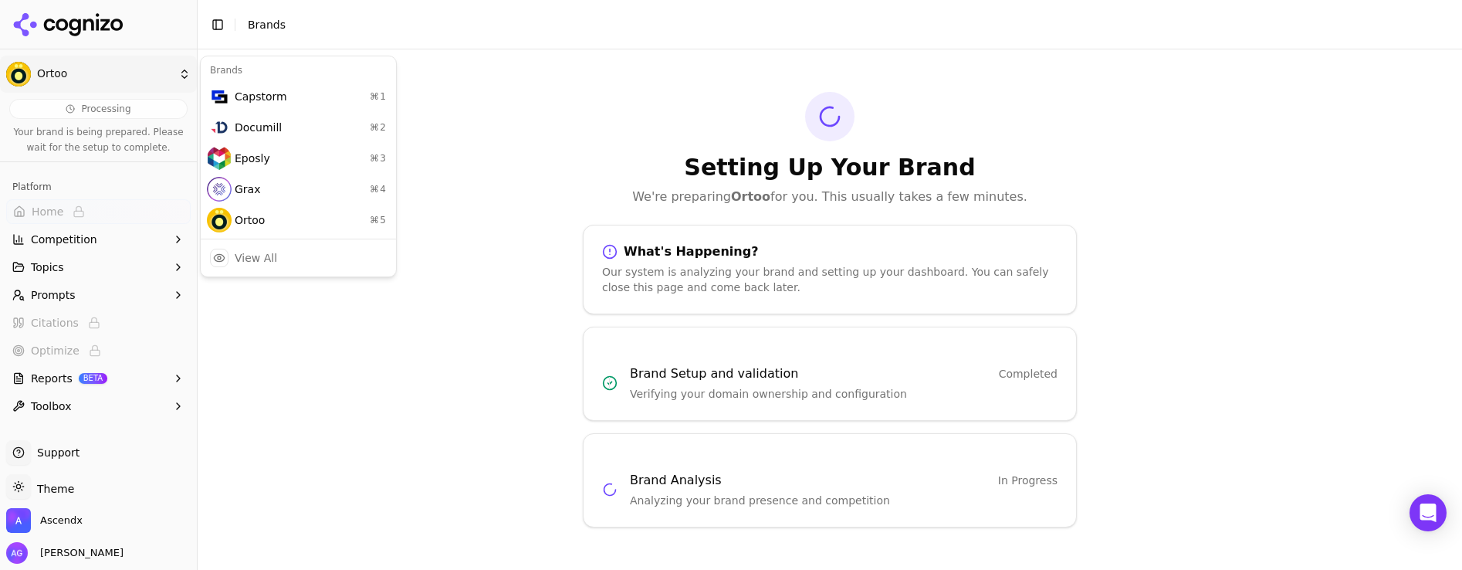
click at [57, 66] on html "Ortoo Processing Your brand is being prepared. Please wait for the setup to com…" at bounding box center [731, 285] width 1462 height 570
click at [231, 211] on div "Ortoo ⌘ 5" at bounding box center [298, 220] width 189 height 31
click at [86, 22] on icon at bounding box center [68, 24] width 112 height 23
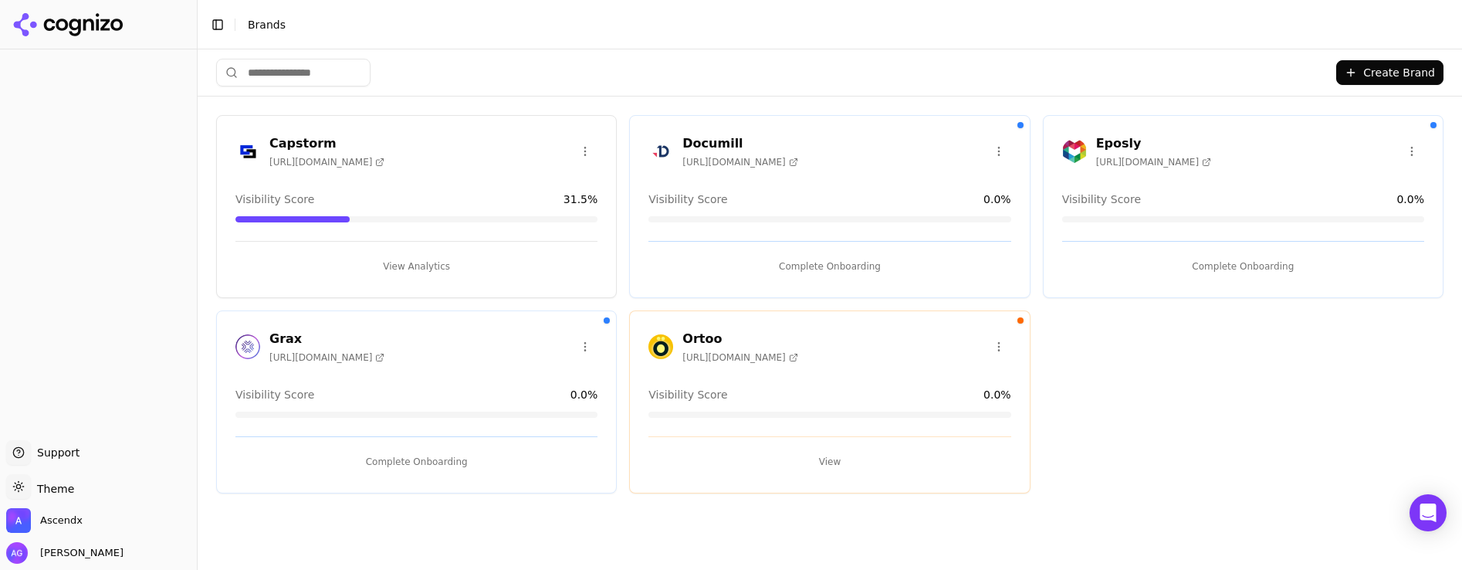
click at [835, 455] on button "View" at bounding box center [829, 461] width 362 height 25
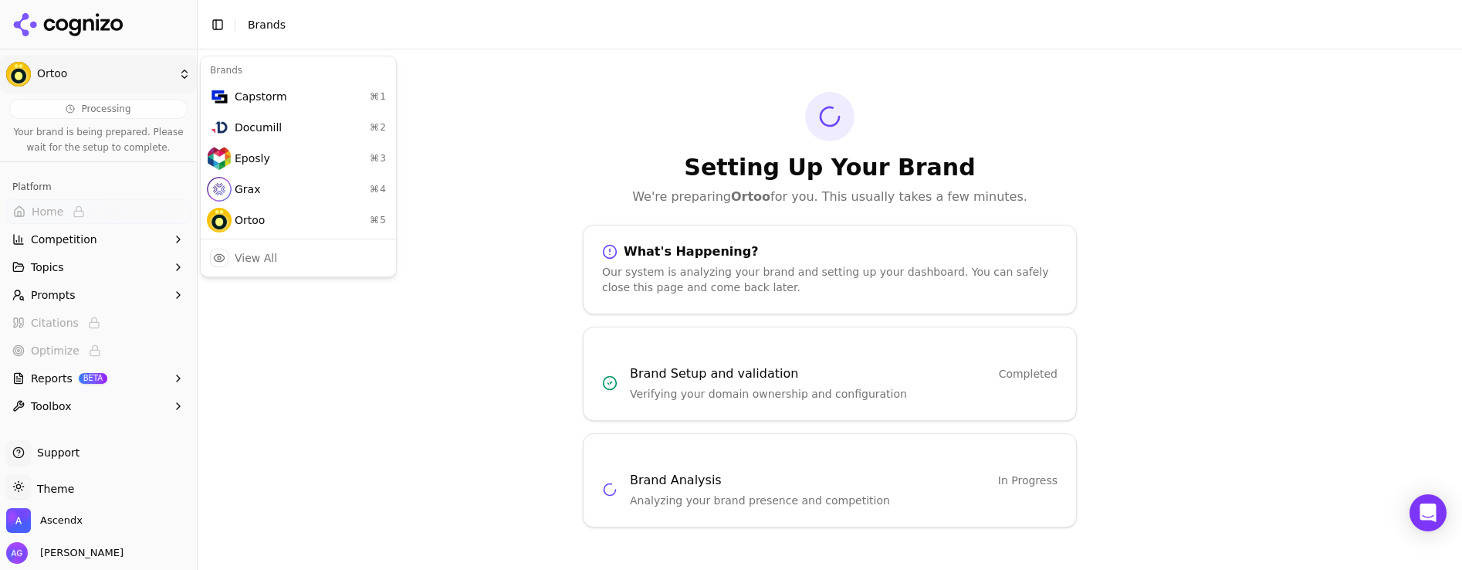
click at [86, 76] on html "Ortoo Processing Your brand is being prepared. Please wait for the setup to com…" at bounding box center [731, 285] width 1462 height 570
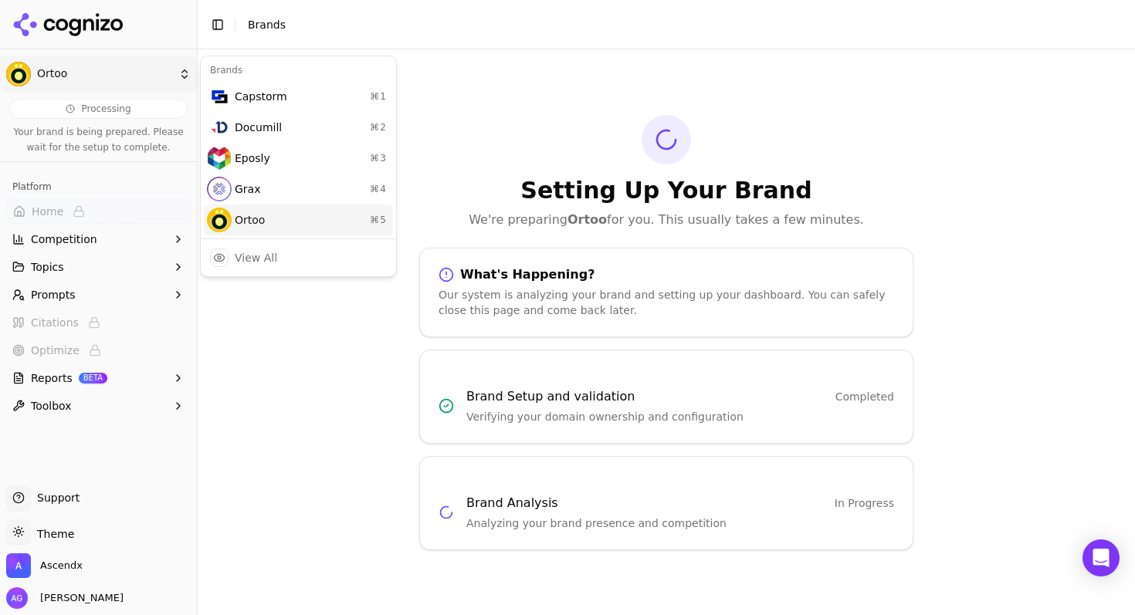
click at [258, 215] on div "Ortoo ⌘ 5" at bounding box center [298, 220] width 189 height 31
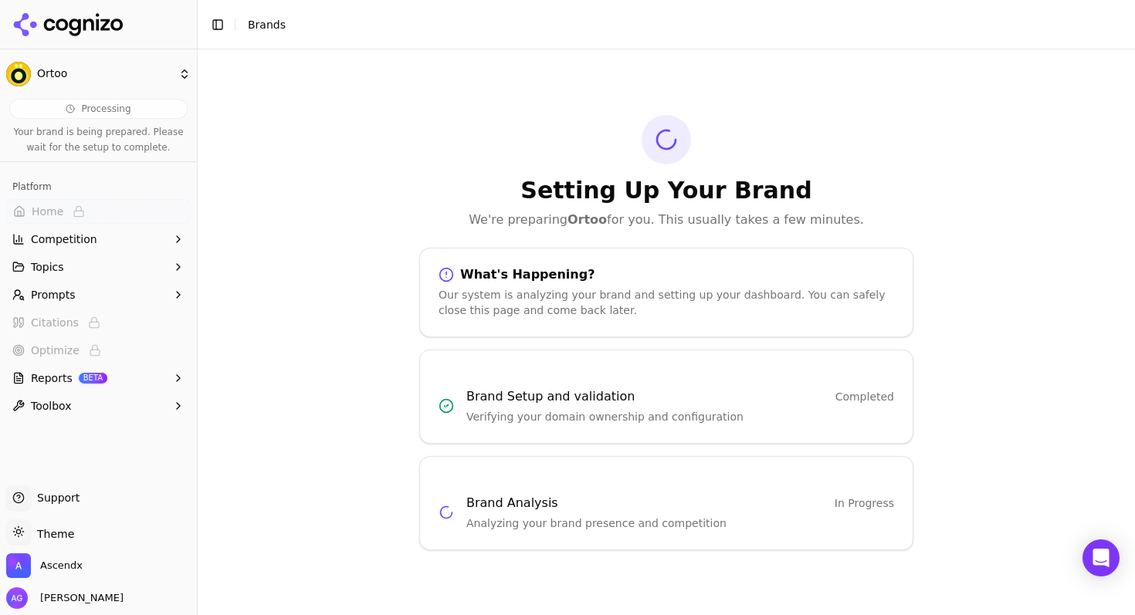
click at [66, 21] on icon at bounding box center [62, 25] width 12 height 12
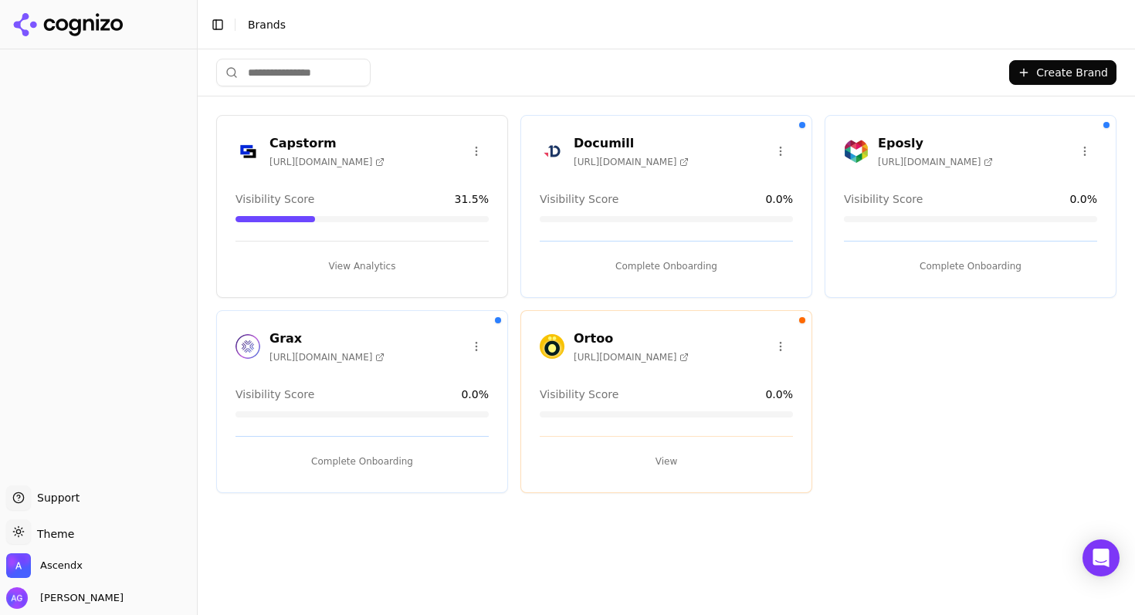
click at [374, 263] on button "View Analytics" at bounding box center [361, 266] width 253 height 25
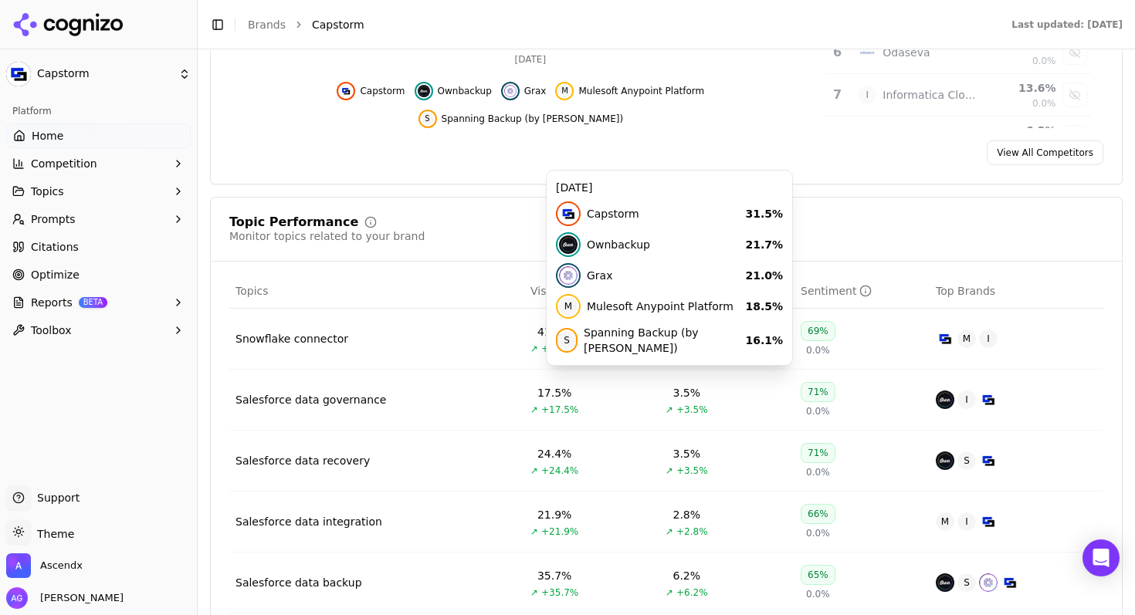
scroll to position [514, 0]
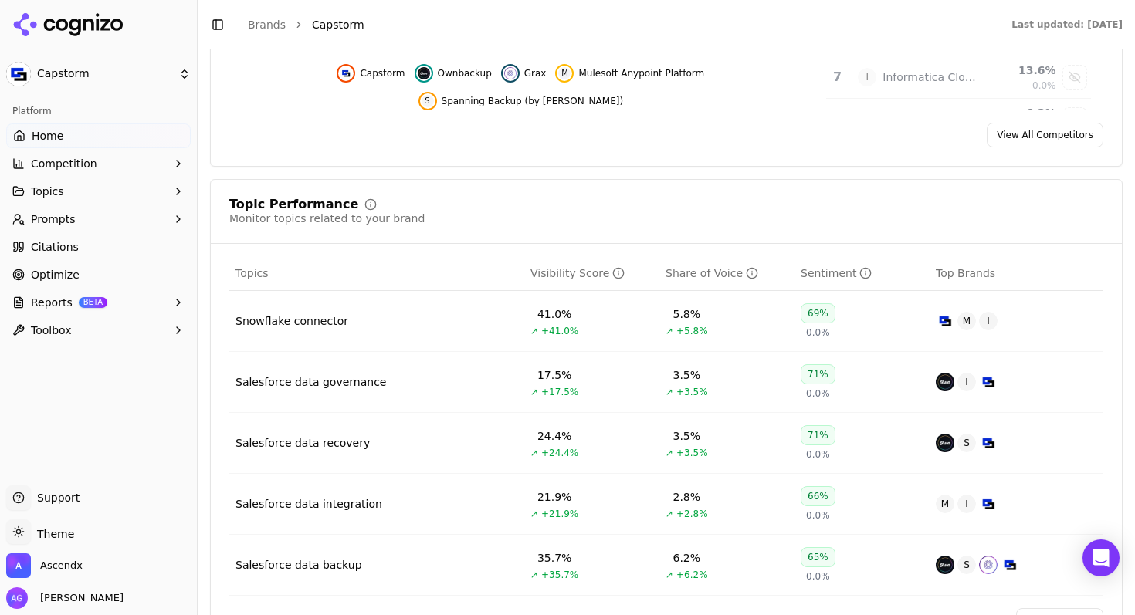
click at [45, 301] on span "Reports" at bounding box center [52, 302] width 42 height 15
click at [49, 275] on span "Optimize" at bounding box center [55, 274] width 49 height 15
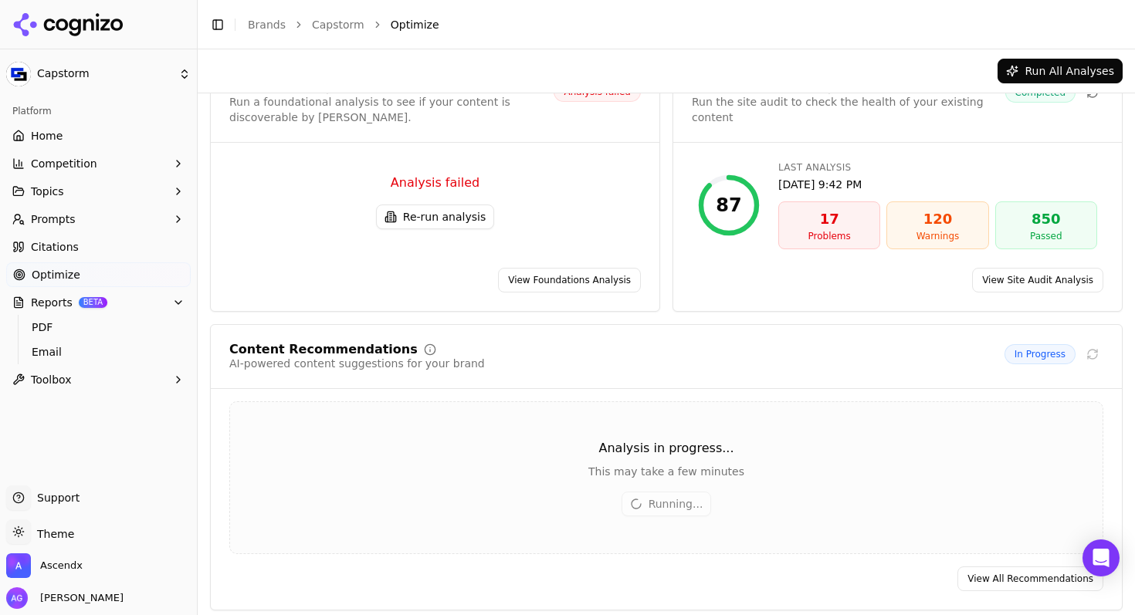
scroll to position [44, 0]
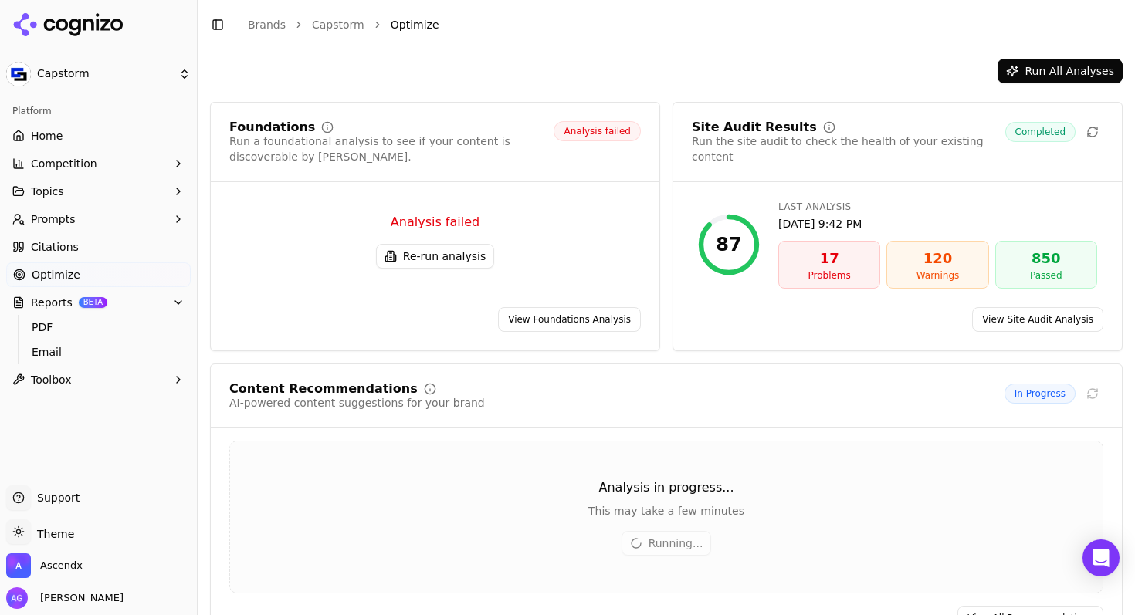
click at [1043, 316] on link "View Site Audit Analysis" at bounding box center [1037, 319] width 131 height 25
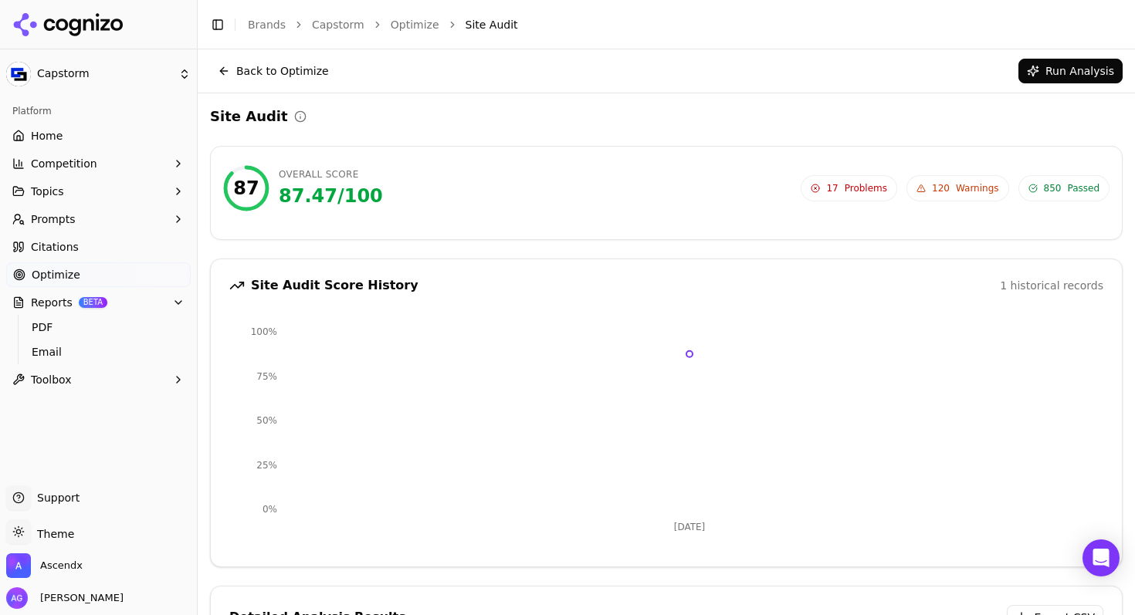
click at [843, 185] on span "17 Problems" at bounding box center [849, 188] width 96 height 26
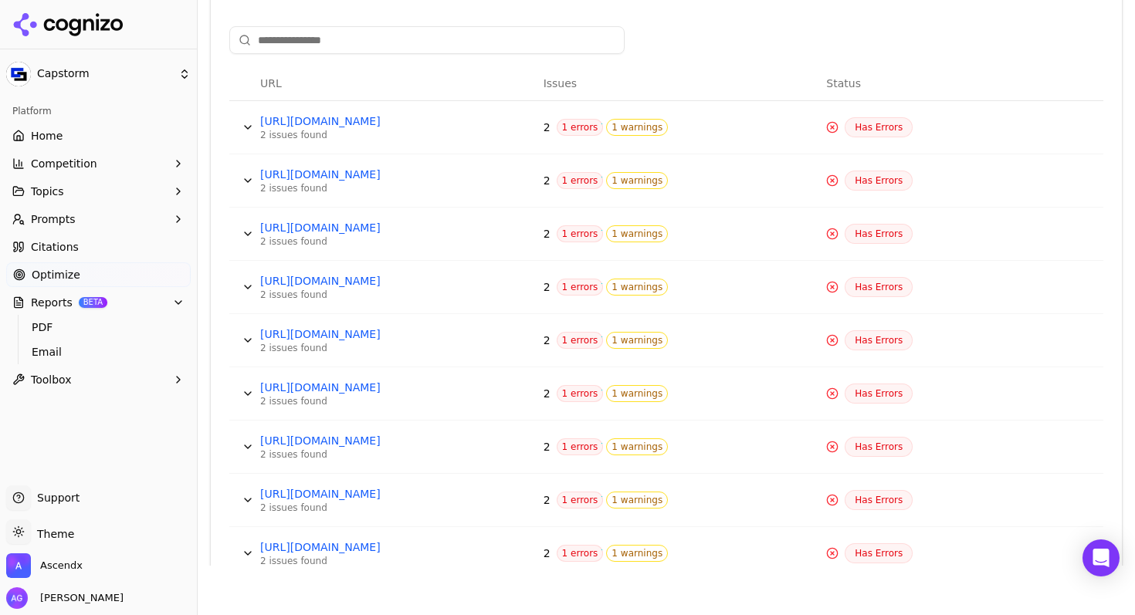
scroll to position [616, 0]
click at [567, 178] on span "1 errors" at bounding box center [580, 179] width 47 height 17
click at [574, 178] on span "1 errors" at bounding box center [580, 179] width 47 height 17
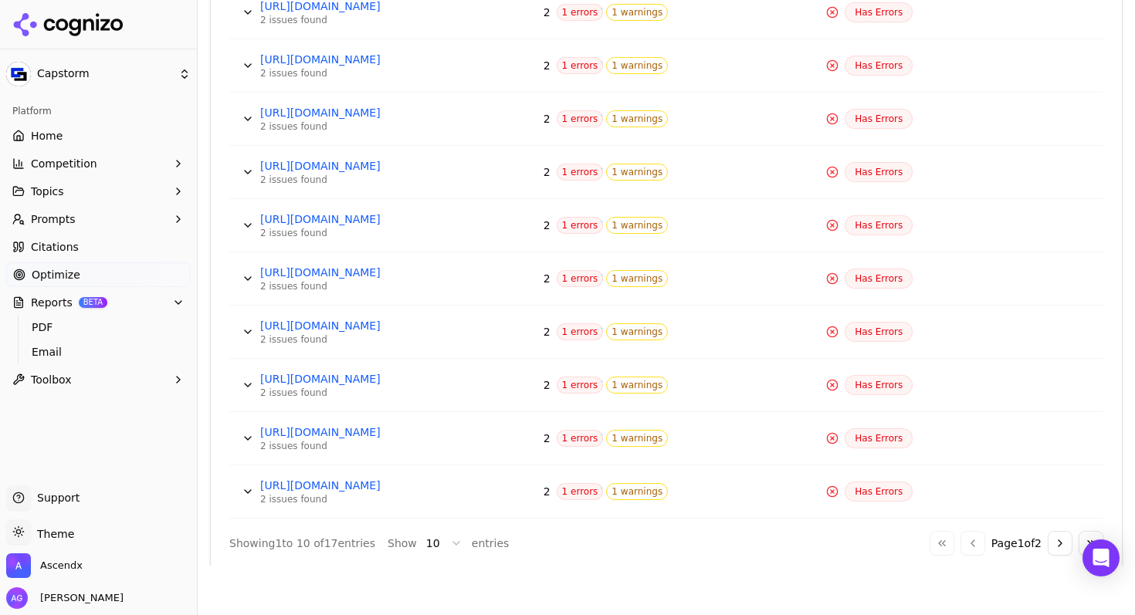
scroll to position [751, 0]
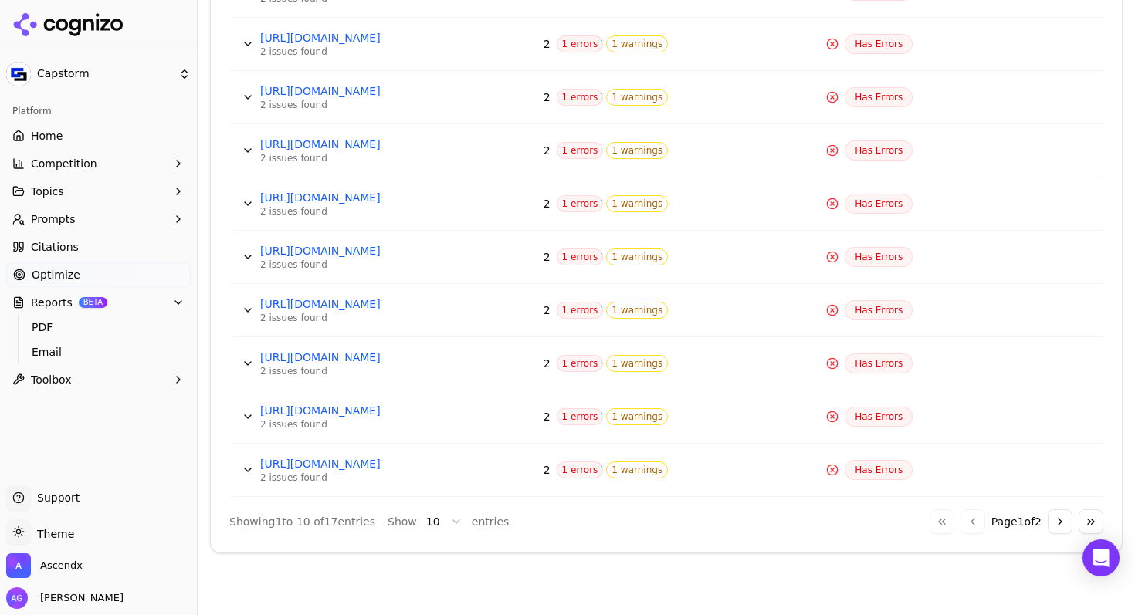
click at [249, 467] on button "Data table" at bounding box center [247, 470] width 25 height 25
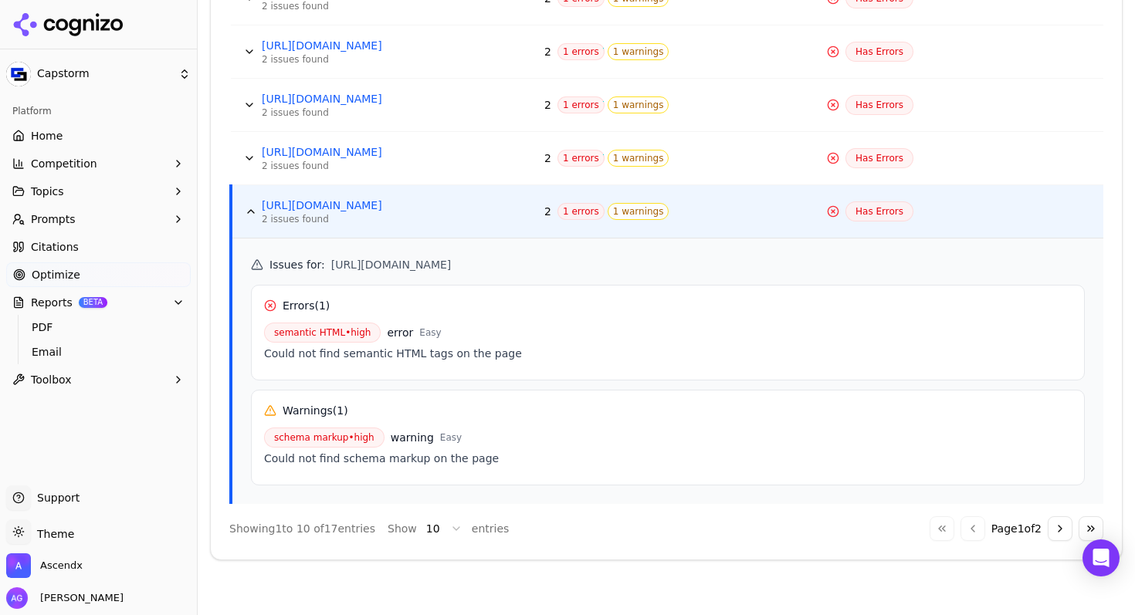
scroll to position [1011, 0]
click at [252, 154] on button "Data table" at bounding box center [249, 157] width 25 height 25
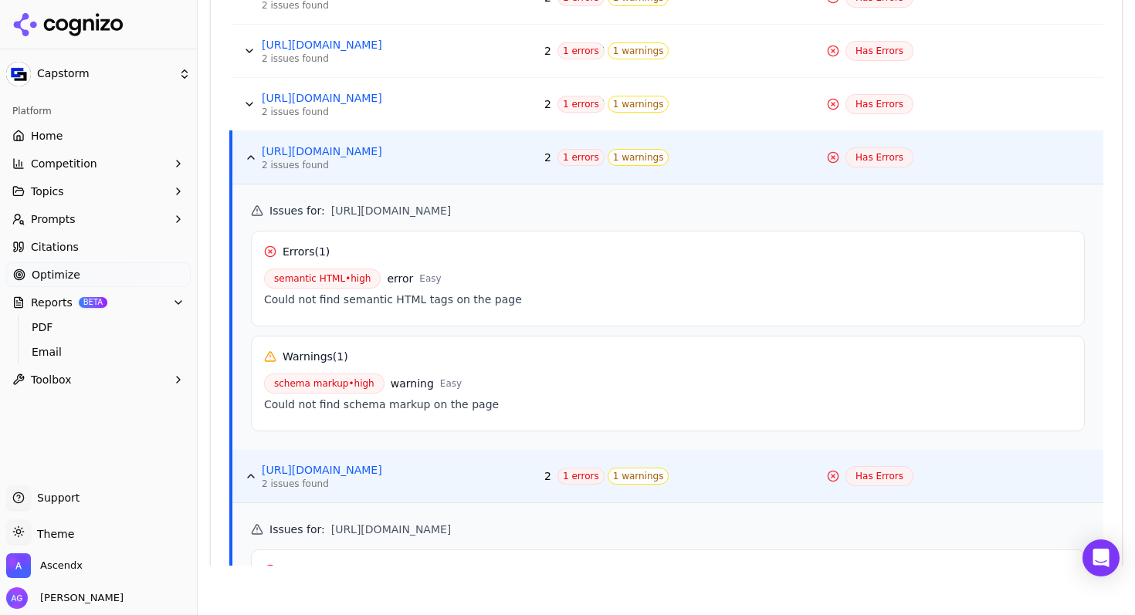
click at [252, 103] on button "Data table" at bounding box center [249, 104] width 25 height 25
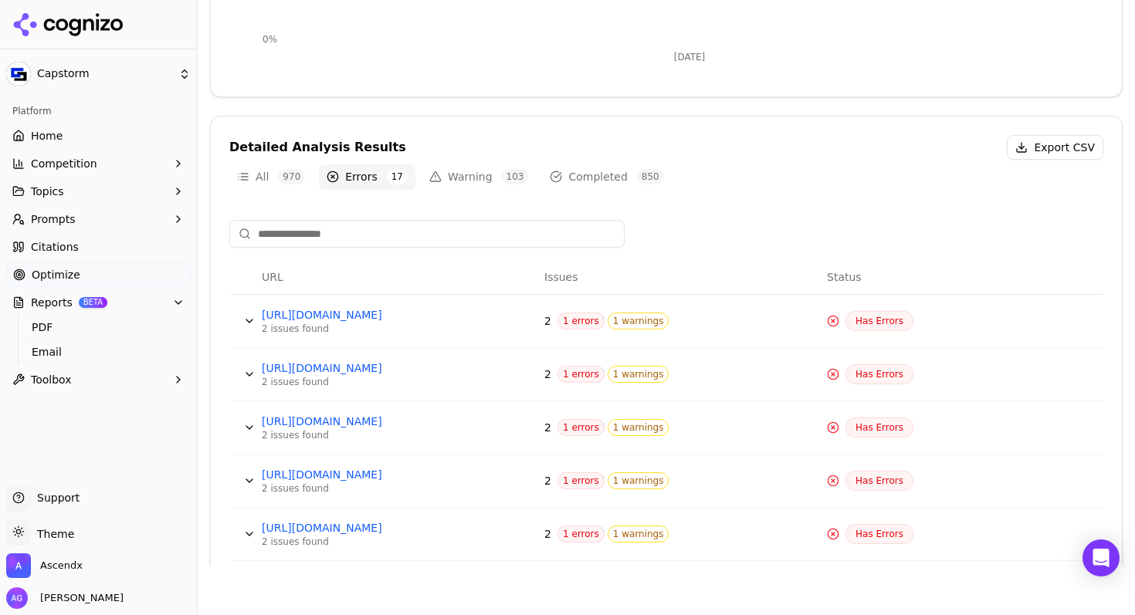
scroll to position [534, 0]
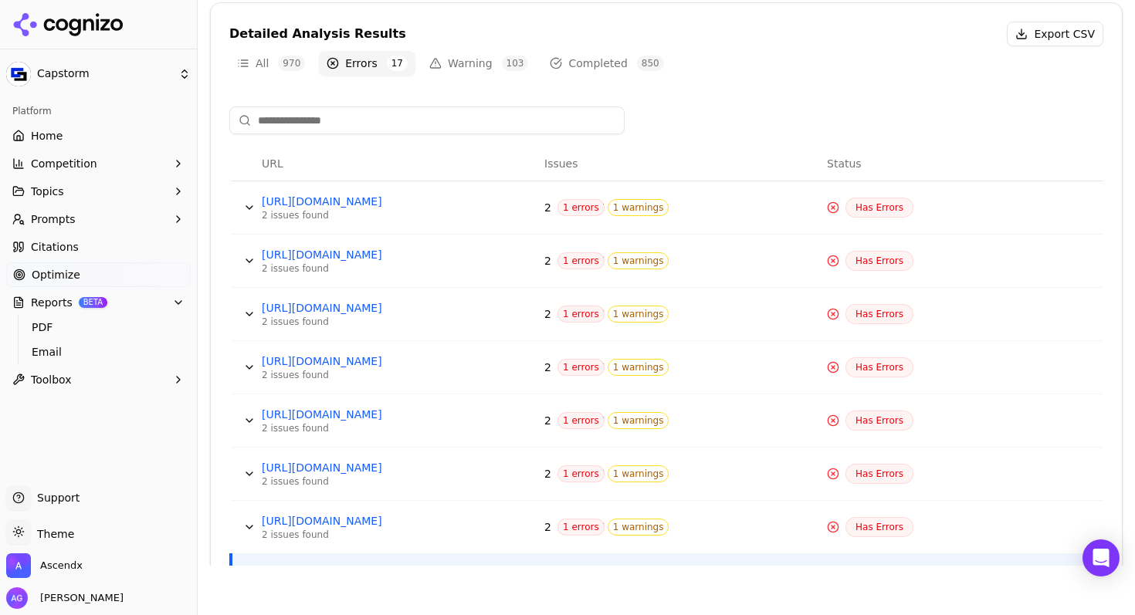
click at [251, 205] on button "Data table" at bounding box center [249, 207] width 25 height 25
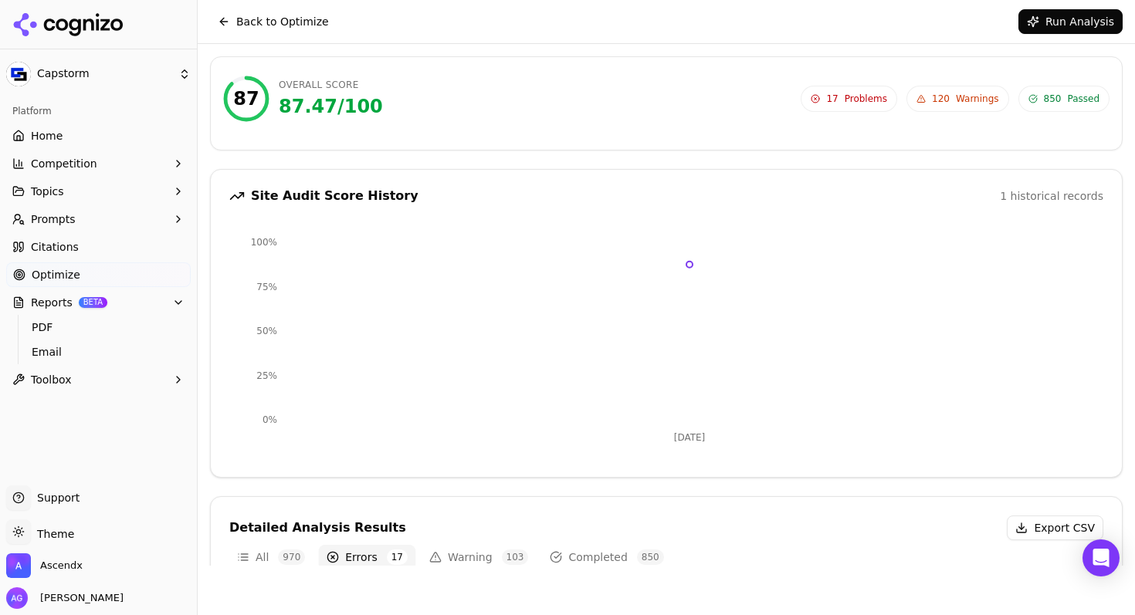
scroll to position [0, 0]
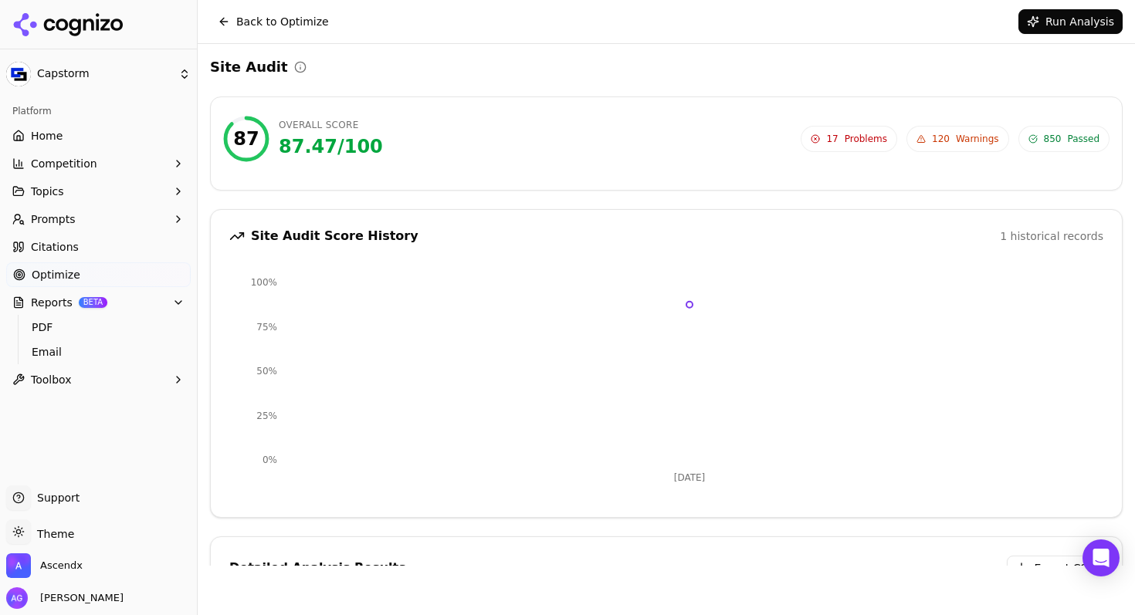
click at [957, 142] on span "Warnings" at bounding box center [977, 139] width 43 height 12
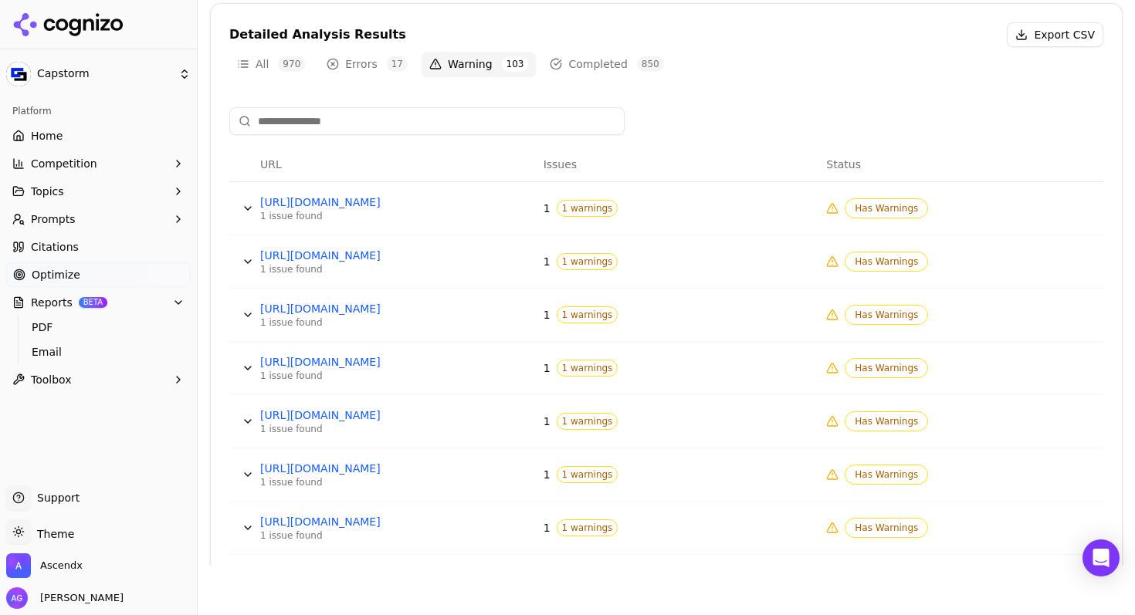
scroll to position [537, 0]
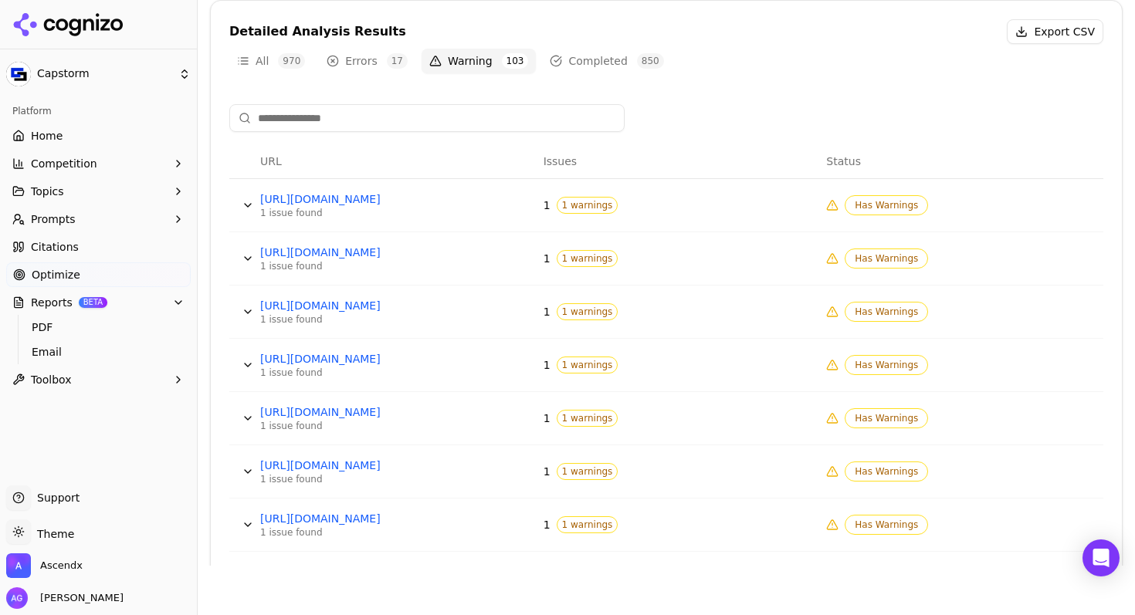
click at [248, 203] on button "Data table" at bounding box center [247, 205] width 25 height 25
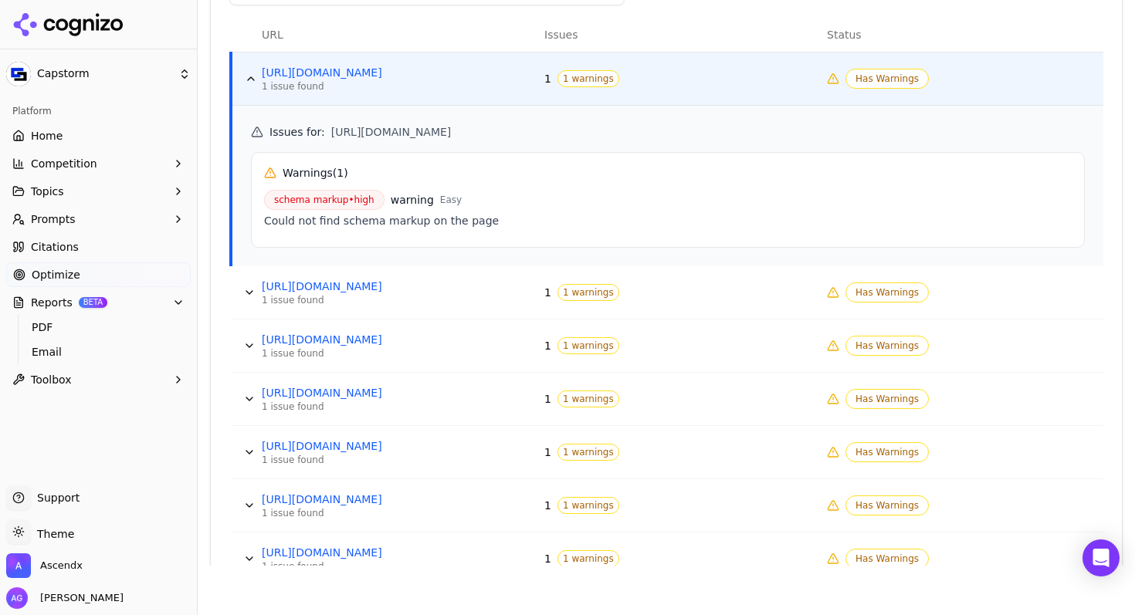
scroll to position [669, 0]
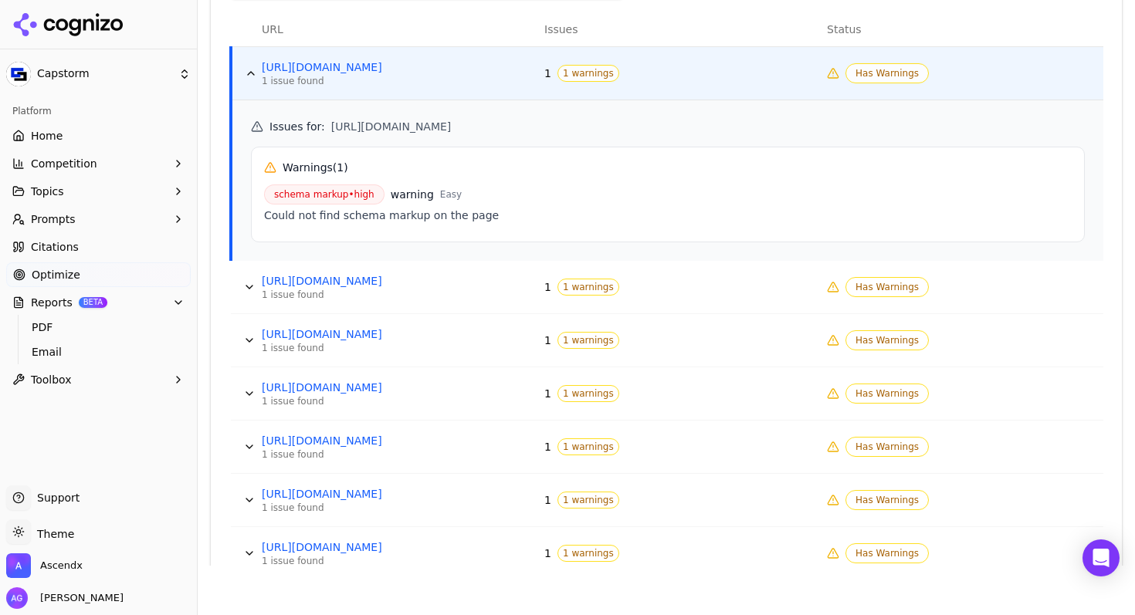
click at [249, 285] on button "Data table" at bounding box center [249, 287] width 25 height 25
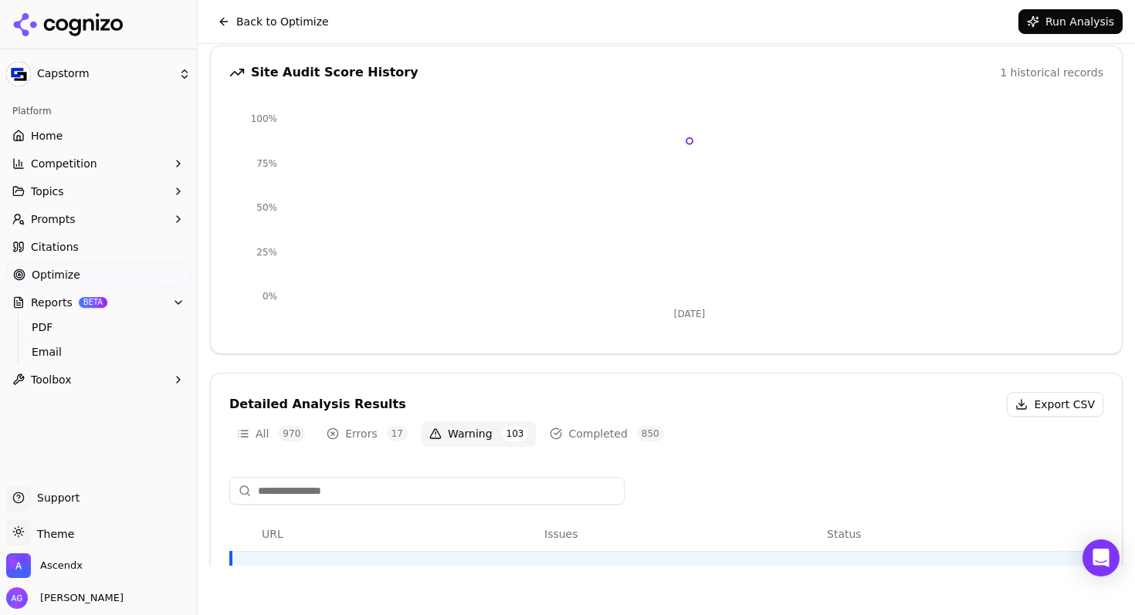
scroll to position [0, 0]
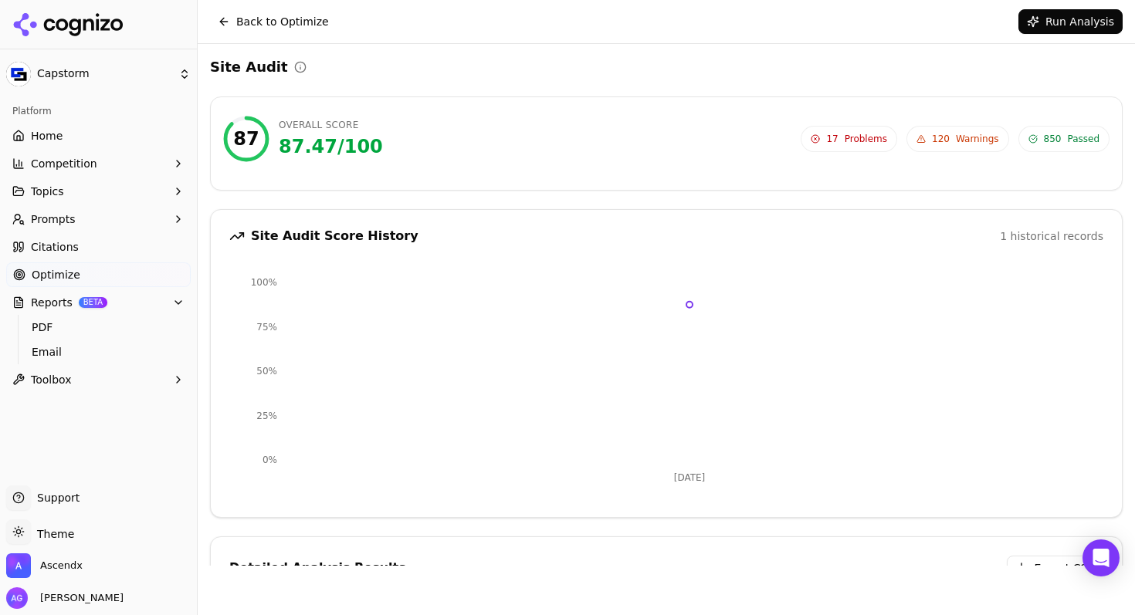
click at [254, 16] on button "Back to Optimize" at bounding box center [273, 21] width 127 height 25
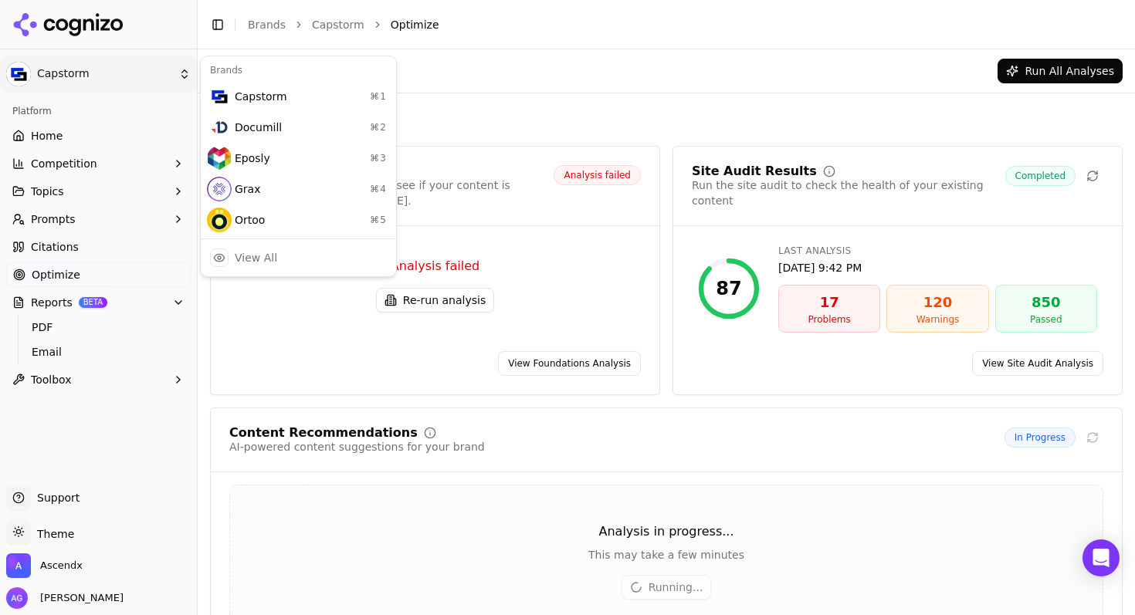
click at [66, 70] on html "Capstorm Platform Home Competition Topics Prompts Citations Optimize Reports BE…" at bounding box center [567, 307] width 1135 height 615
click at [246, 222] on div "Ortoo ⌘ 5" at bounding box center [298, 220] width 189 height 31
